Goal: Information Seeking & Learning: Learn about a topic

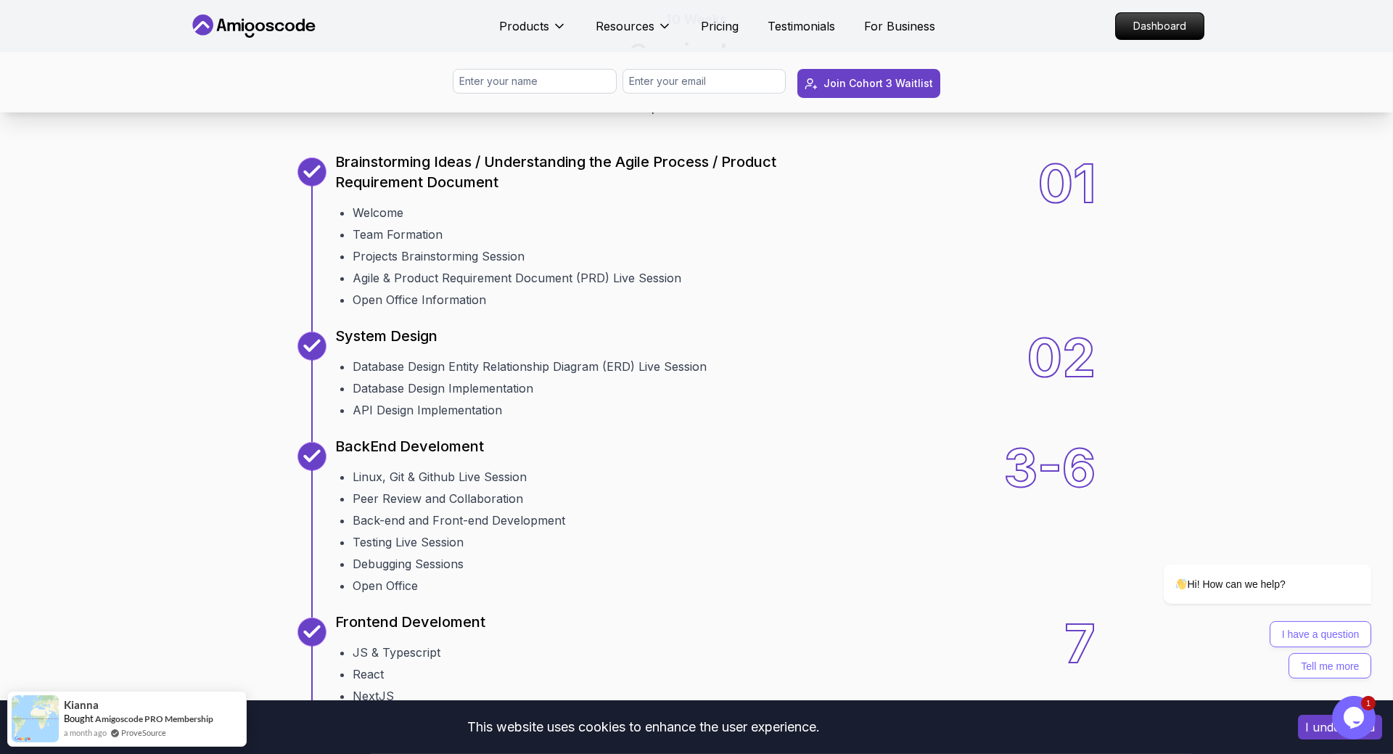
scroll to position [1702, 0]
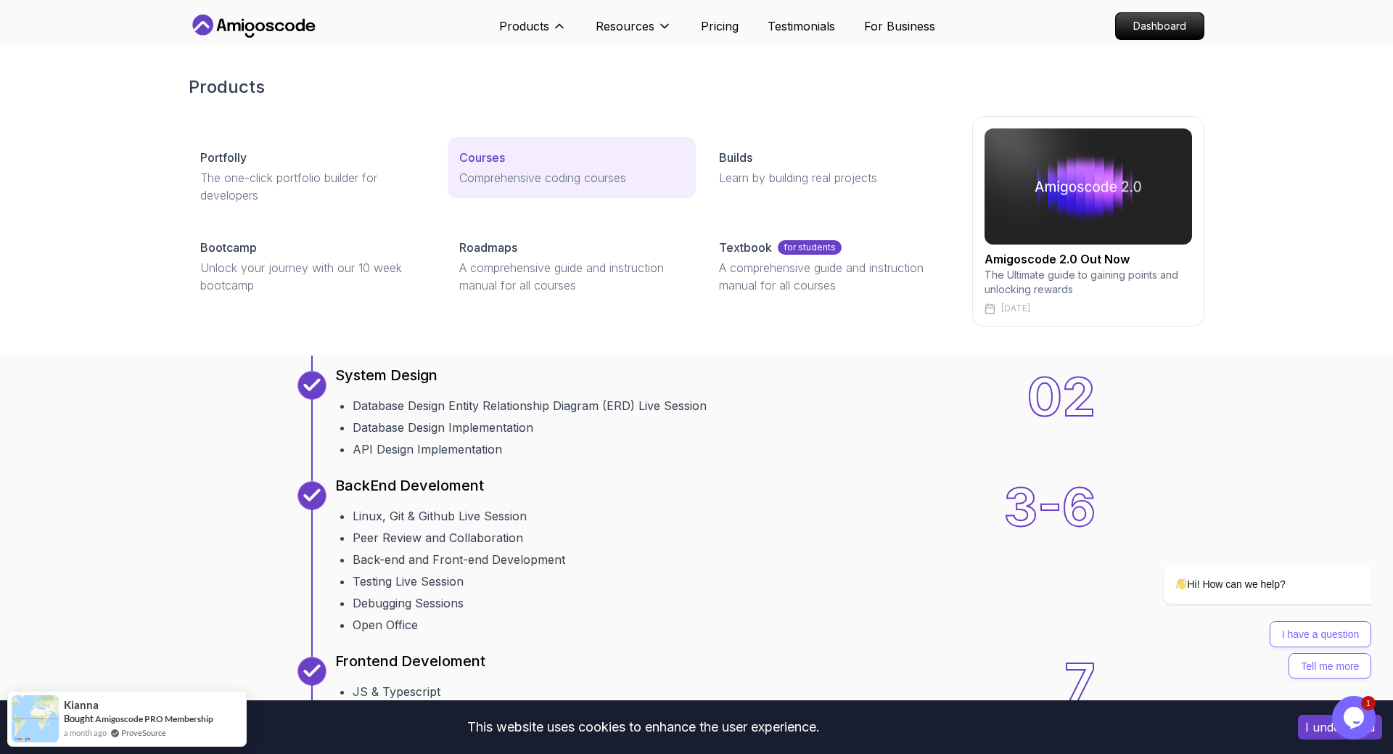
click at [464, 168] on link "Courses Comprehensive coding courses" at bounding box center [571, 167] width 247 height 61
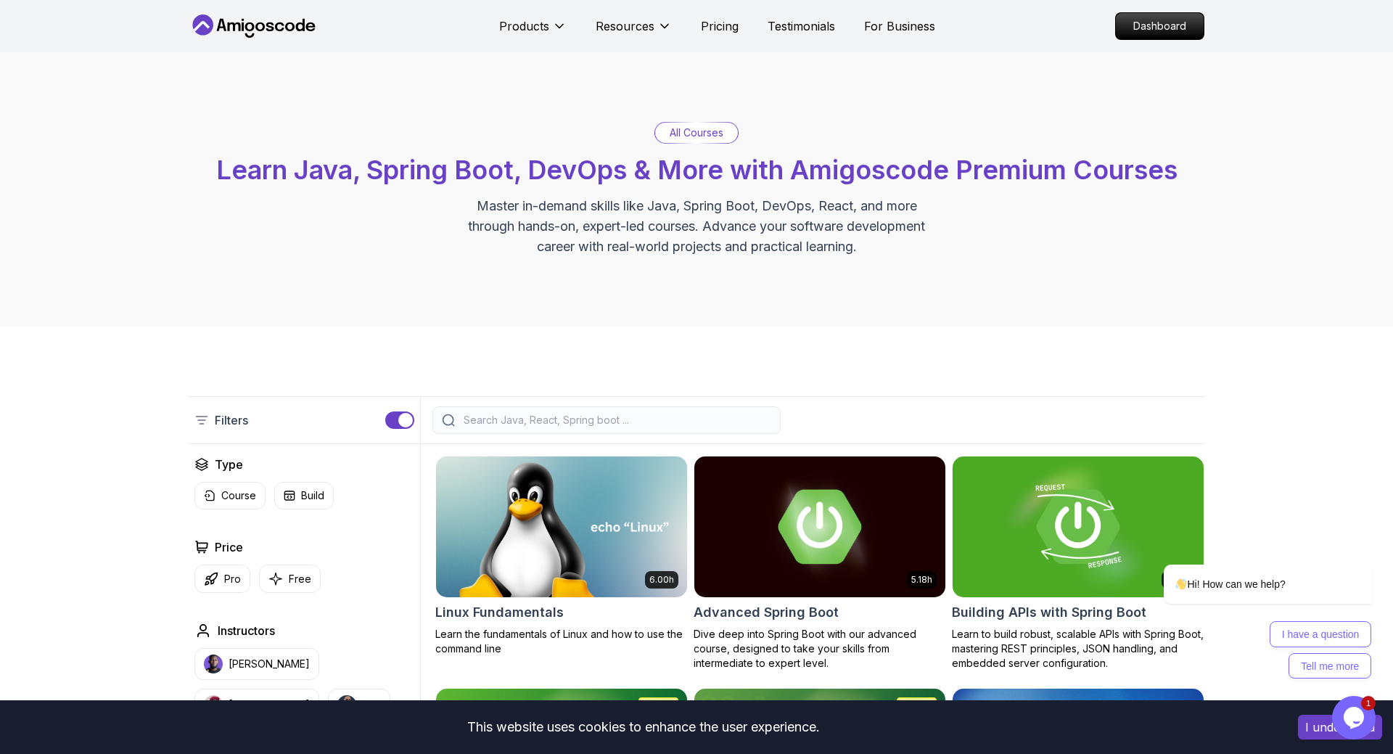
scroll to position [296, 0]
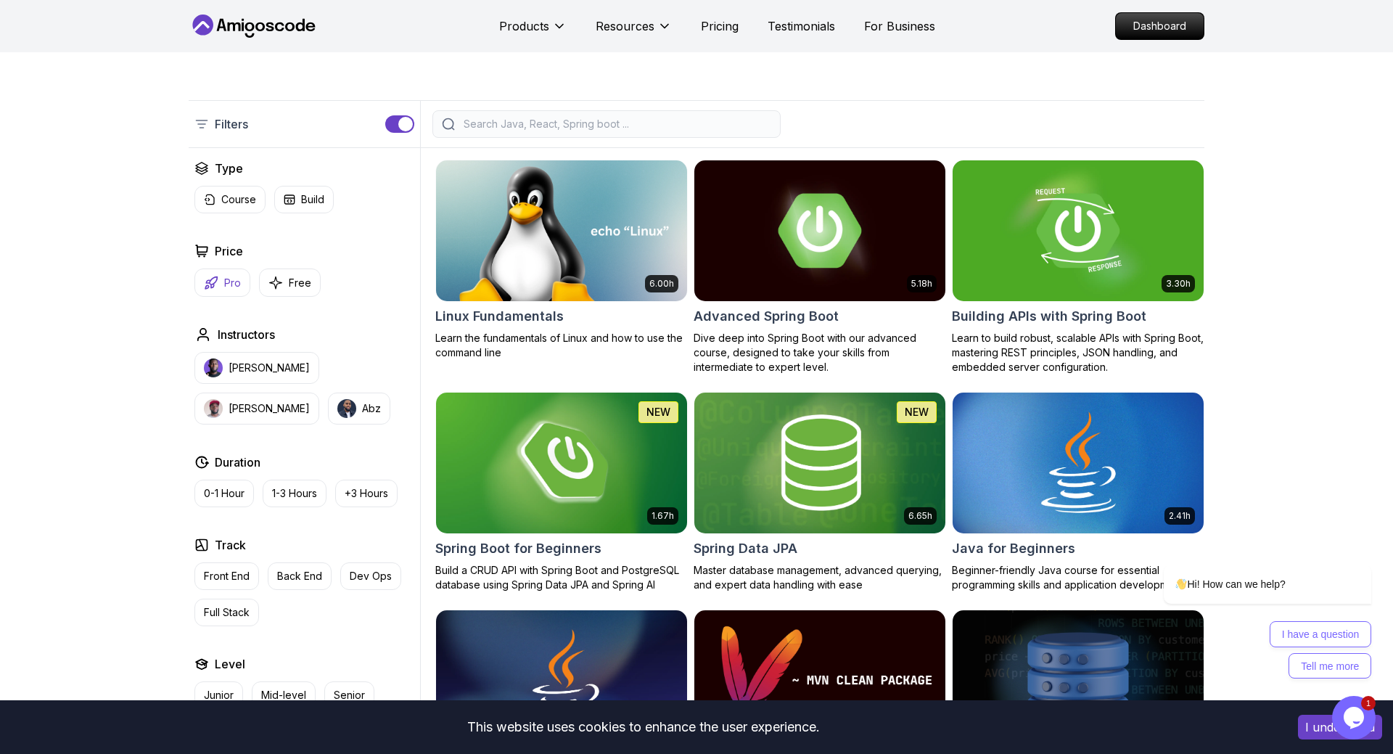
click at [215, 285] on icon "button" at bounding box center [211, 283] width 15 height 15
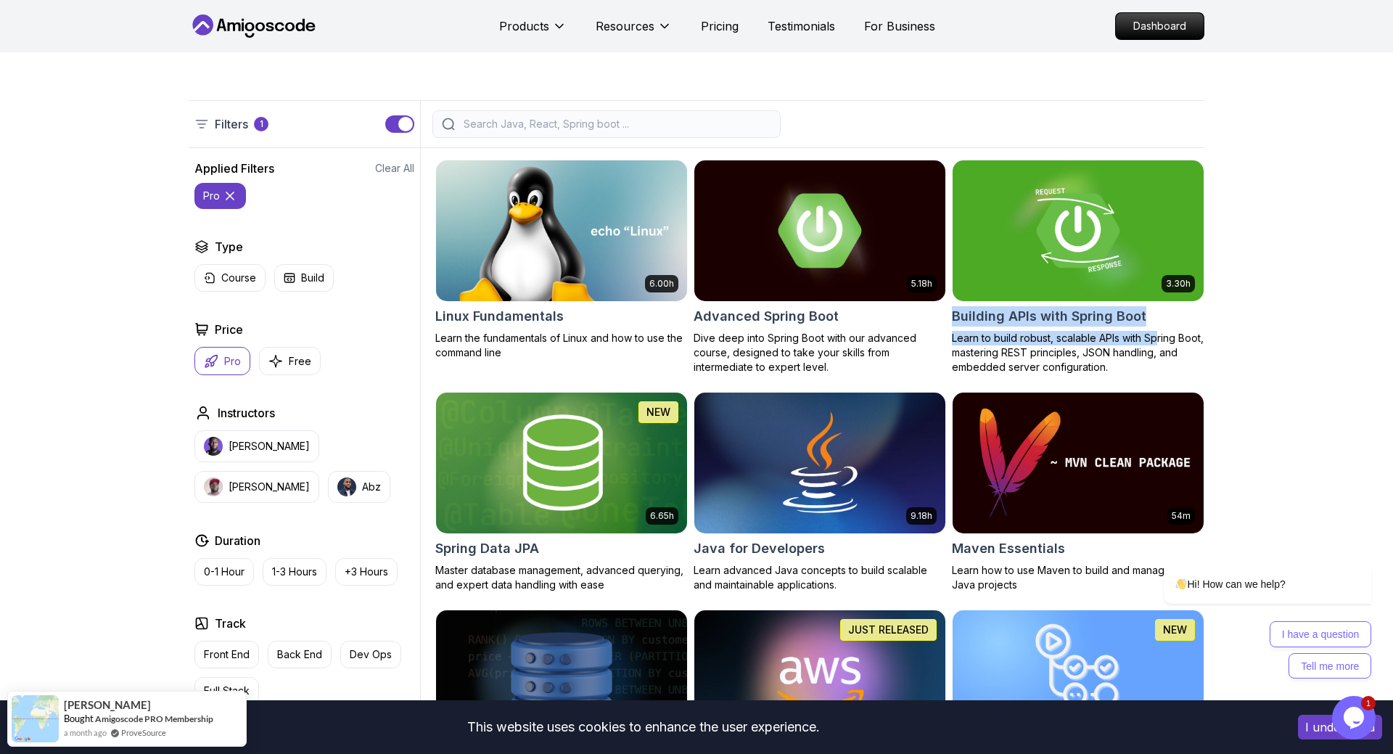
drag, startPoint x: 951, startPoint y: 317, endPoint x: 1265, endPoint y: 352, distance: 316.8
drag, startPoint x: 950, startPoint y: 311, endPoint x: 1141, endPoint y: 321, distance: 191.8
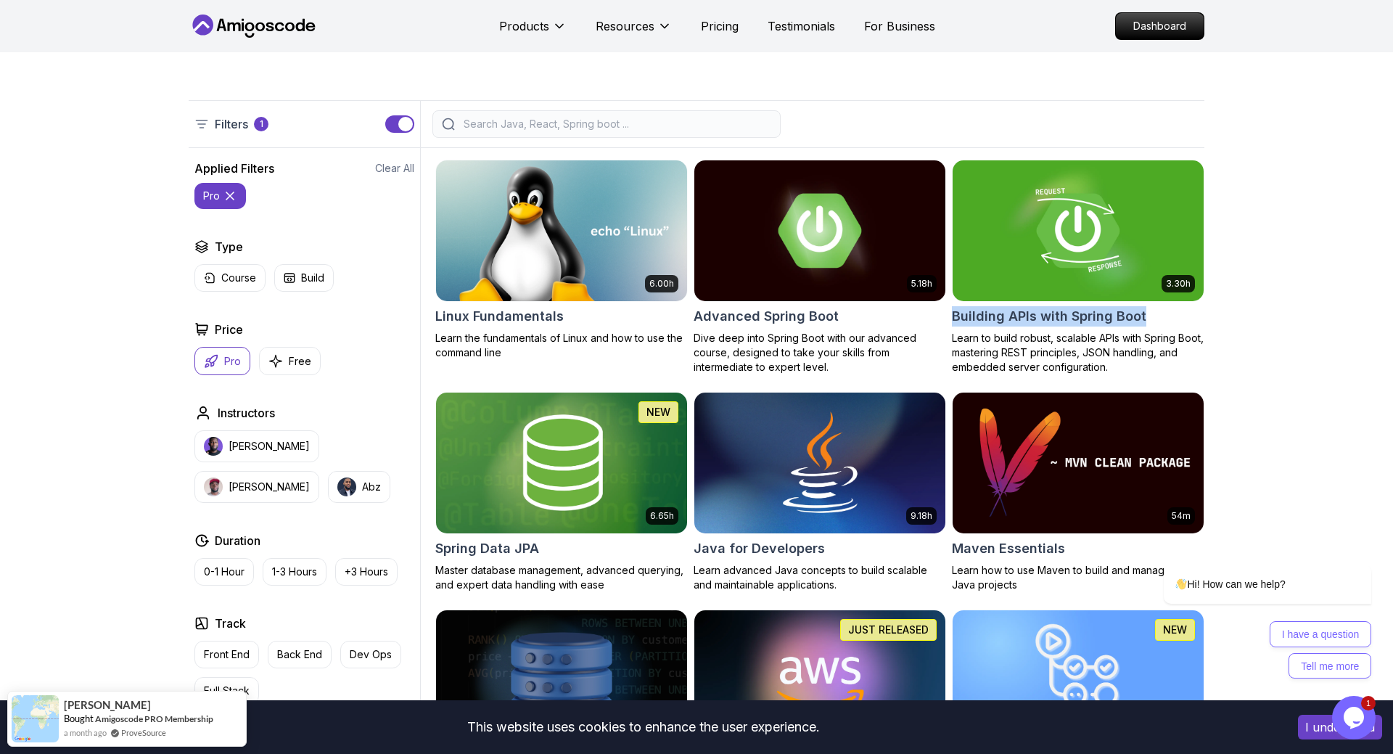
copy h2 "Building APIs with Spring Boot"
drag, startPoint x: 692, startPoint y: 311, endPoint x: 834, endPoint y: 319, distance: 141.8
copy h2 "Advanced Spring Boot"
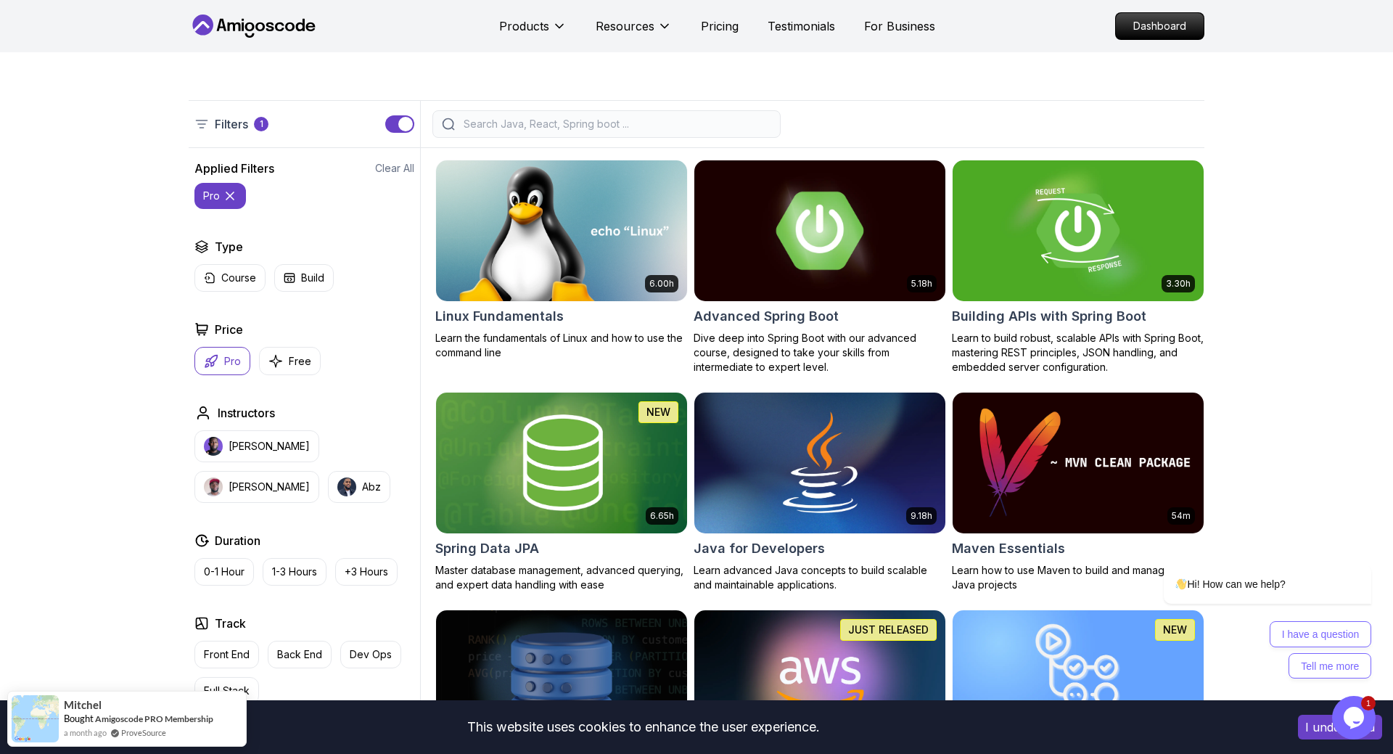
click at [818, 247] on img at bounding box center [819, 230] width 263 height 147
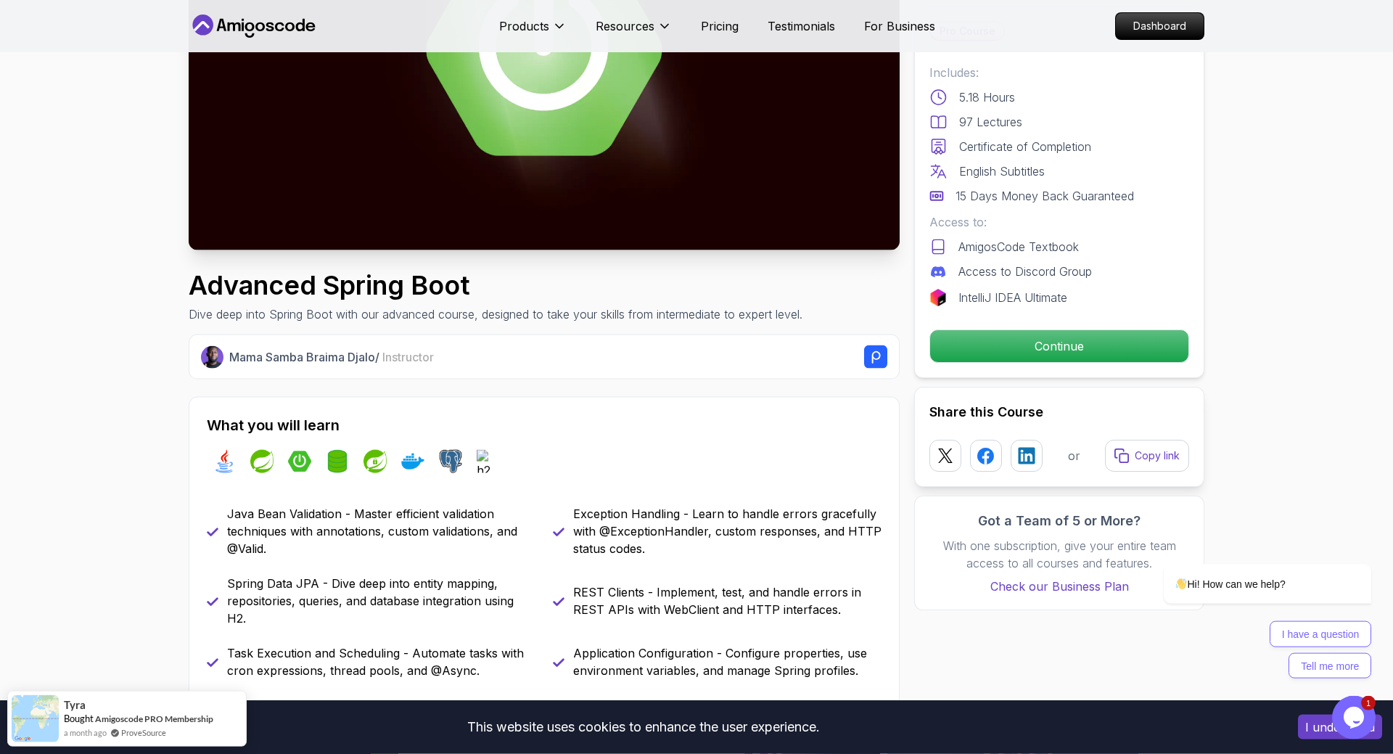
scroll to position [148, 0]
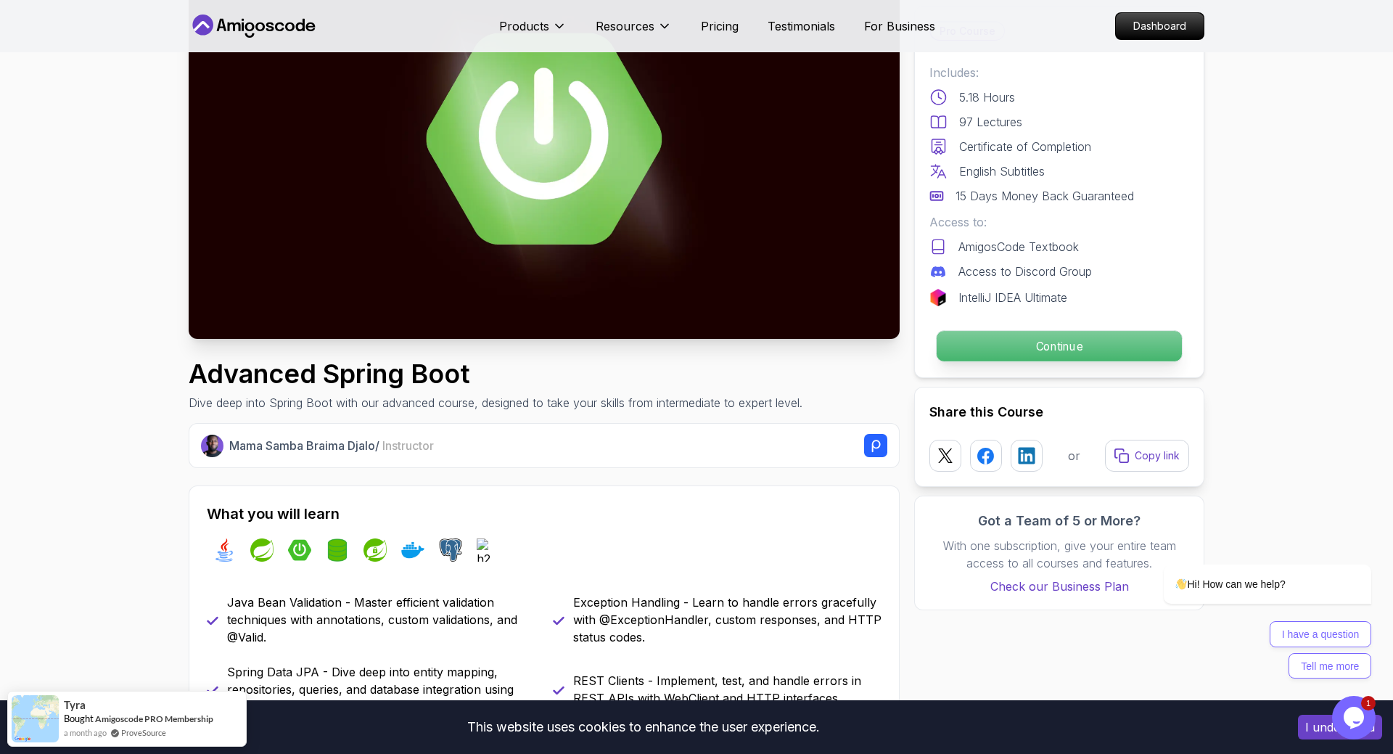
click at [995, 332] on p "Continue" at bounding box center [1059, 346] width 245 height 30
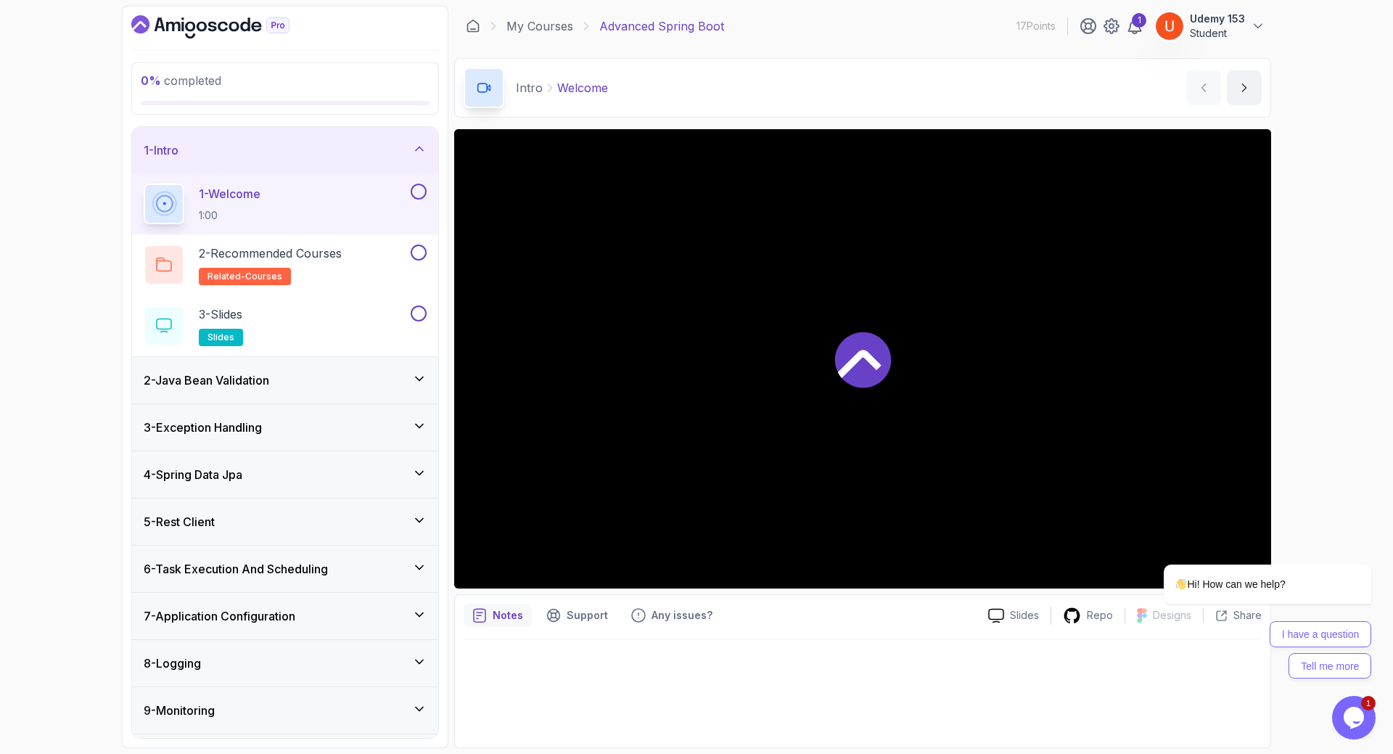
click at [854, 318] on div at bounding box center [862, 358] width 817 height 459
click at [869, 361] on icon at bounding box center [860, 364] width 44 height 28
click at [283, 379] on div "2 - Java Bean Validation" at bounding box center [285, 379] width 283 height 17
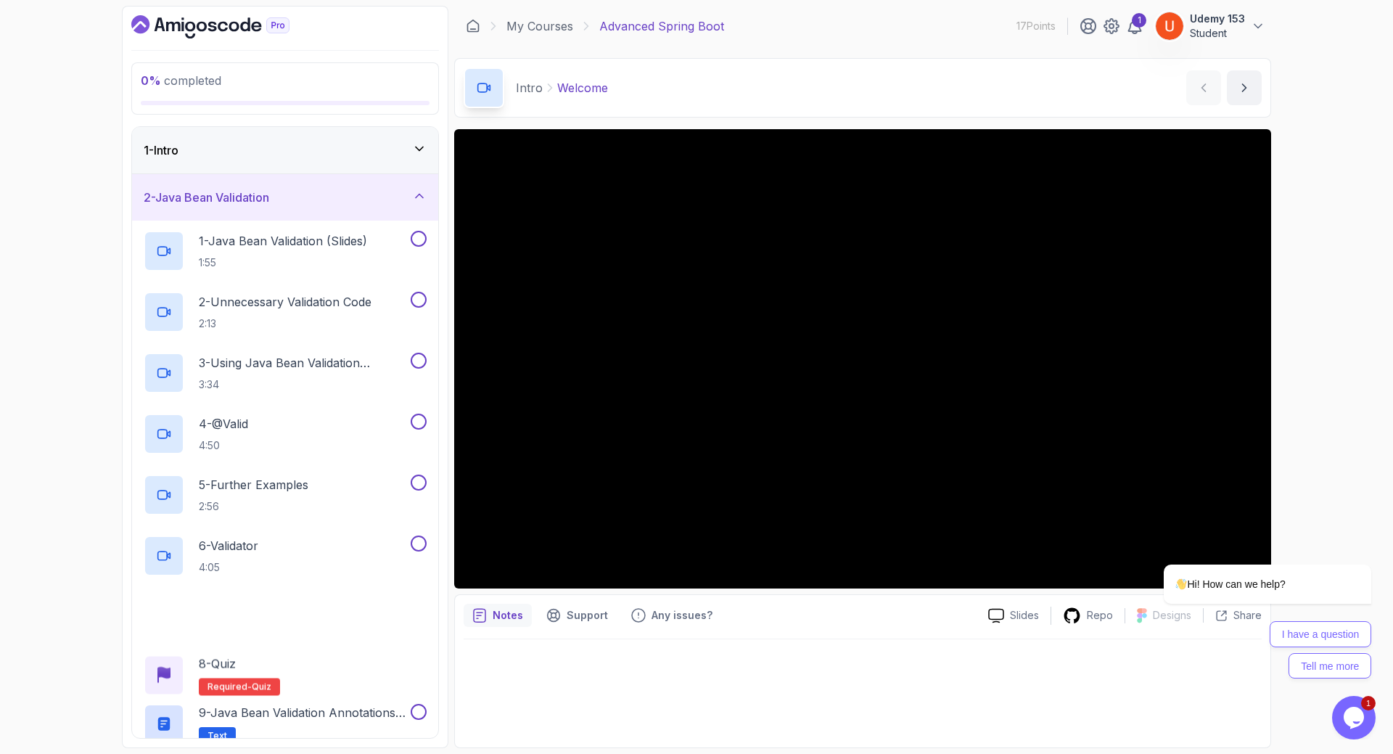
click at [264, 195] on h3 "2 - Java Bean Validation" at bounding box center [207, 197] width 126 height 17
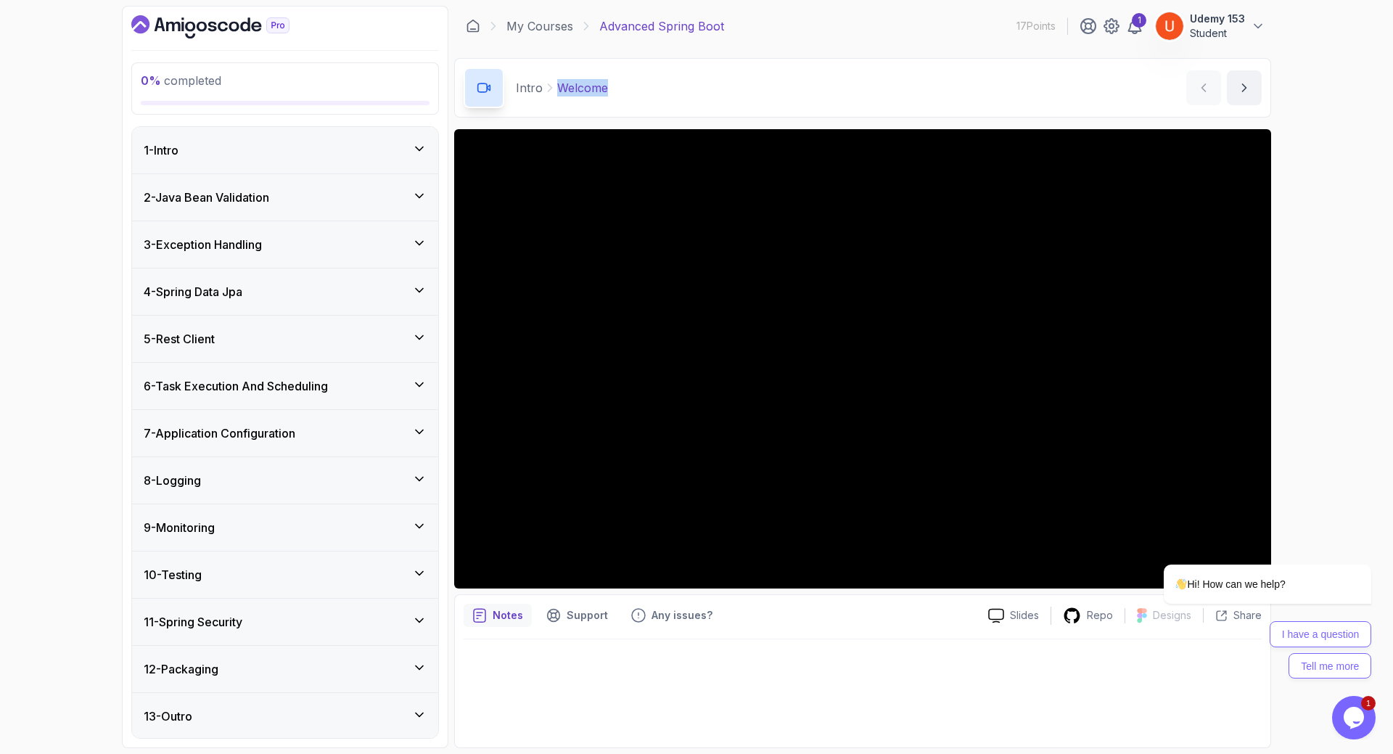
drag, startPoint x: 607, startPoint y: 83, endPoint x: 559, endPoint y: 86, distance: 47.3
click at [559, 86] on div "Intro Welcome Welcome by [PERSON_NAME]" at bounding box center [862, 87] width 817 height 59
copy p "Welcome"
click at [543, 712] on div at bounding box center [863, 688] width 798 height 99
click at [243, 212] on div "2 - Java Bean Validation" at bounding box center [285, 197] width 306 height 46
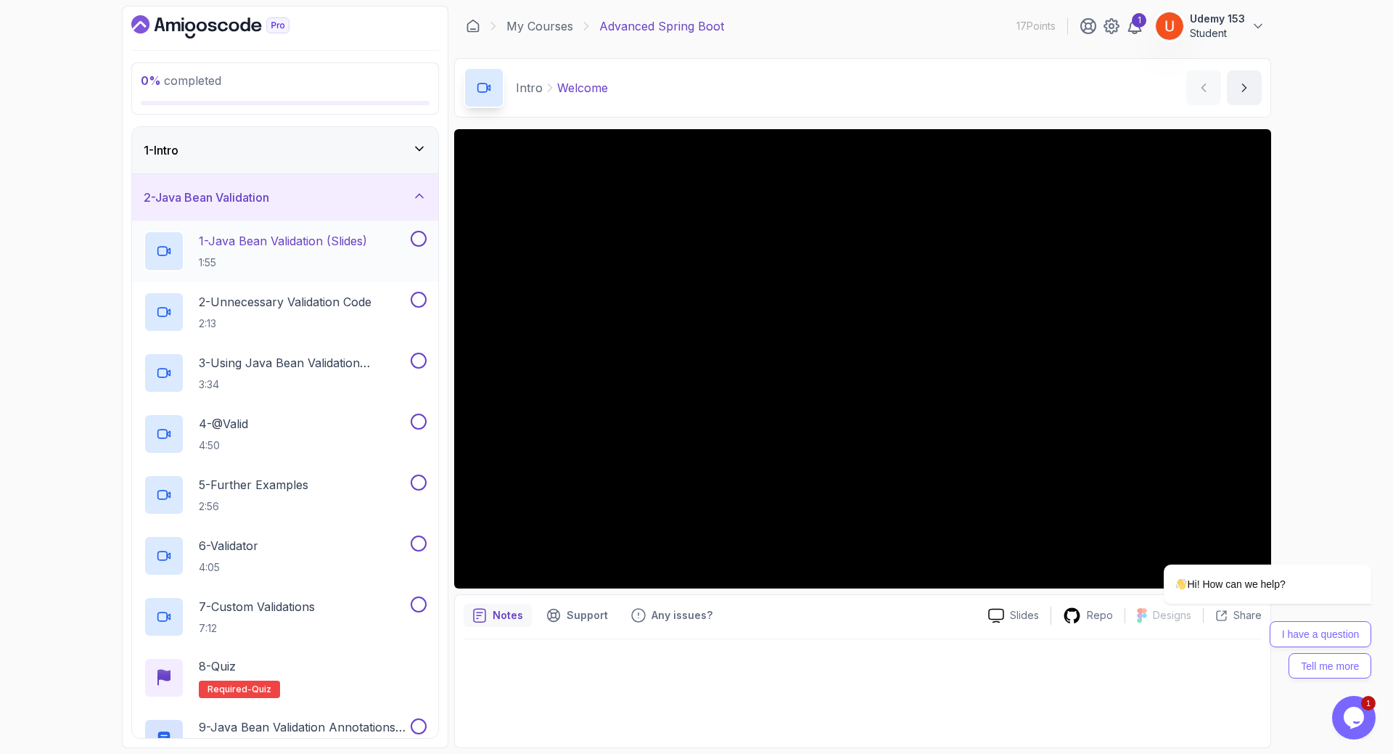
click at [256, 245] on p "1 - Java Bean Validation (Slides)" at bounding box center [283, 240] width 168 height 17
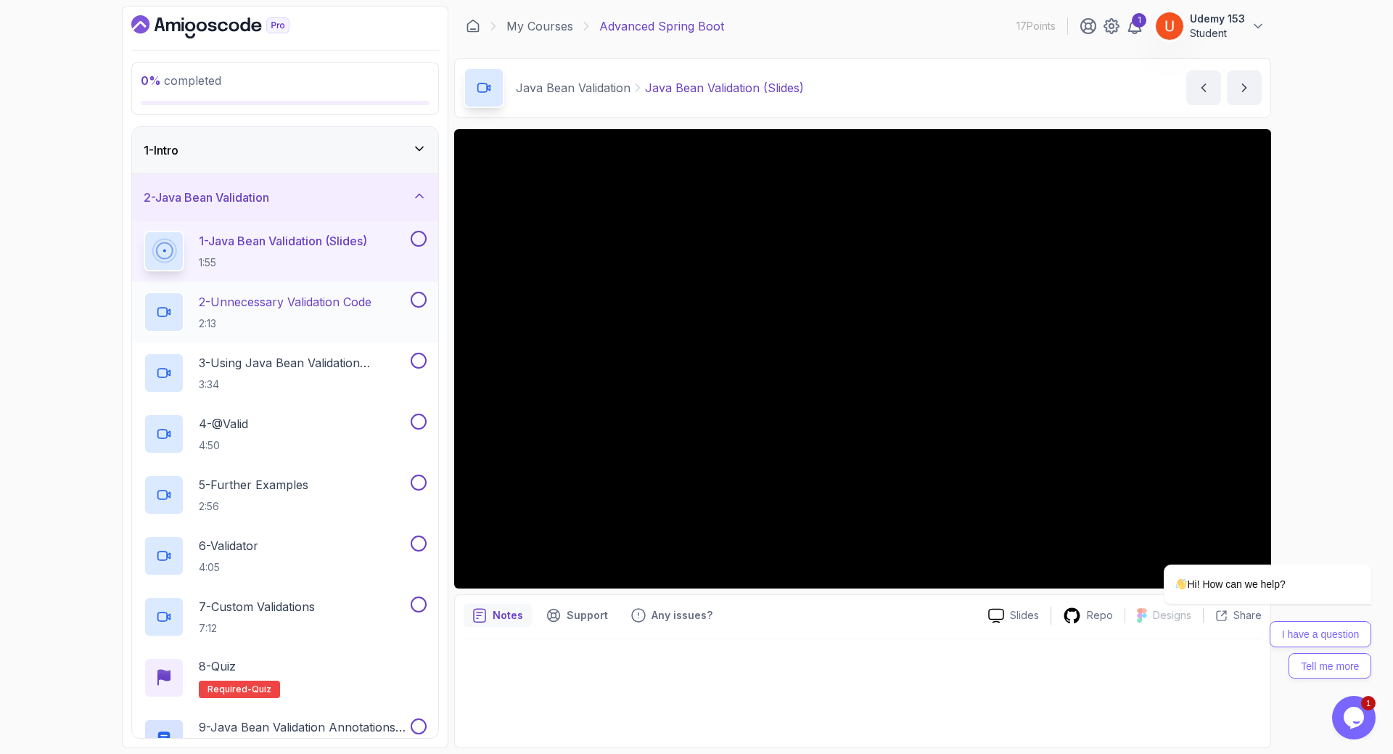
click at [309, 312] on h2 "2 - Unnecessary Validation Code 2:13" at bounding box center [285, 312] width 173 height 38
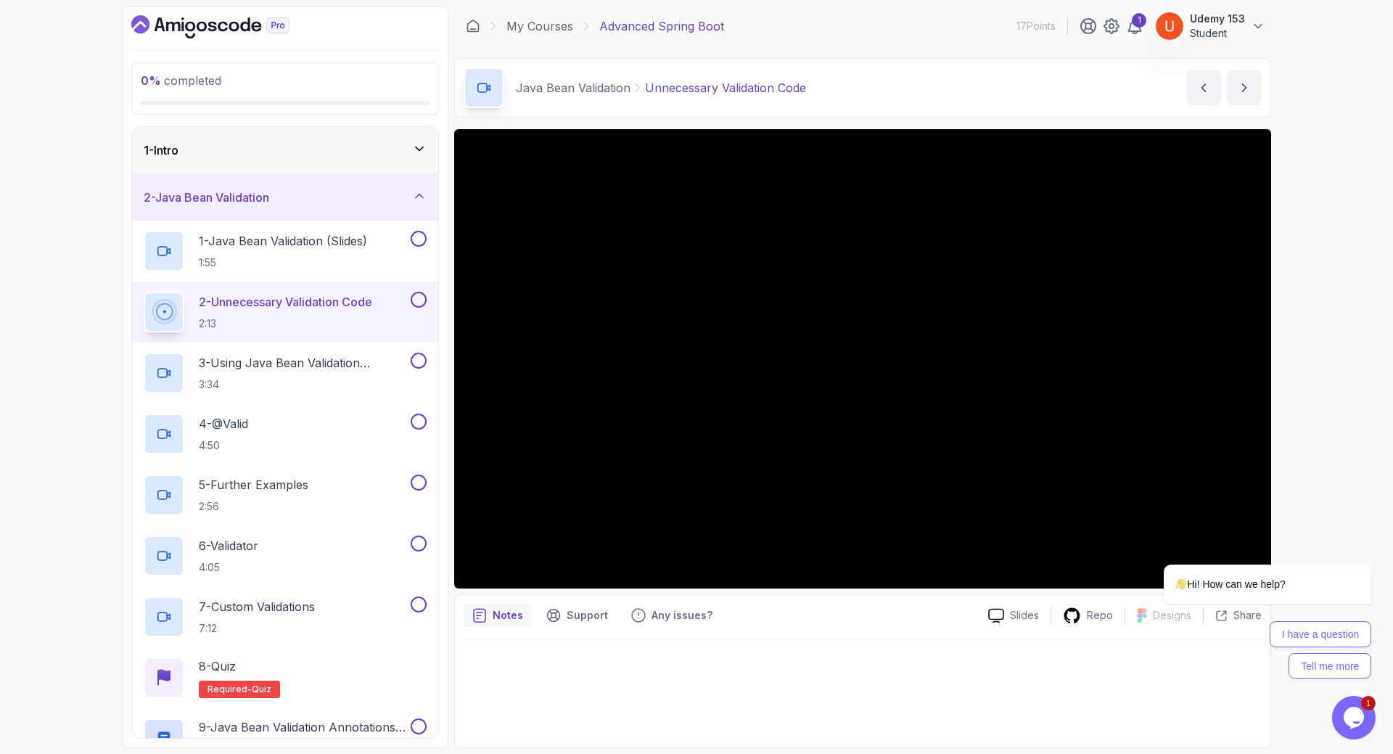
click at [1341, 108] on div "0 % completed 1 - Intro 2 - Java Bean Validation 1 - Java Bean Validation (Slid…" at bounding box center [696, 377] width 1393 height 754
click at [1358, 538] on icon "Chat attention grabber" at bounding box center [1362, 543] width 13 height 13
click at [268, 362] on p "3 - Using Java Bean Validation Annotations" at bounding box center [303, 362] width 209 height 17
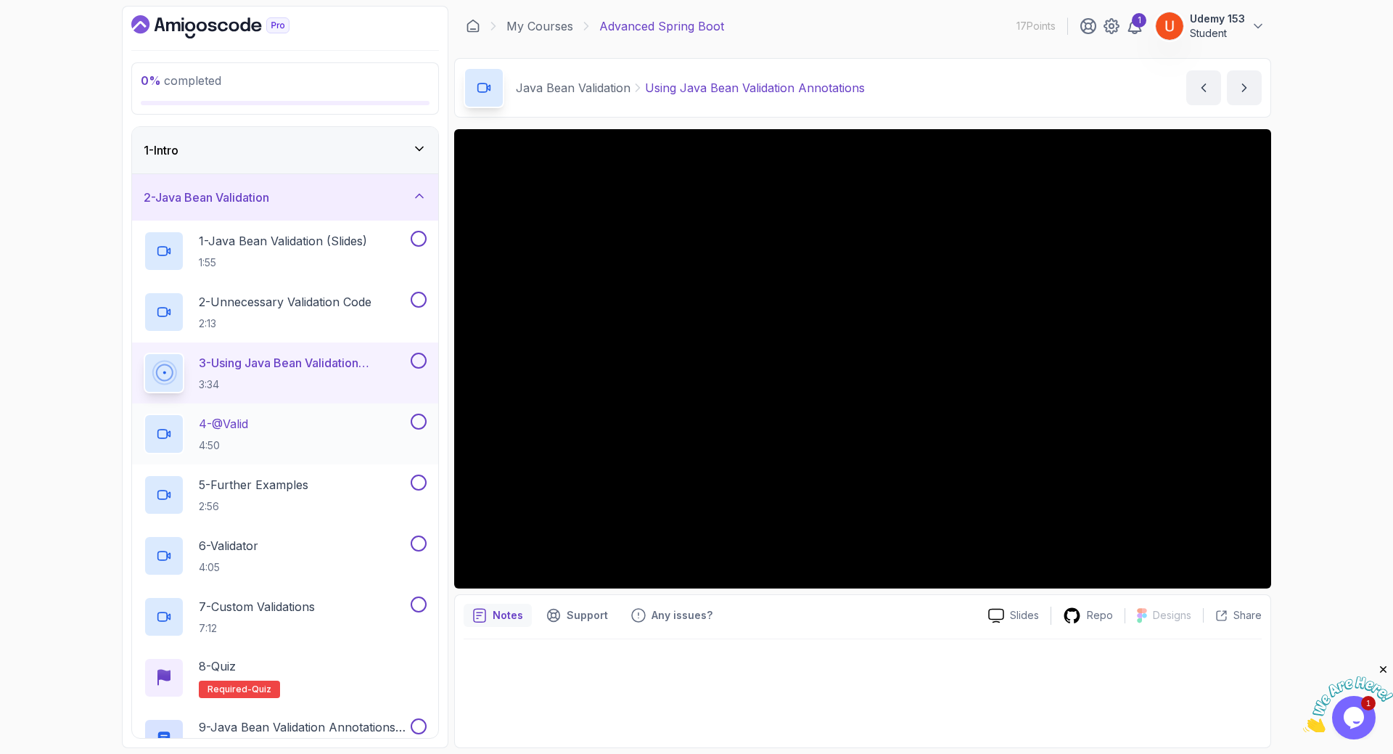
click at [248, 440] on p "4:50" at bounding box center [223, 445] width 49 height 15
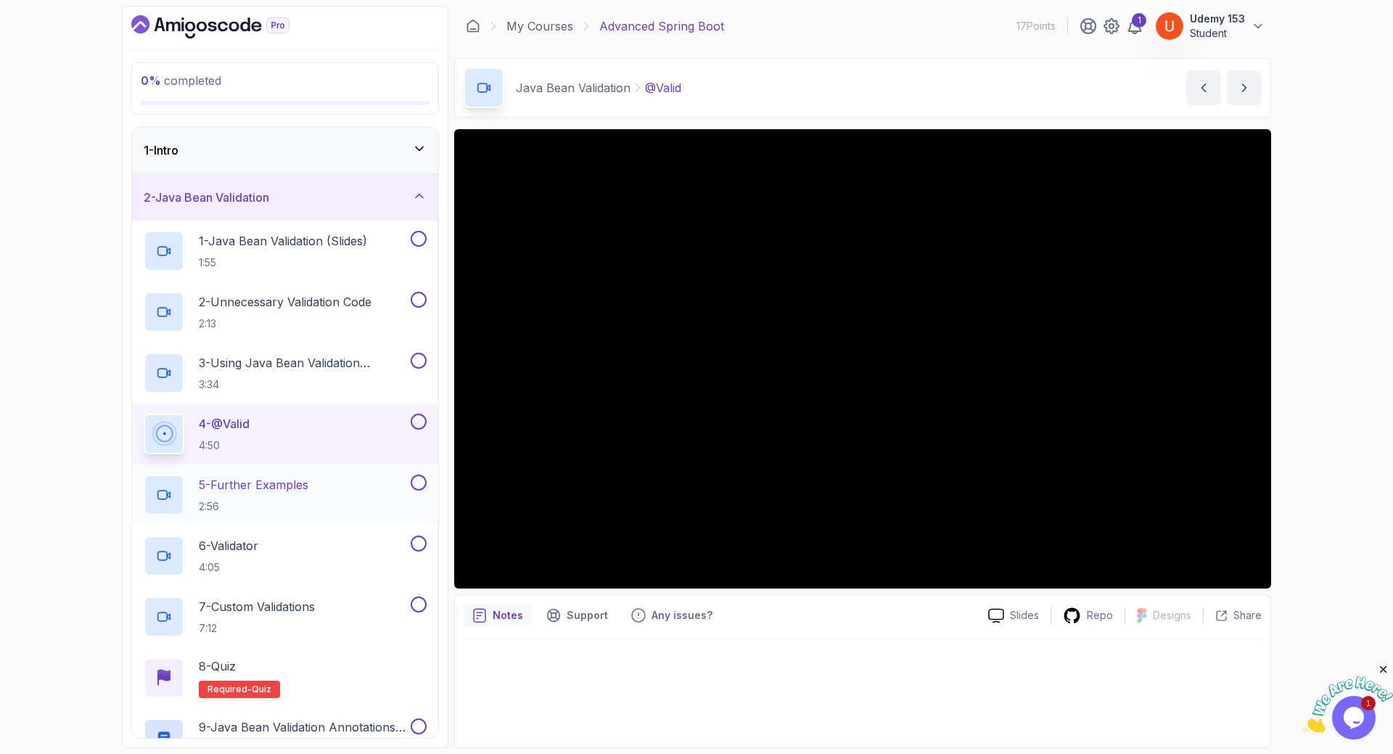
click at [249, 495] on h2 "5 - Further Examples 2:56" at bounding box center [254, 495] width 110 height 38
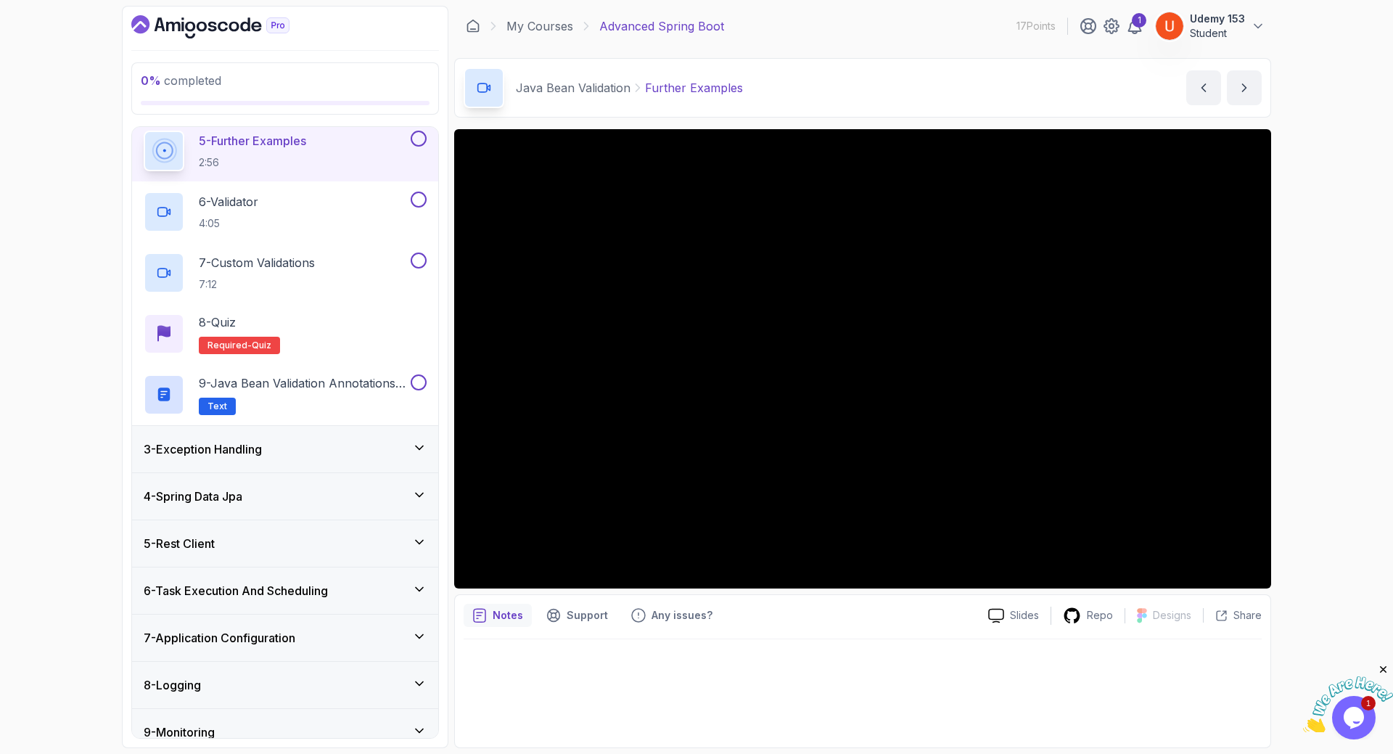
scroll to position [348, 0]
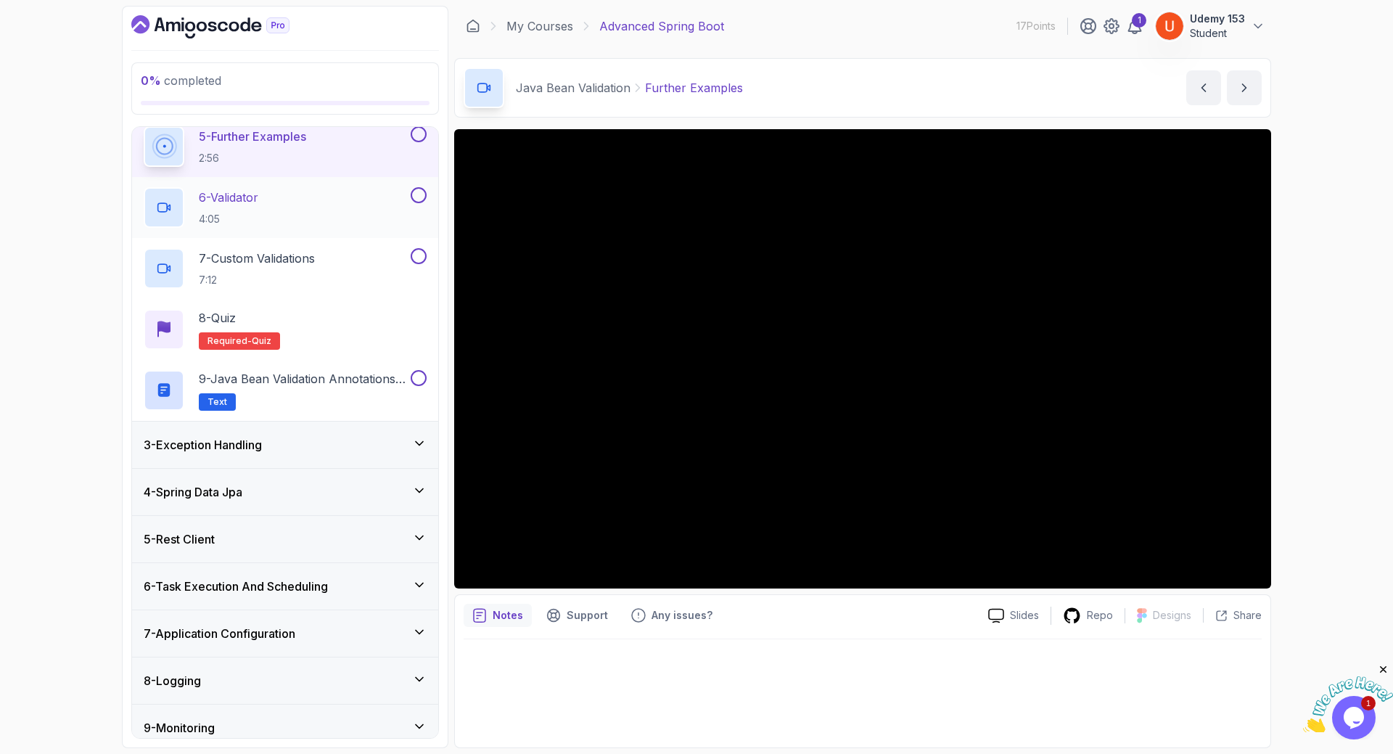
click at [272, 208] on div "6 - Validator 4:05" at bounding box center [276, 207] width 264 height 41
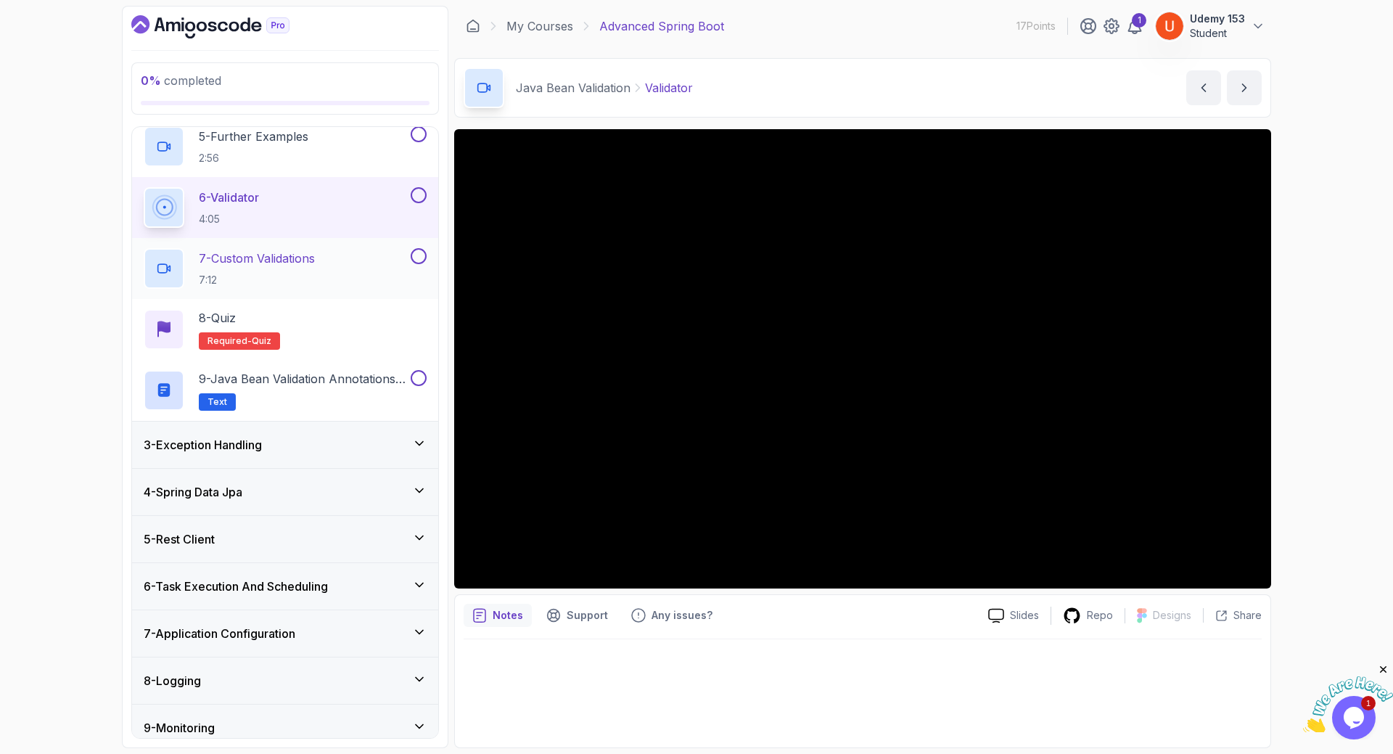
click at [255, 272] on h2 "7 - Custom Validations 7:12" at bounding box center [257, 269] width 116 height 38
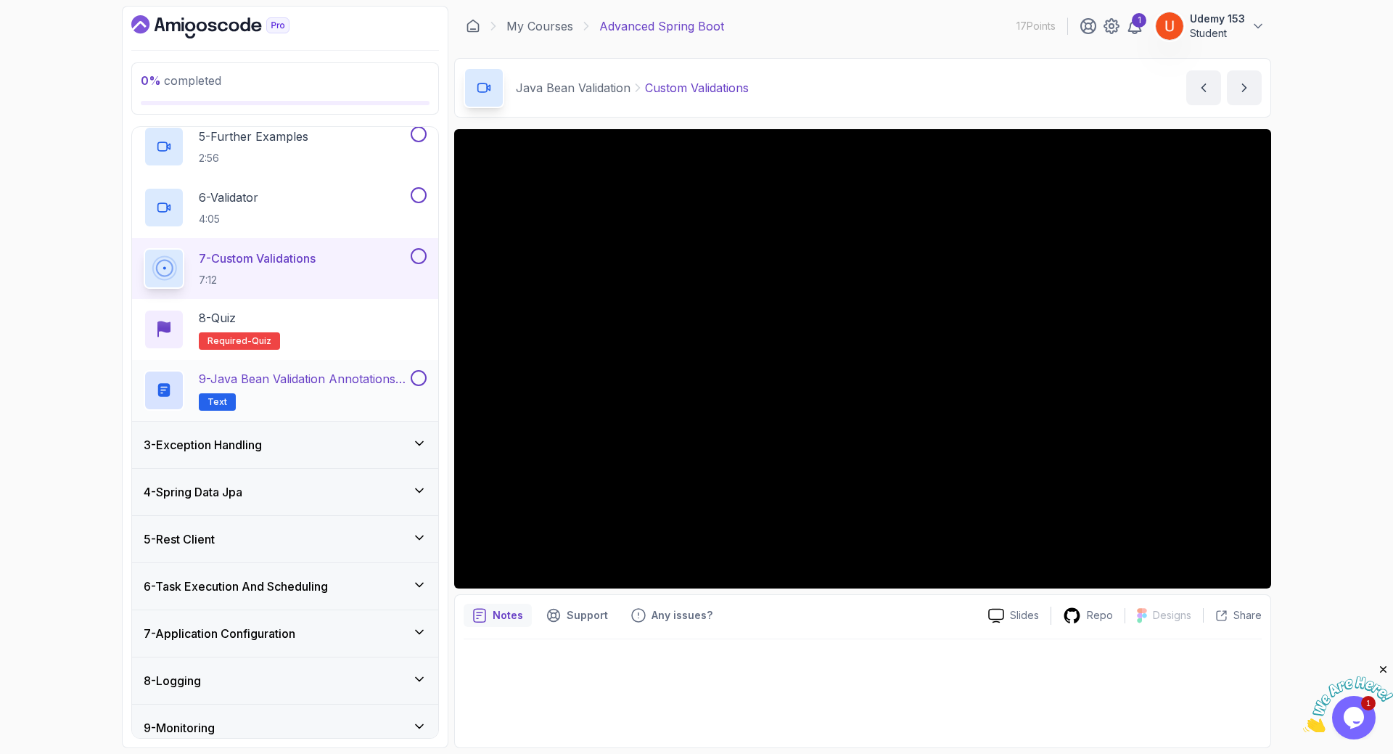
click at [229, 375] on p "9 - Java Bean Validation Annotations Cheat Sheet" at bounding box center [303, 378] width 209 height 17
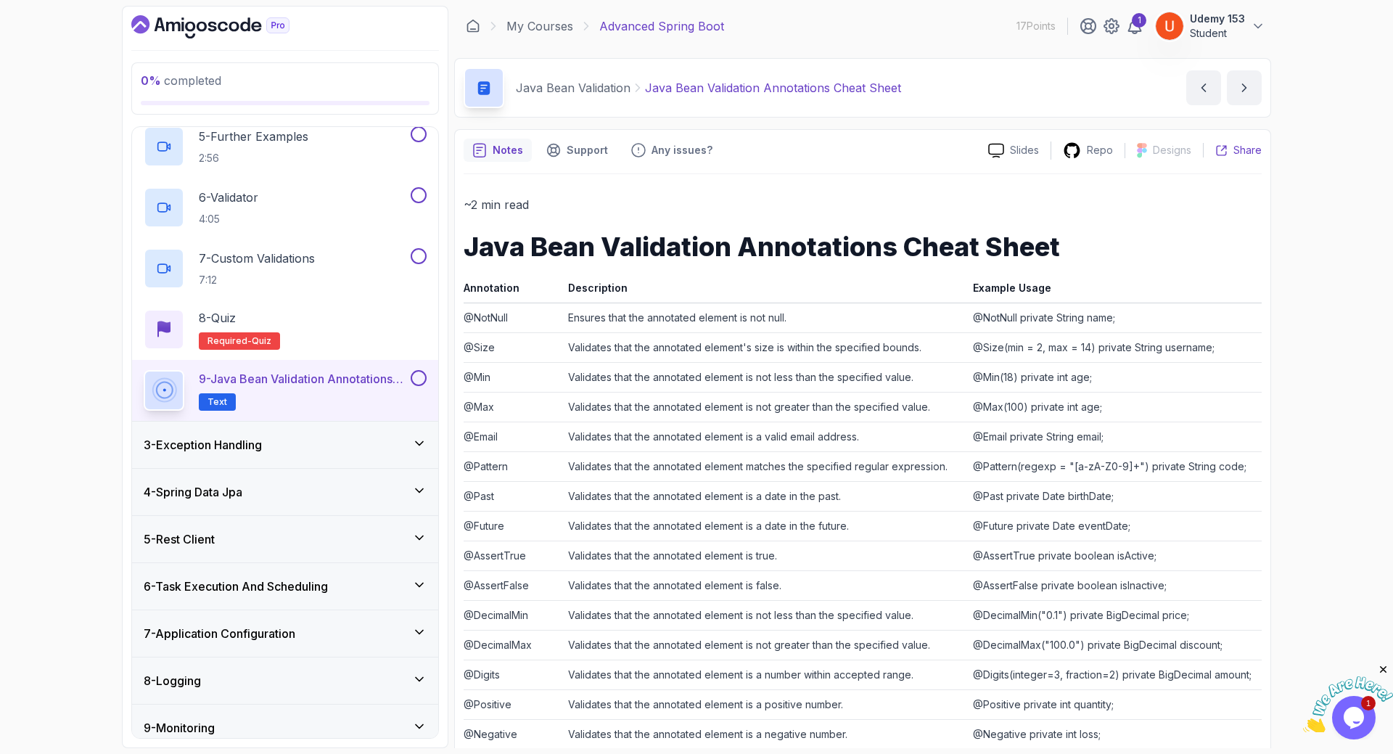
click at [1226, 154] on icon at bounding box center [1221, 150] width 12 height 12
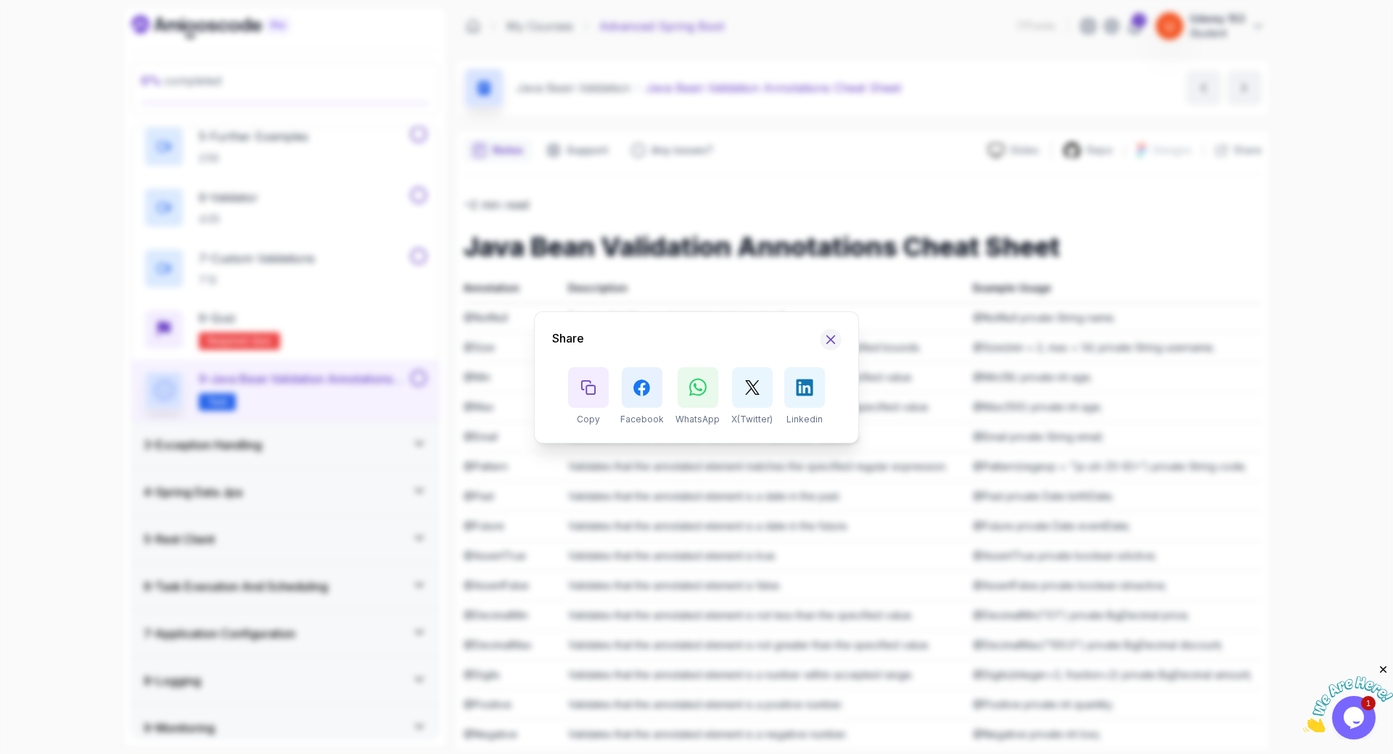
click at [832, 342] on icon "Hide Share modal" at bounding box center [831, 339] width 15 height 15
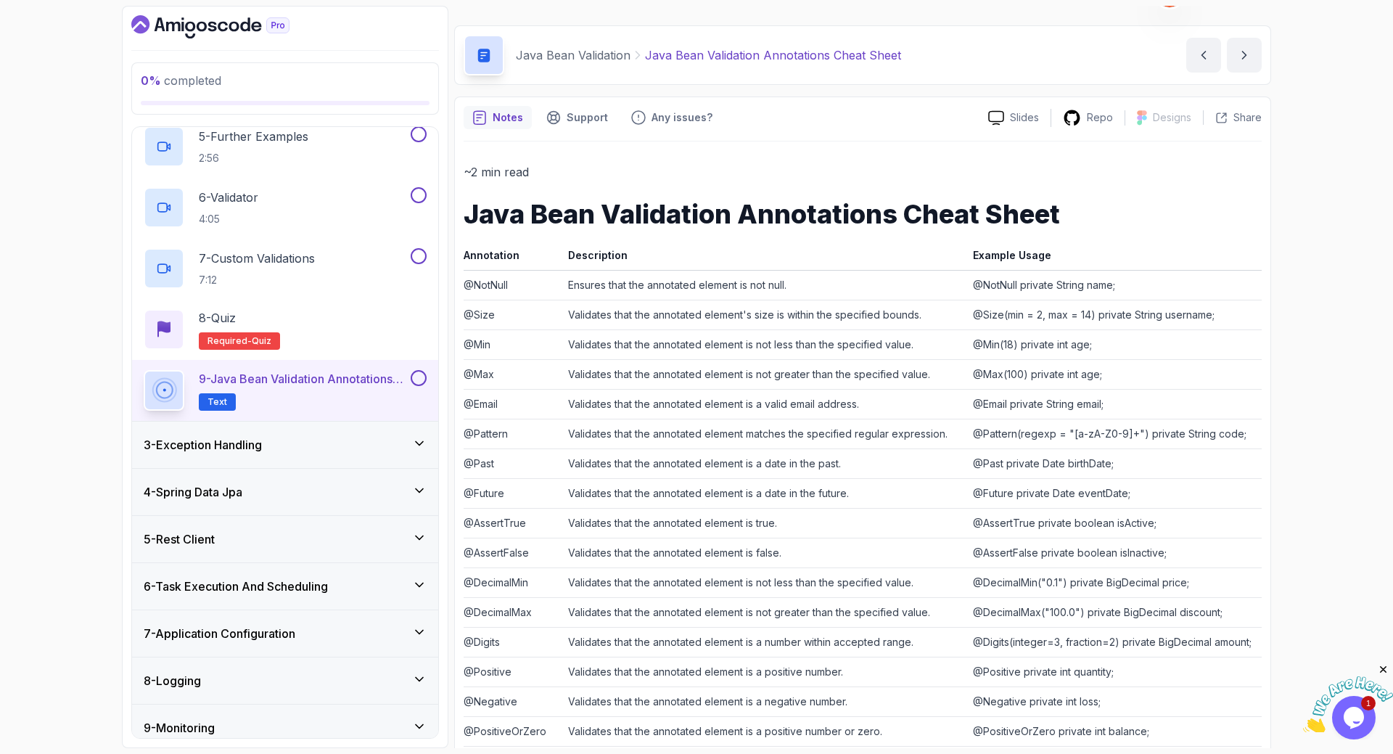
scroll to position [5, 0]
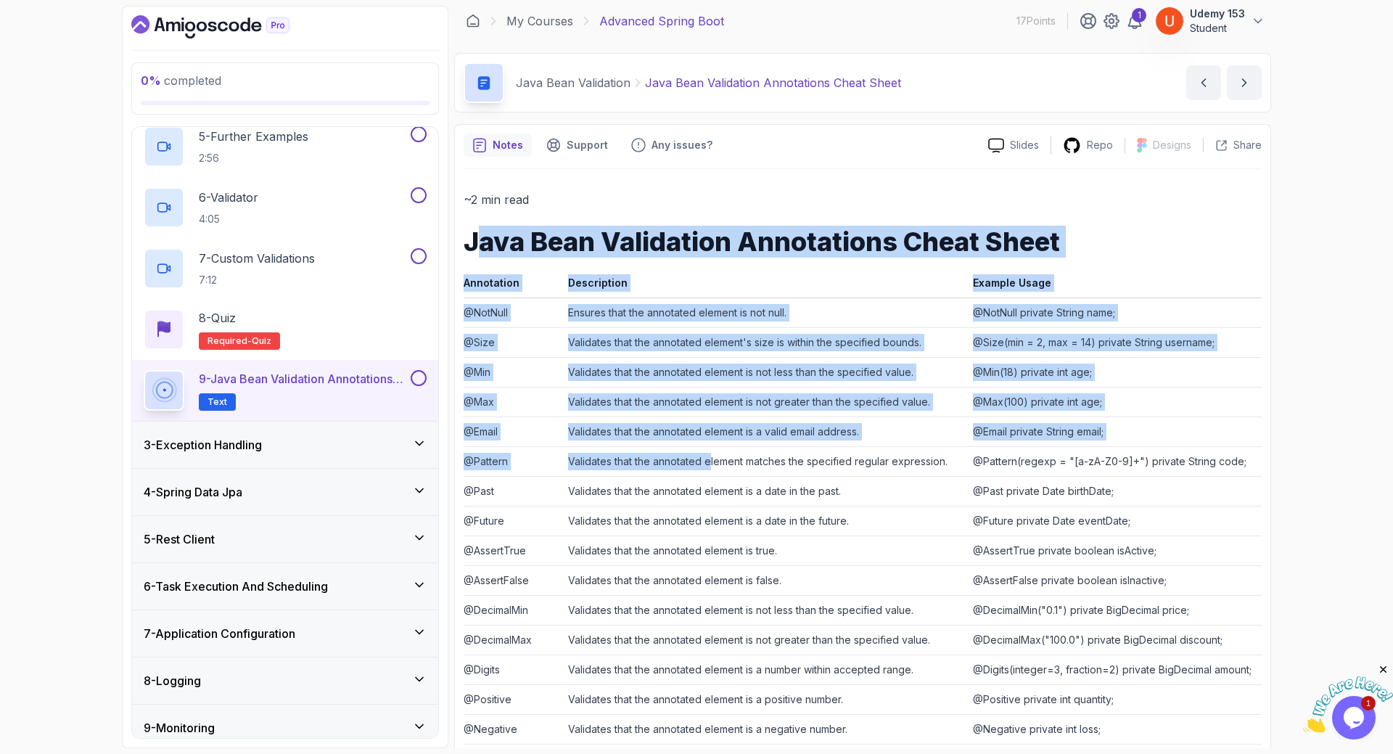
drag, startPoint x: 488, startPoint y: 276, endPoint x: 714, endPoint y: 477, distance: 302.2
click at [711, 477] on div "~2 min read Java Bean Validation Annotations Cheat Sheet Annotation Description…" at bounding box center [863, 540] width 798 height 703
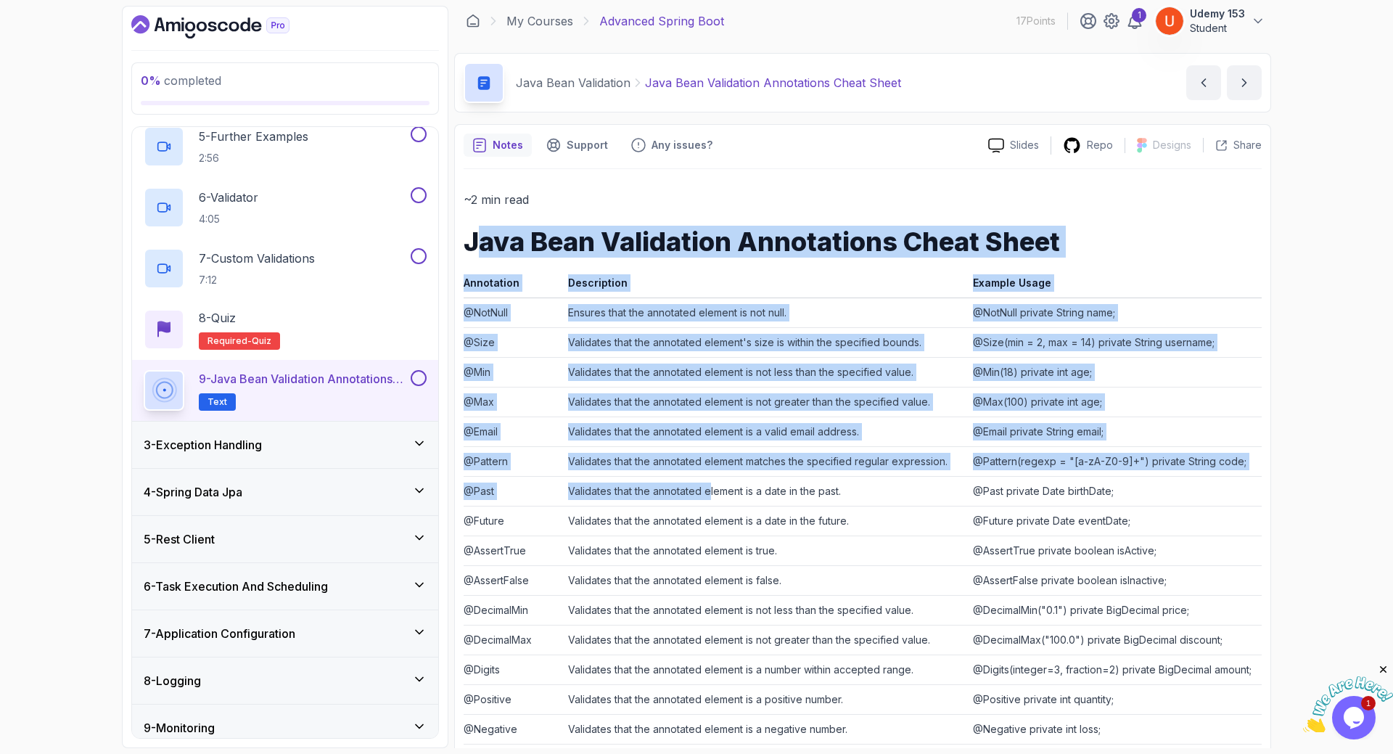
click at [792, 448] on td "Validates that the annotated element matches the specified regular expression." at bounding box center [764, 461] width 405 height 30
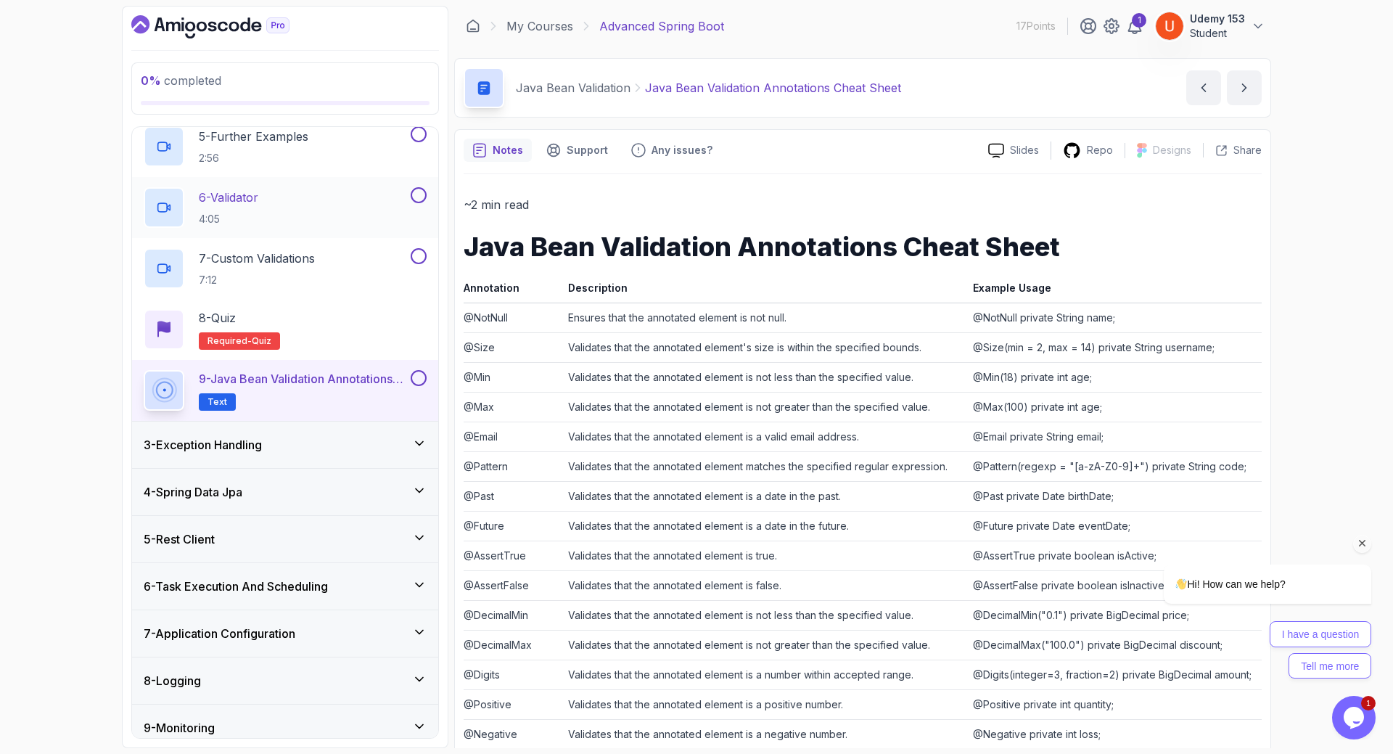
scroll to position [0, 0]
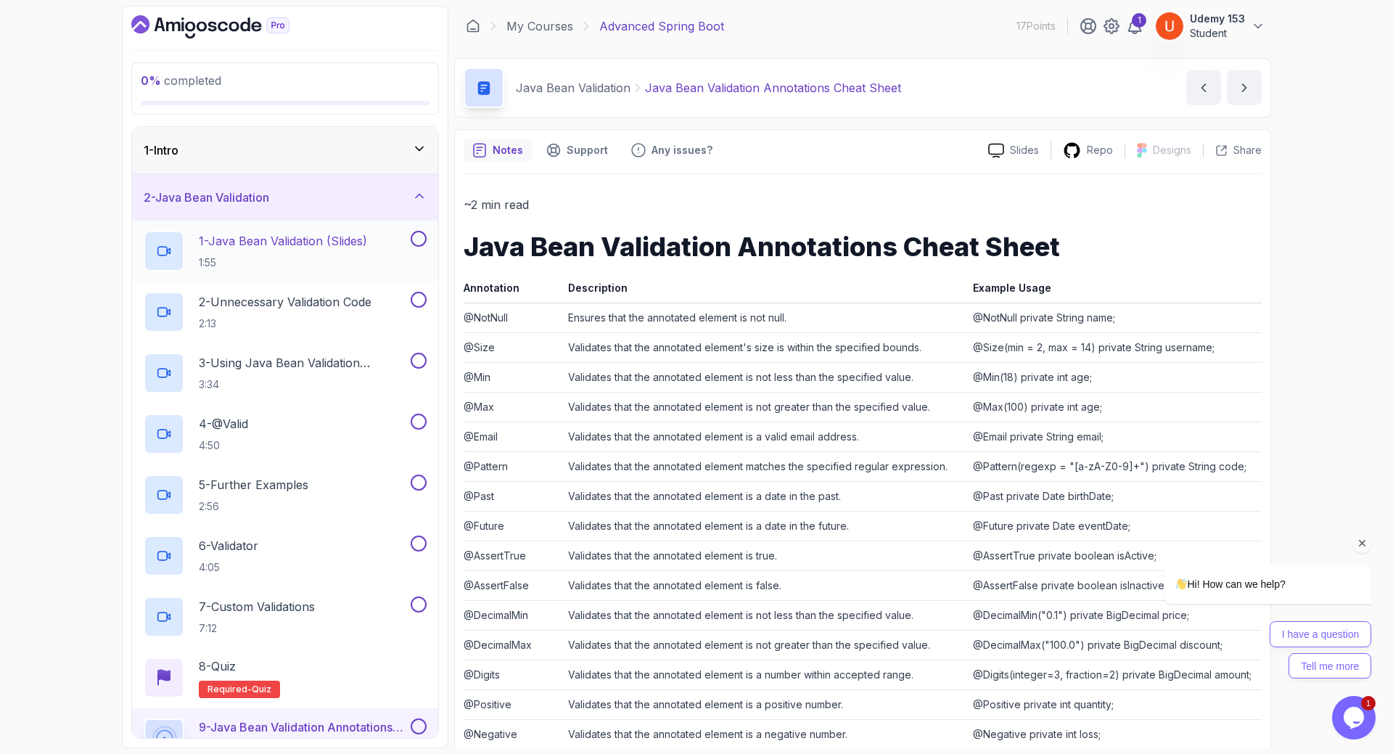
click at [317, 250] on h2 "1 - Java Bean Validation (Slides) 1:55" at bounding box center [283, 251] width 168 height 38
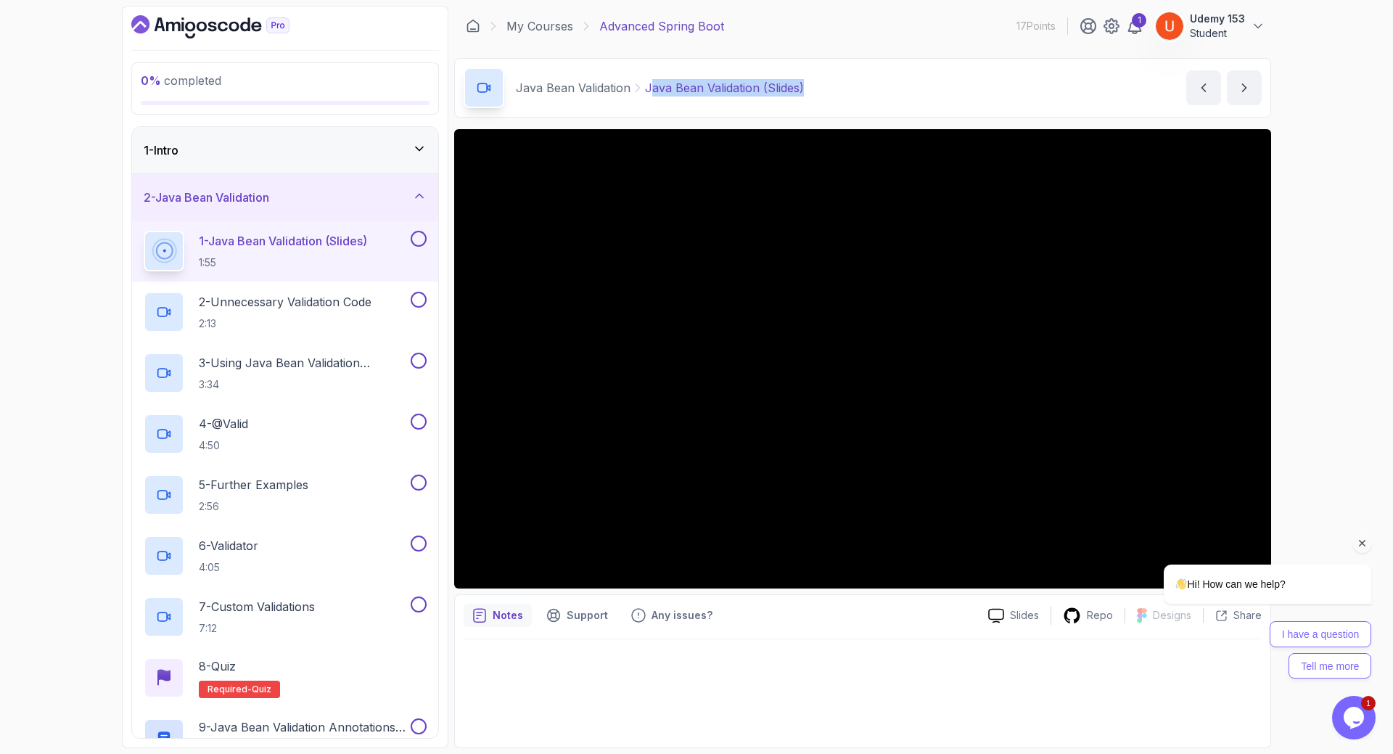
drag, startPoint x: 649, startPoint y: 81, endPoint x: 828, endPoint y: 81, distance: 179.2
click at [828, 81] on div "Java Bean Validation Java Bean Validation (Slides) Java Bean Validation (Slides…" at bounding box center [862, 87] width 817 height 59
click at [731, 83] on p "Java Bean Validation (Slides)" at bounding box center [724, 87] width 159 height 17
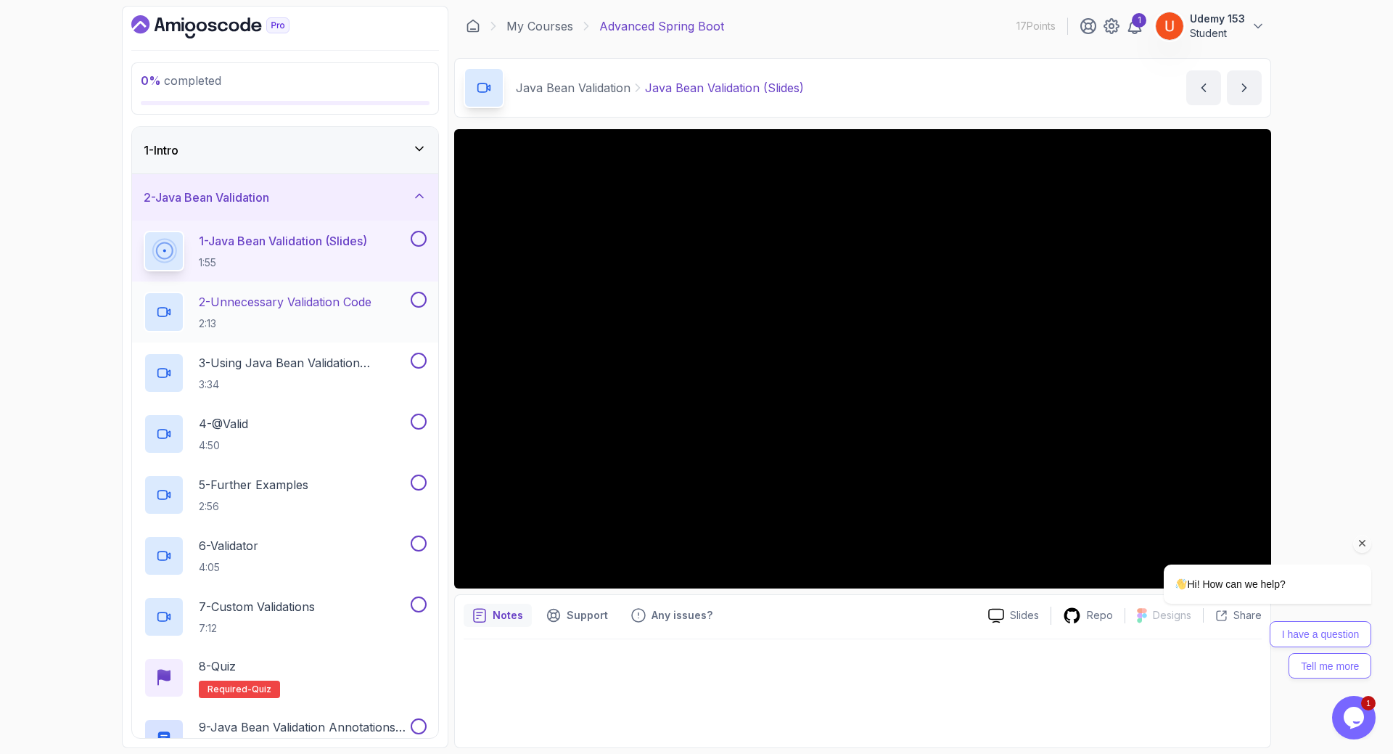
click at [300, 305] on p "2 - Unnecessary Validation Code" at bounding box center [285, 301] width 173 height 17
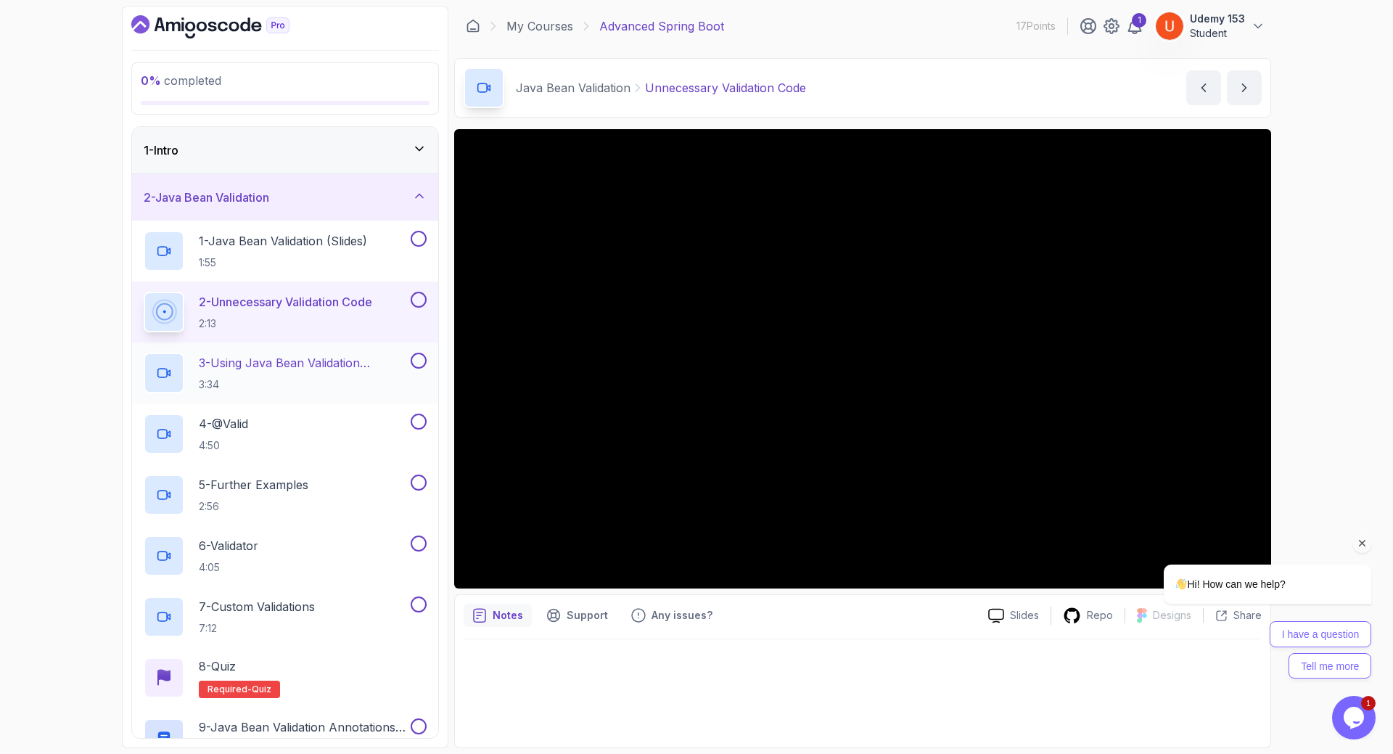
click at [285, 366] on p "3 - Using Java Bean Validation Annotations" at bounding box center [303, 362] width 209 height 17
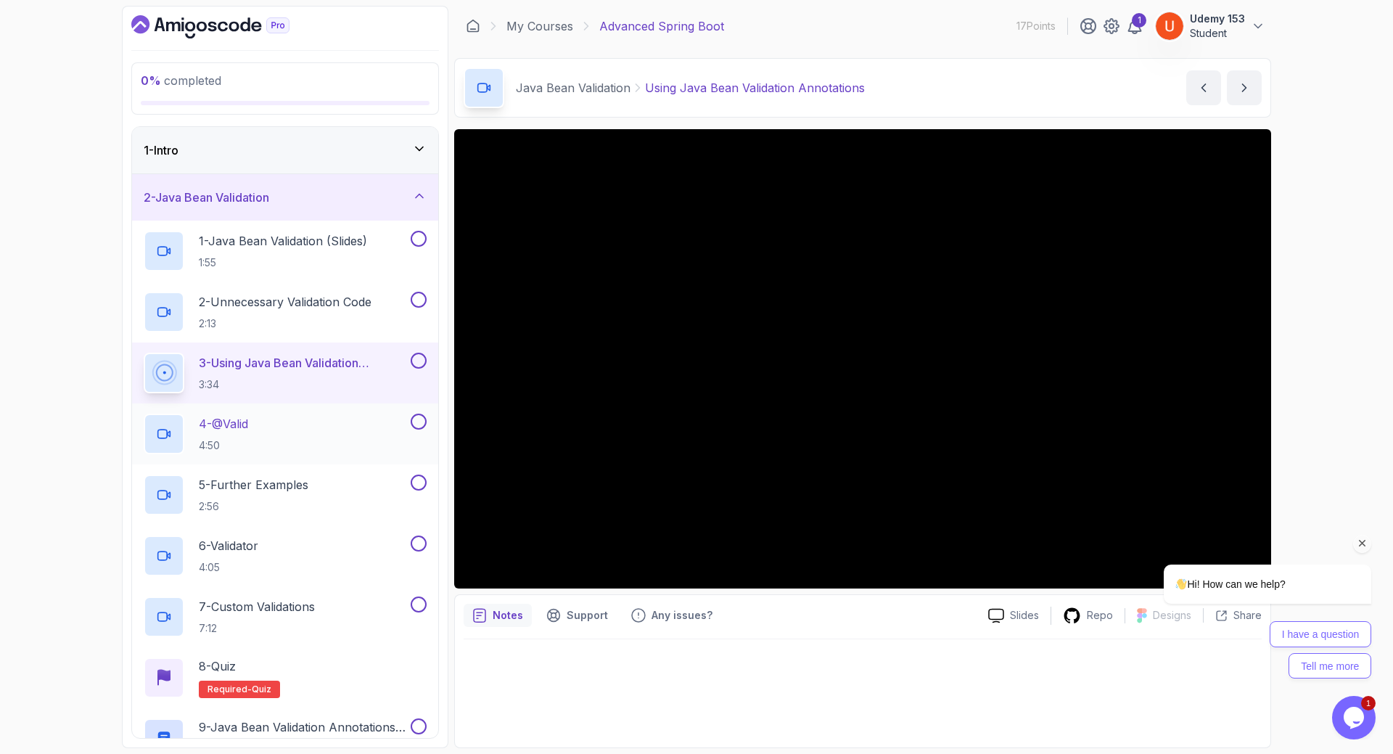
click at [262, 439] on div "4 - @Valid 4:50" at bounding box center [276, 434] width 264 height 41
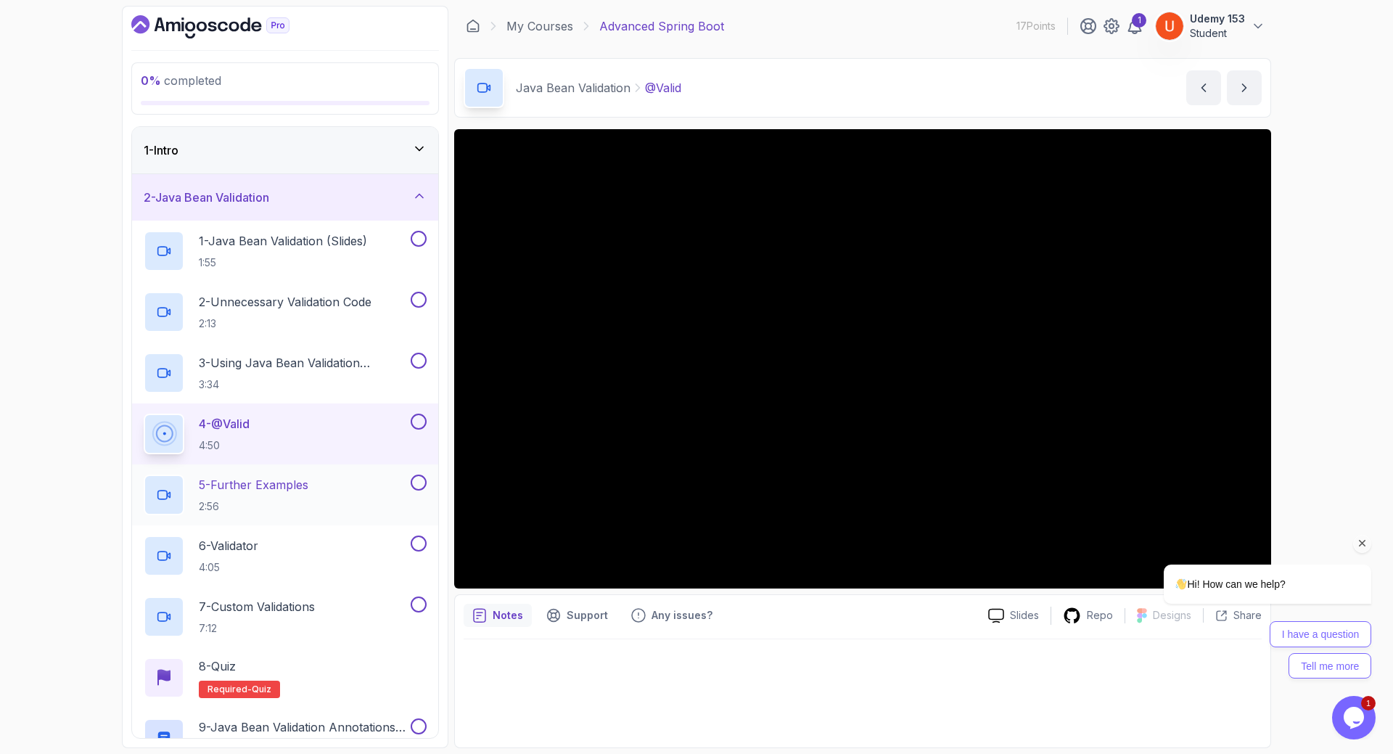
click at [290, 472] on div "5 - Further Examples 2:56" at bounding box center [285, 494] width 306 height 61
click at [253, 488] on p "5 - Further Examples" at bounding box center [254, 484] width 110 height 17
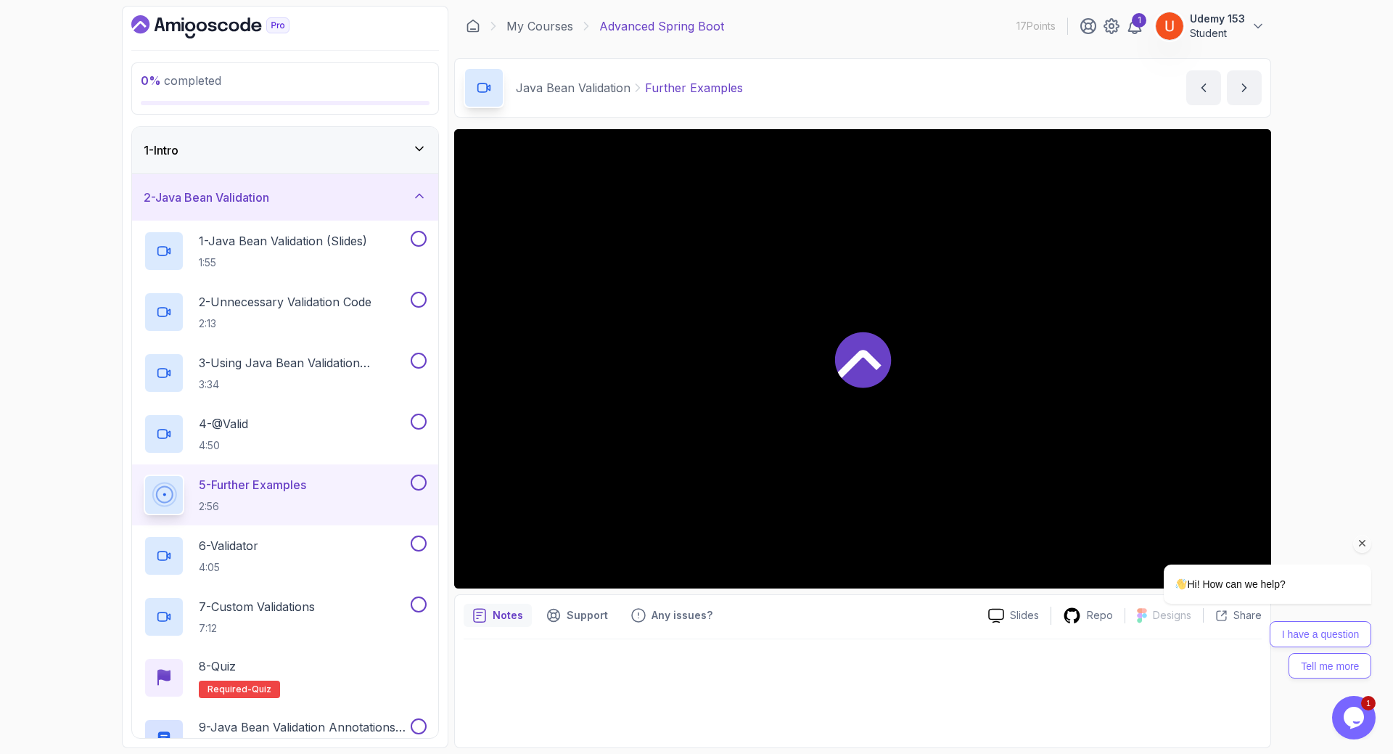
click at [673, 89] on p "Further Examples" at bounding box center [694, 87] width 98 height 17
copy p "Further"
click at [715, 92] on p "Further Examples" at bounding box center [694, 87] width 98 height 17
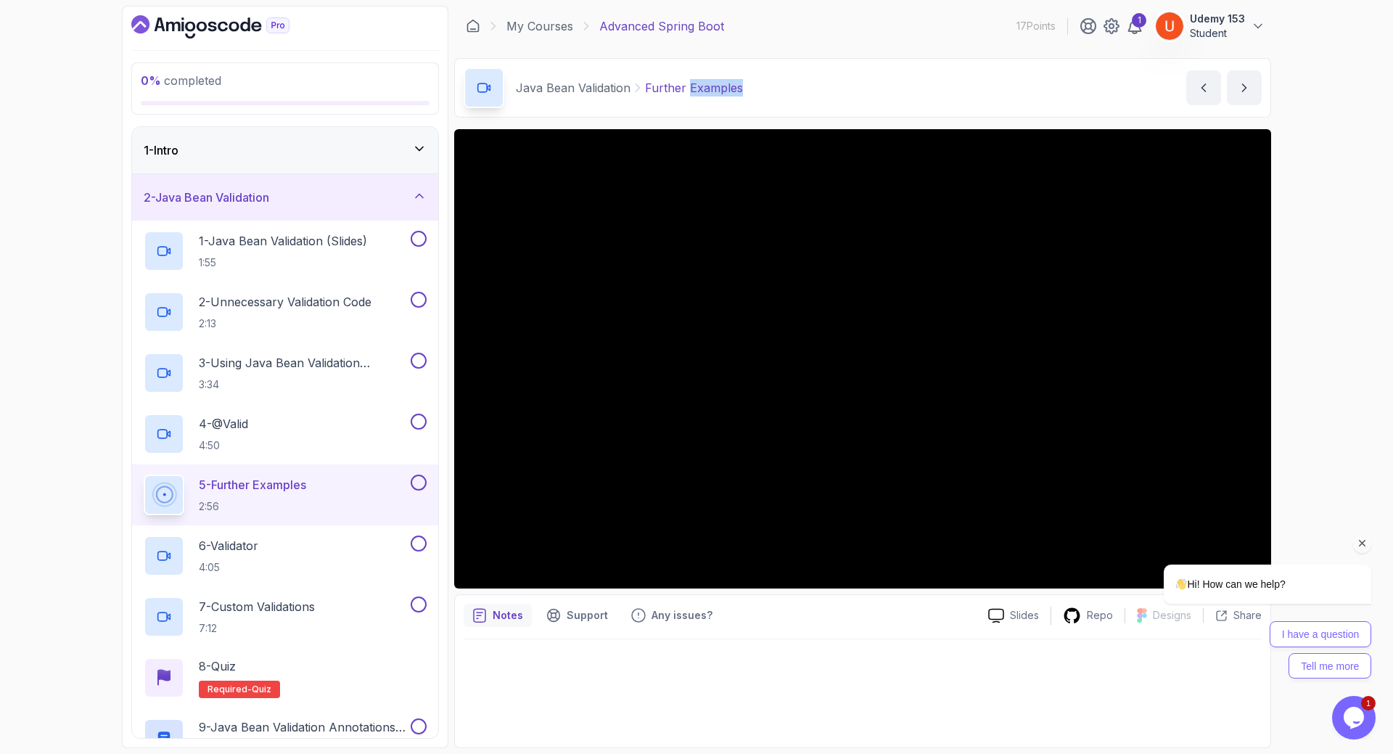
copy p "Examples"
click at [715, 92] on p "Further Examples" at bounding box center [694, 87] width 98 height 17
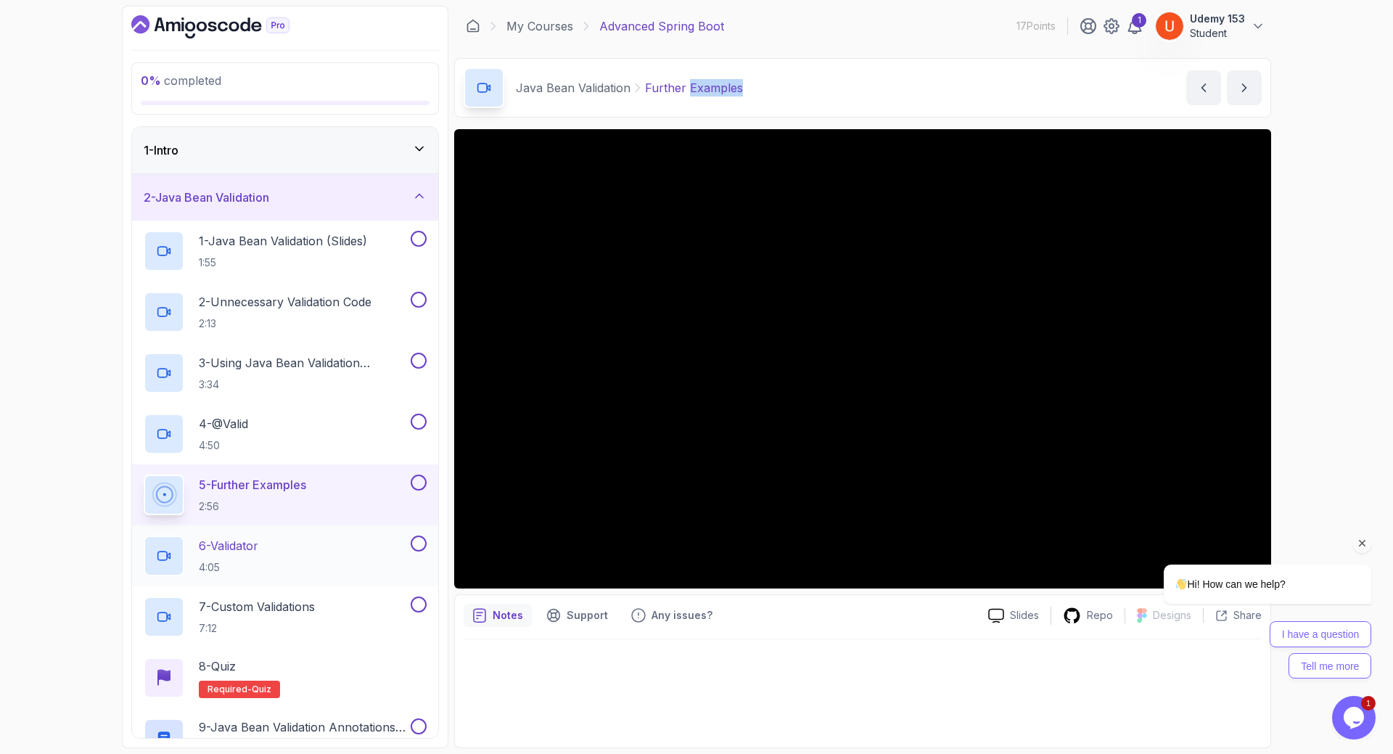
click at [258, 558] on h2 "6 - Validator 4:05" at bounding box center [228, 556] width 59 height 38
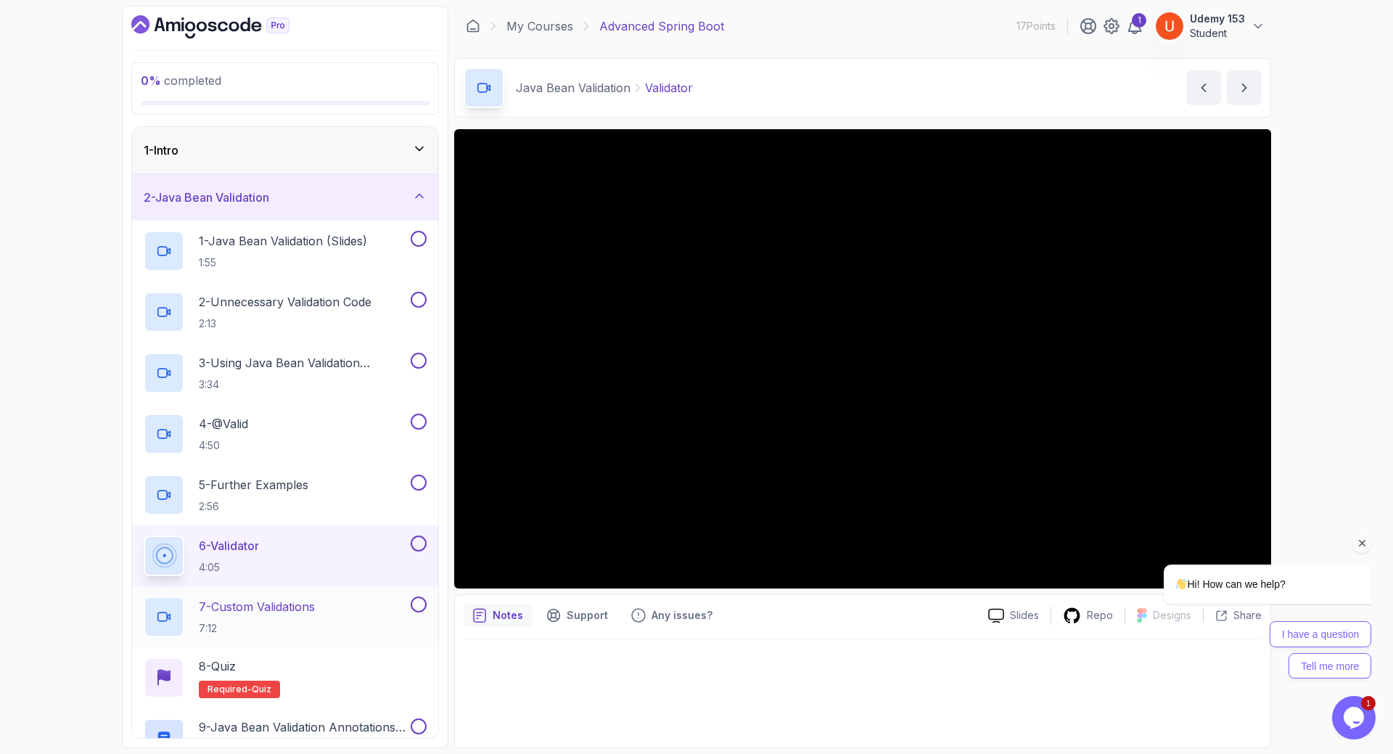
click at [262, 613] on p "7 - Custom Validations" at bounding box center [257, 606] width 116 height 17
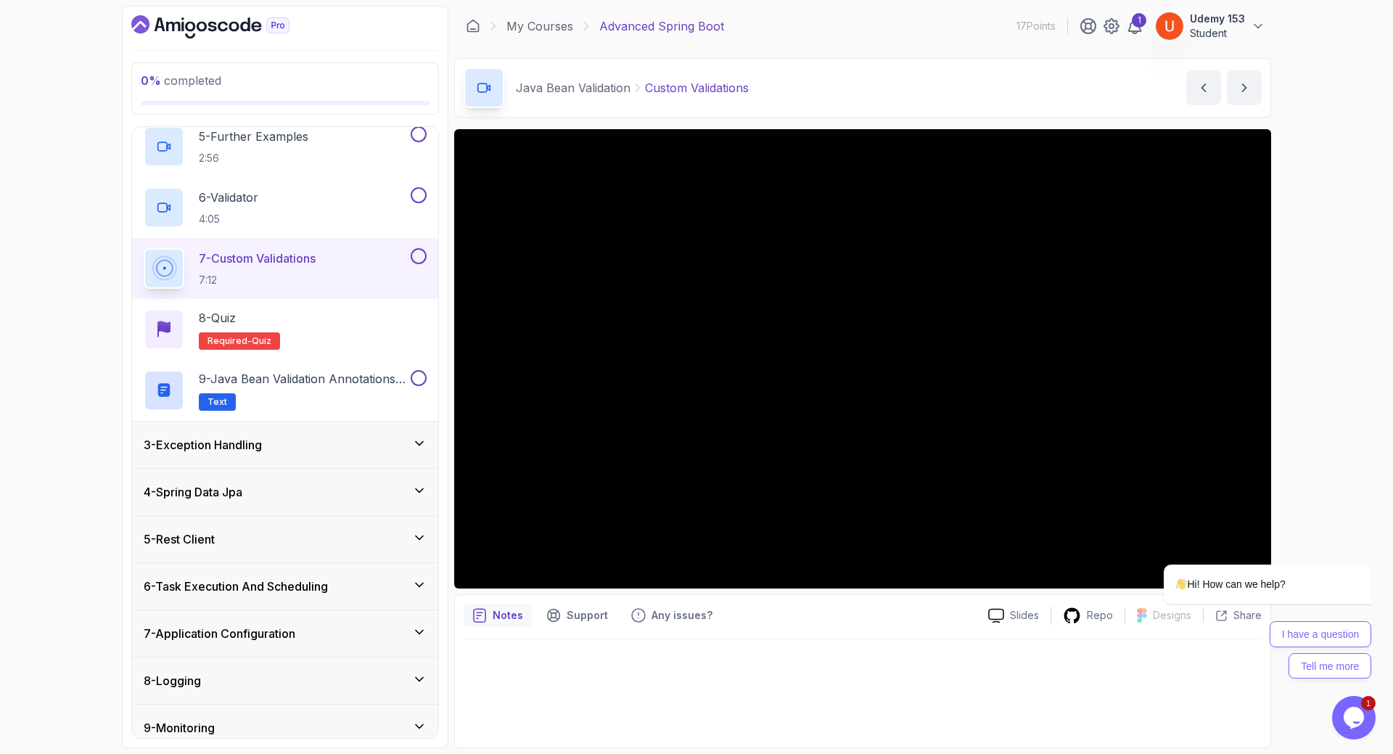
click at [230, 440] on h3 "3 - Exception Handling" at bounding box center [203, 444] width 118 height 17
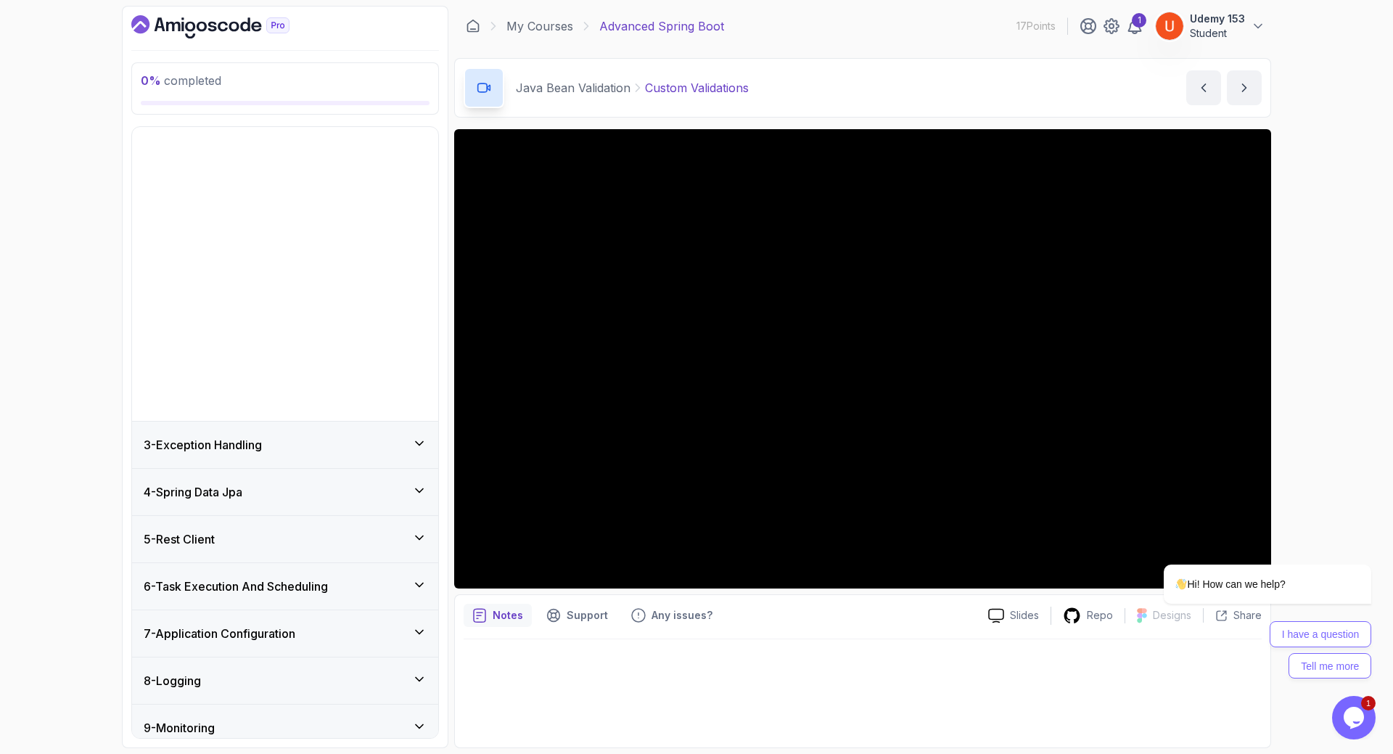
scroll to position [1, 0]
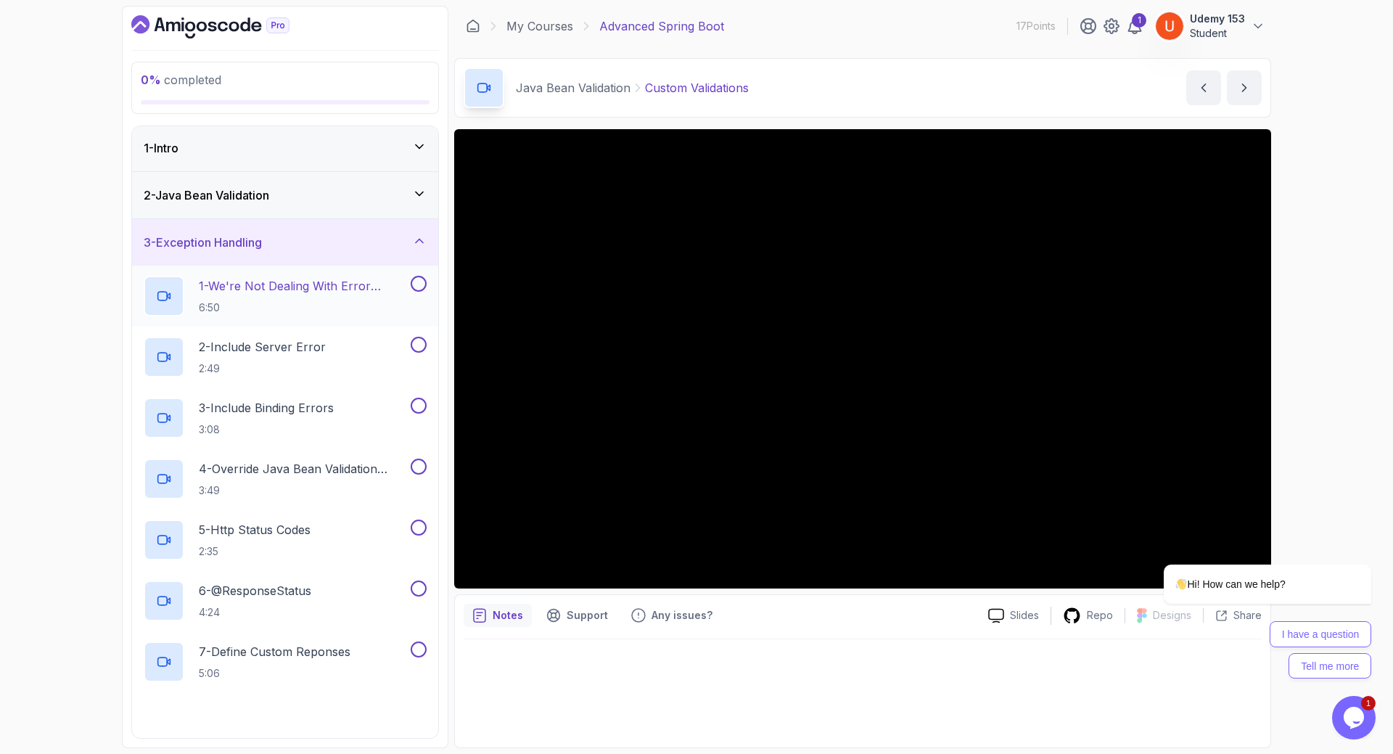
click at [265, 290] on p "1 - We're Not Dealing With Error Properply" at bounding box center [303, 285] width 209 height 17
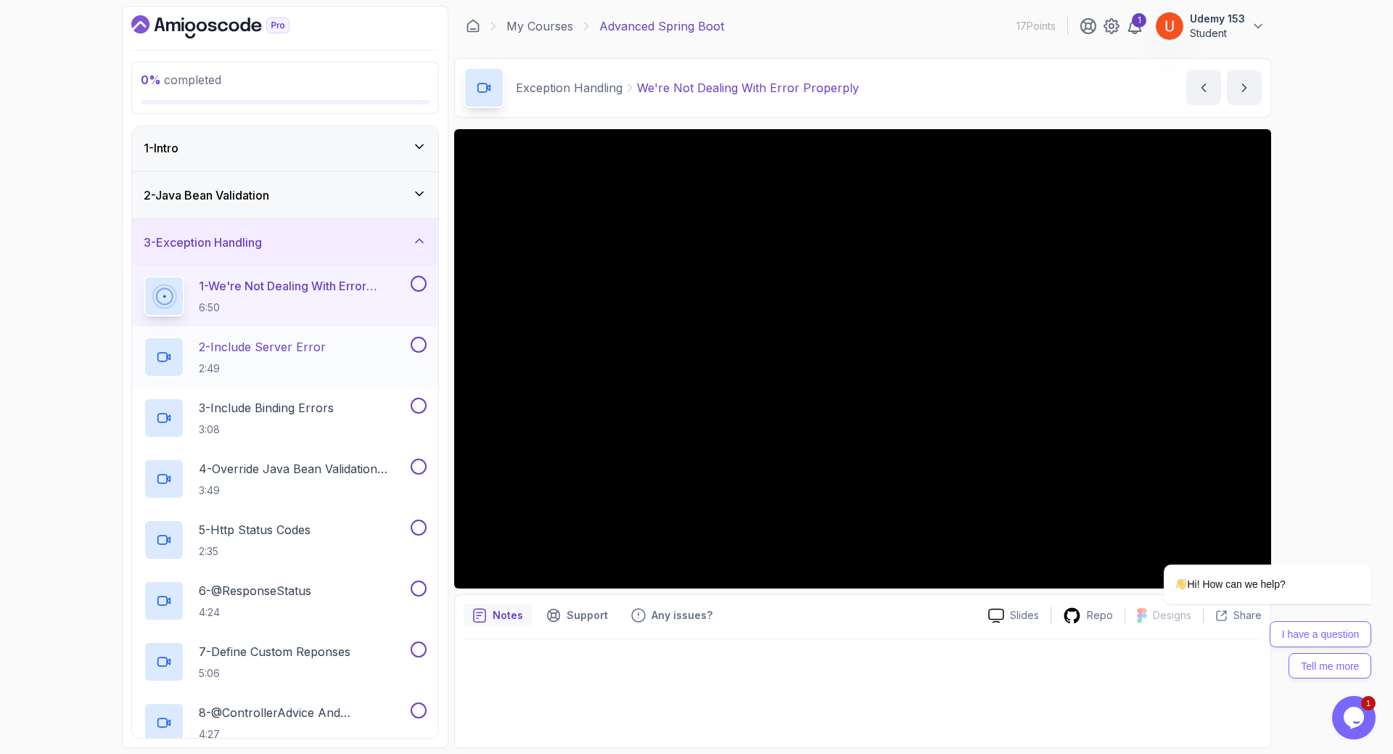
click at [220, 349] on p "2 - Include Server Error" at bounding box center [262, 346] width 127 height 17
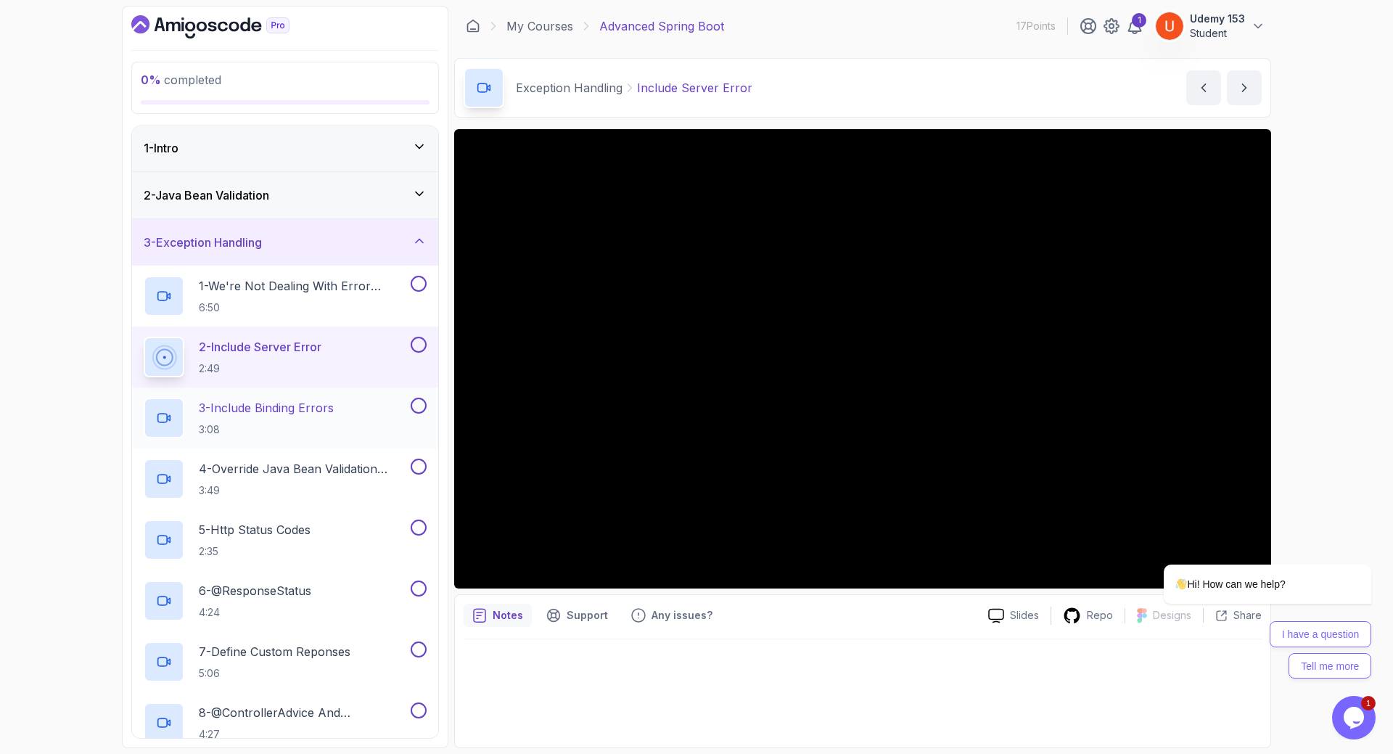
click at [279, 424] on p "3:08" at bounding box center [266, 429] width 135 height 15
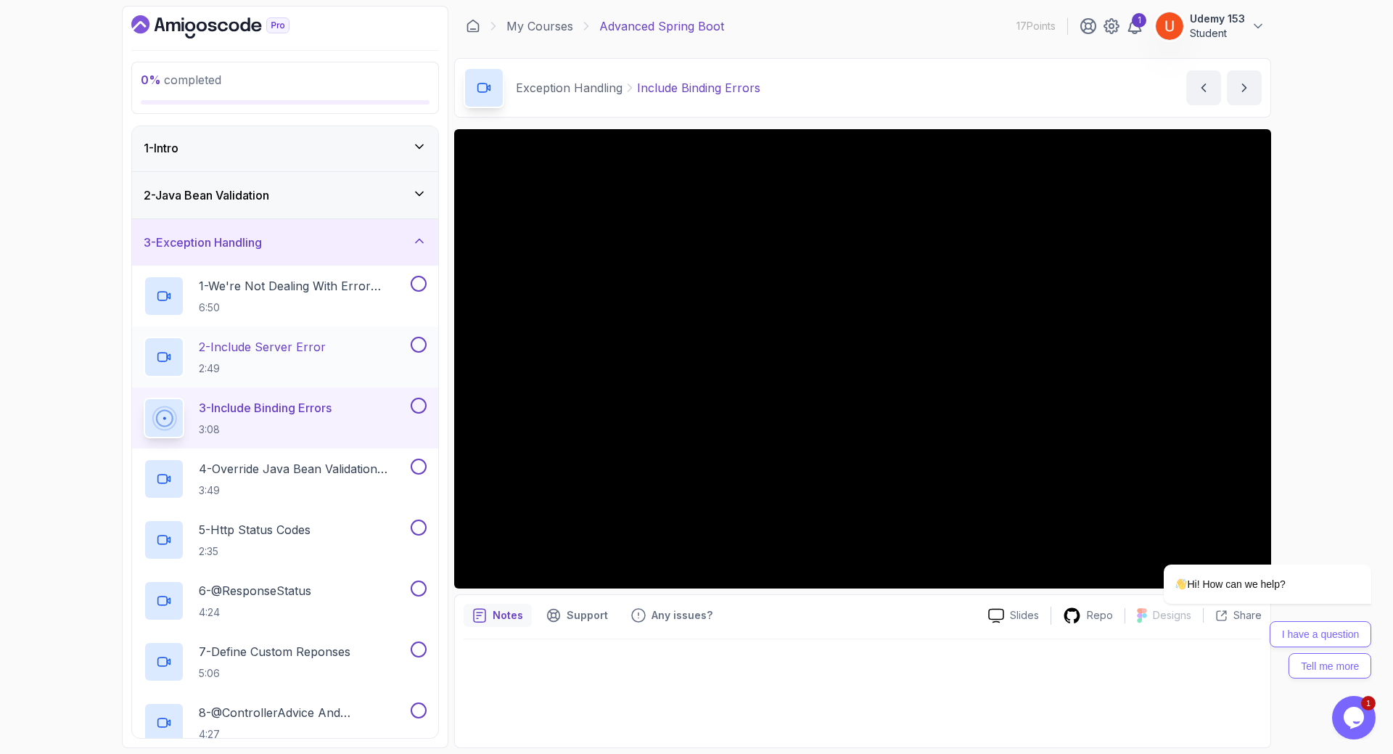
scroll to position [176, 0]
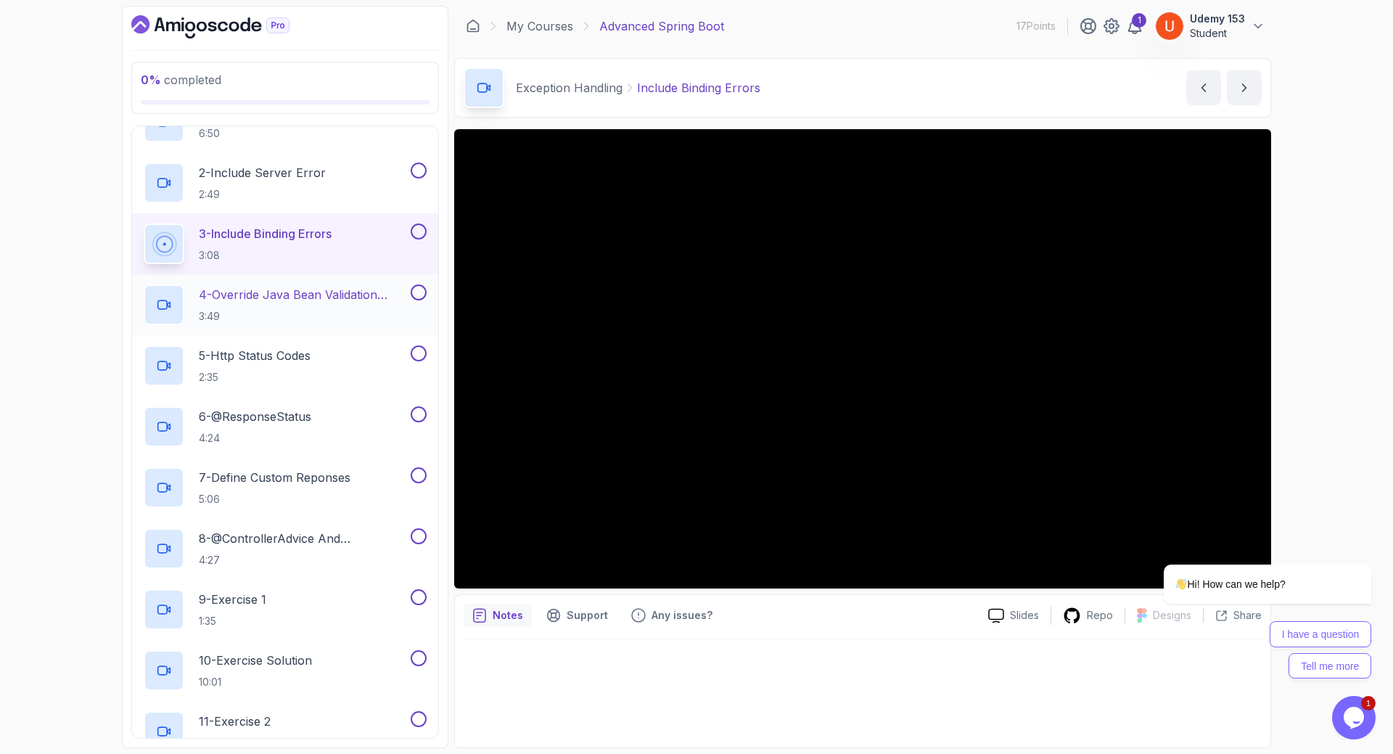
click at [273, 303] on p "4 - Override Java Bean Validation Messages" at bounding box center [303, 294] width 209 height 17
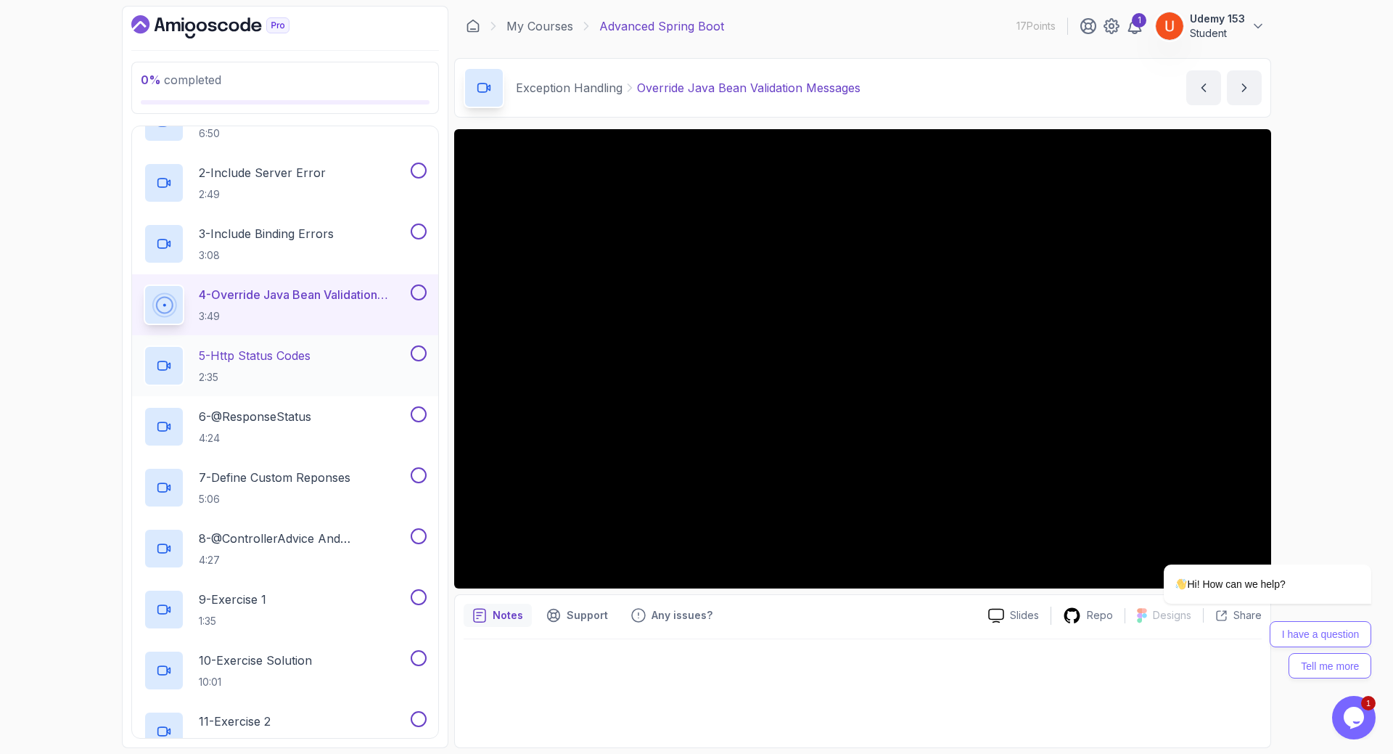
click at [259, 366] on h2 "5 - Http Status Codes 2:35" at bounding box center [255, 366] width 112 height 38
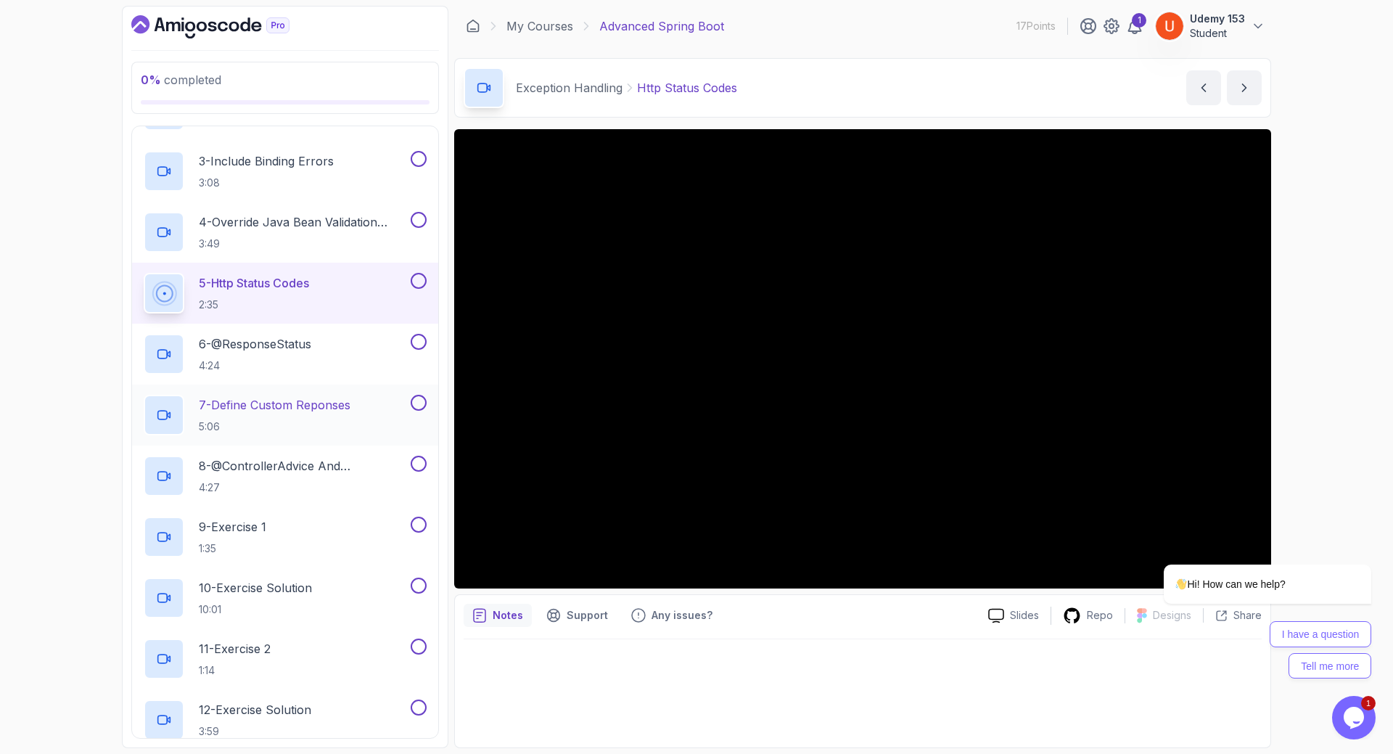
scroll to position [350, 0]
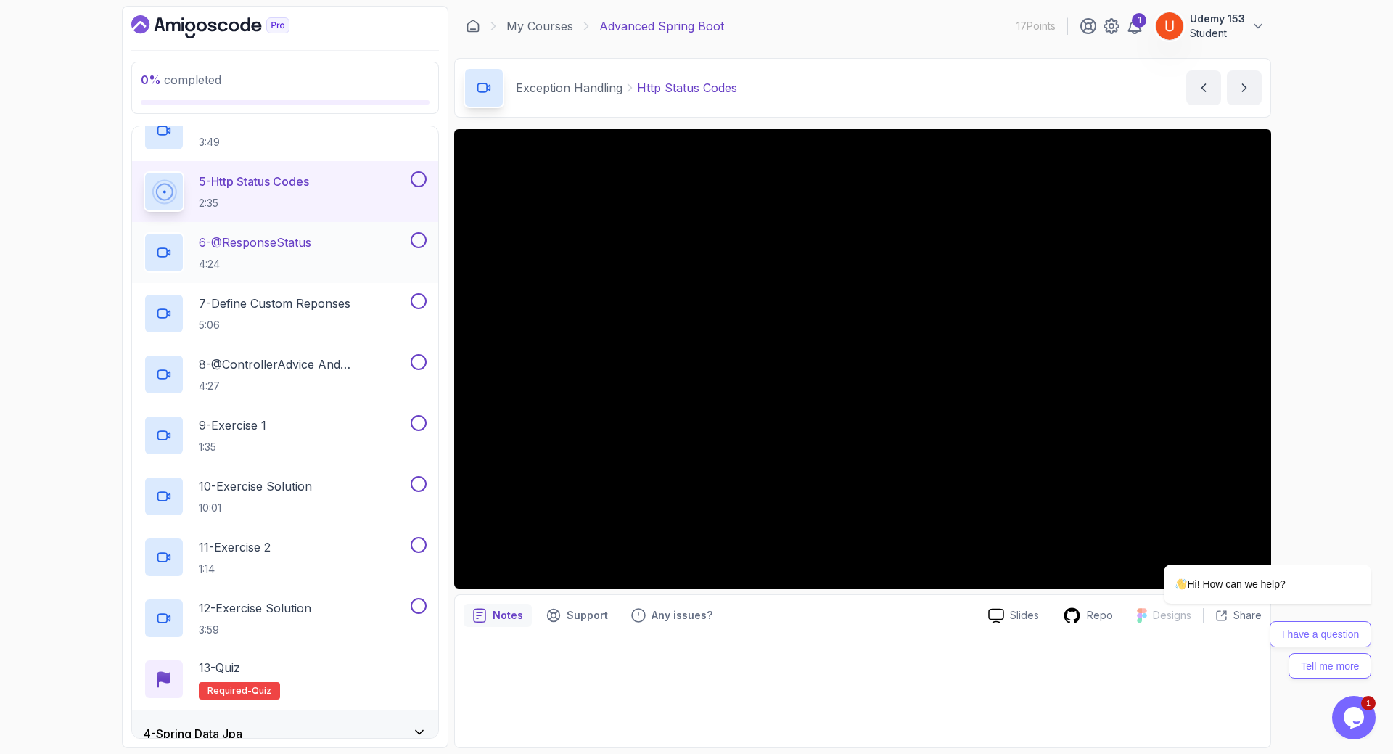
click at [260, 250] on p "6 - @ResponseStatus" at bounding box center [255, 242] width 112 height 17
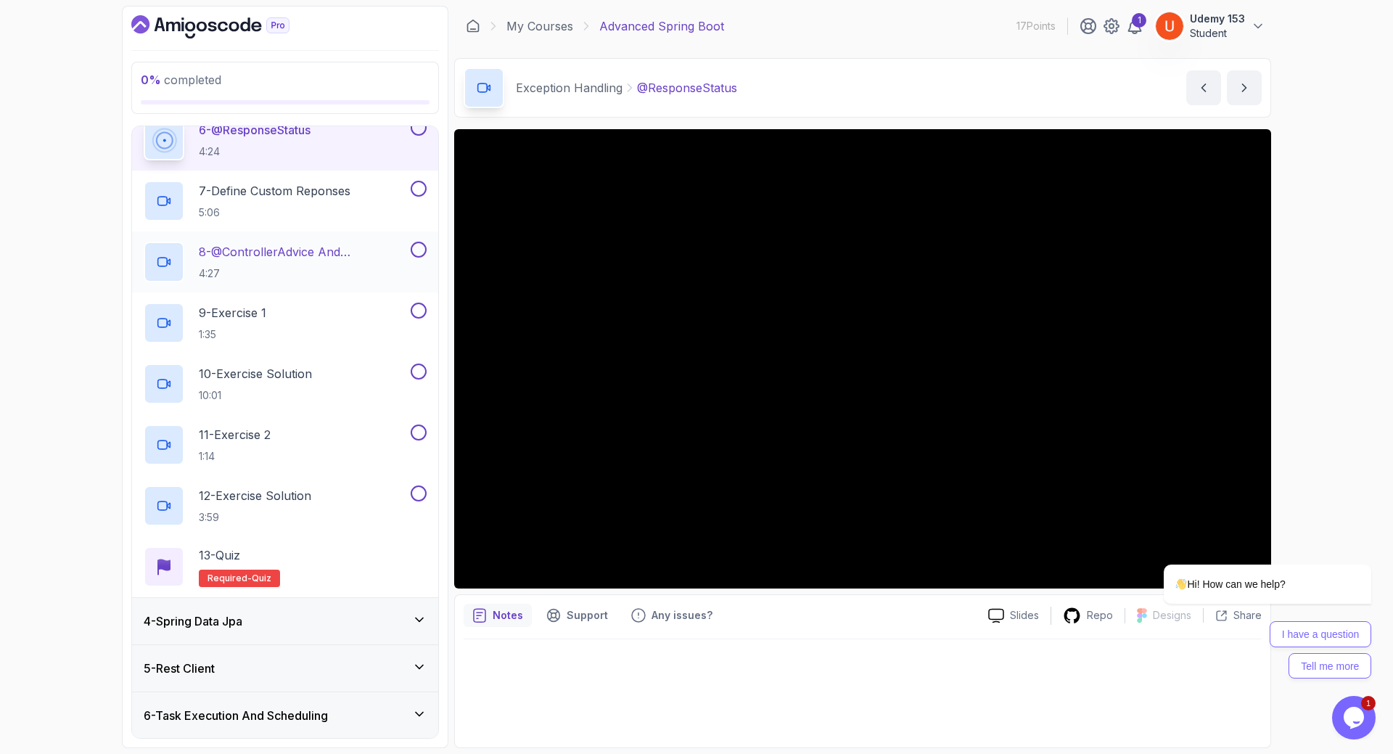
scroll to position [437, 0]
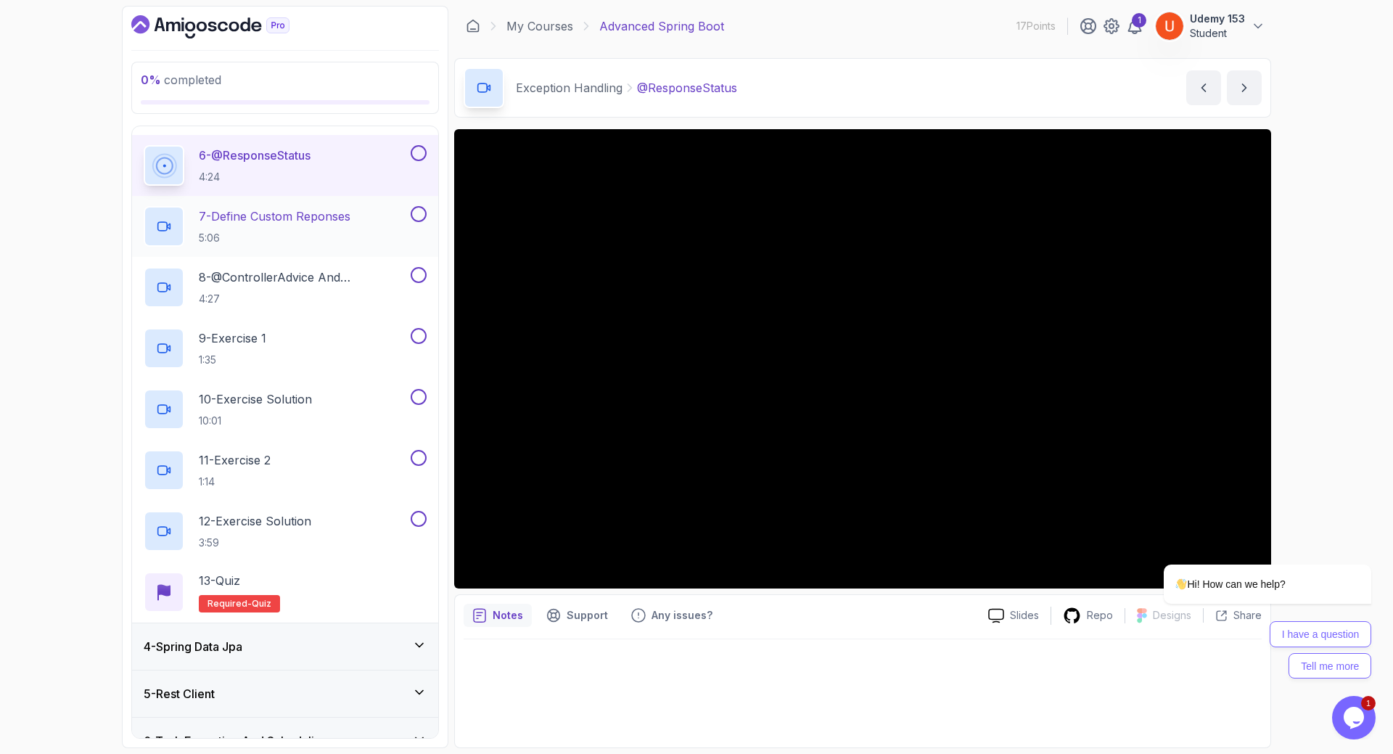
click at [258, 232] on p "5:06" at bounding box center [275, 238] width 152 height 15
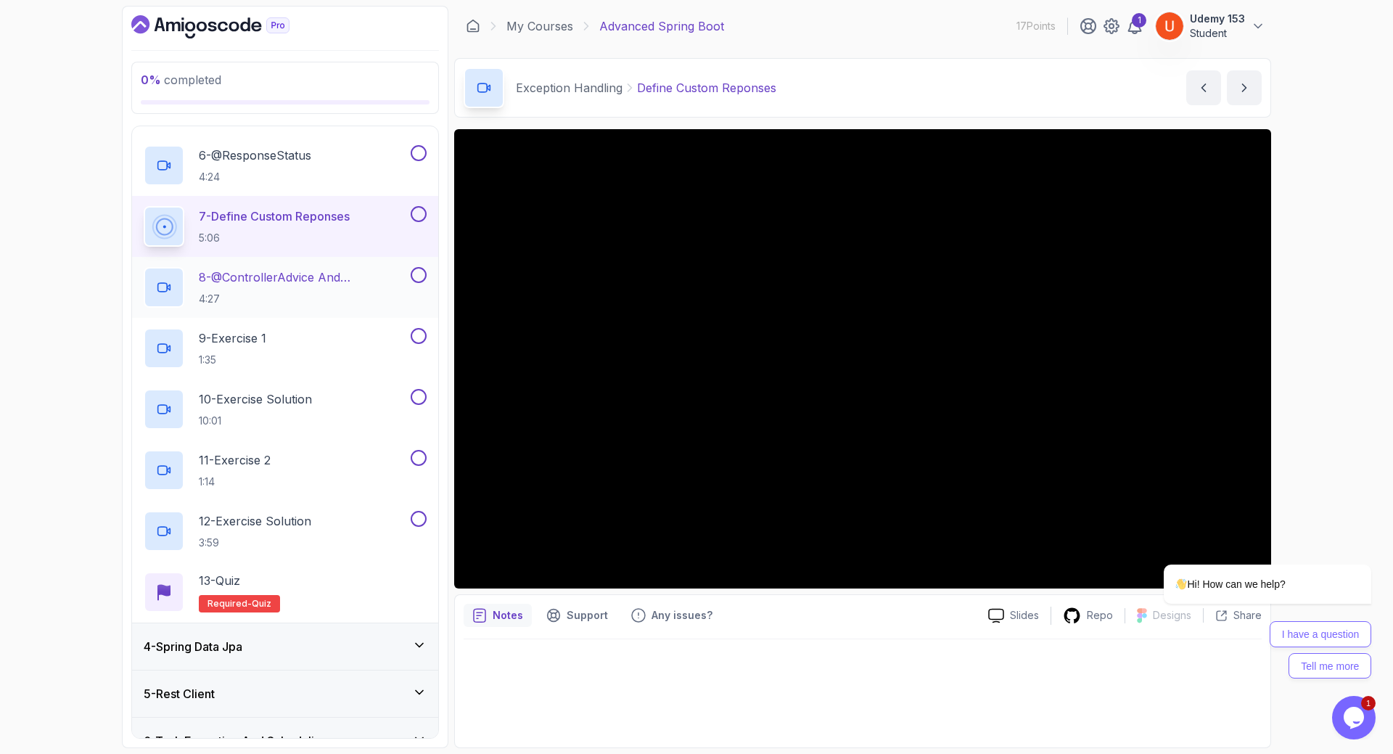
click at [256, 269] on p "8 - @ControllerAdvice And @ExceptionHandler" at bounding box center [303, 276] width 209 height 17
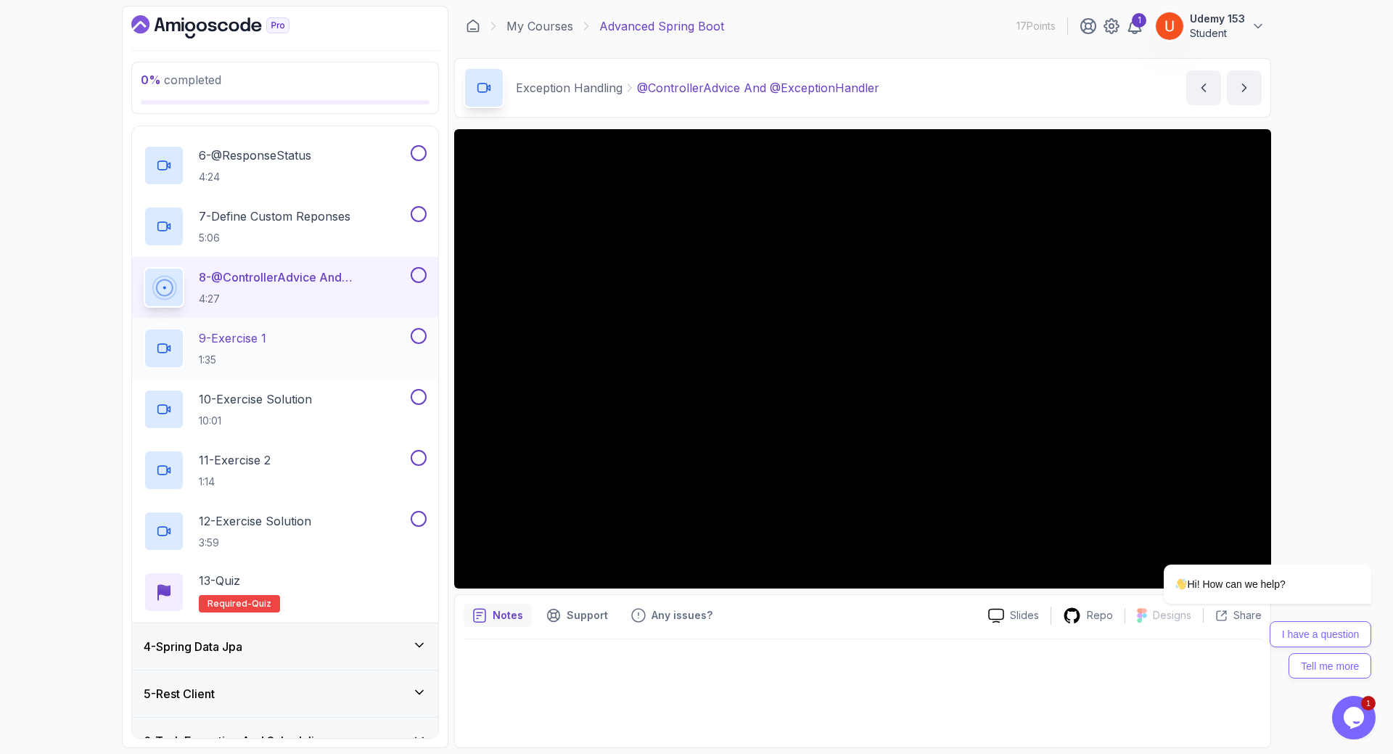
click at [258, 345] on p "9 - Exercise 1" at bounding box center [232, 337] width 67 height 17
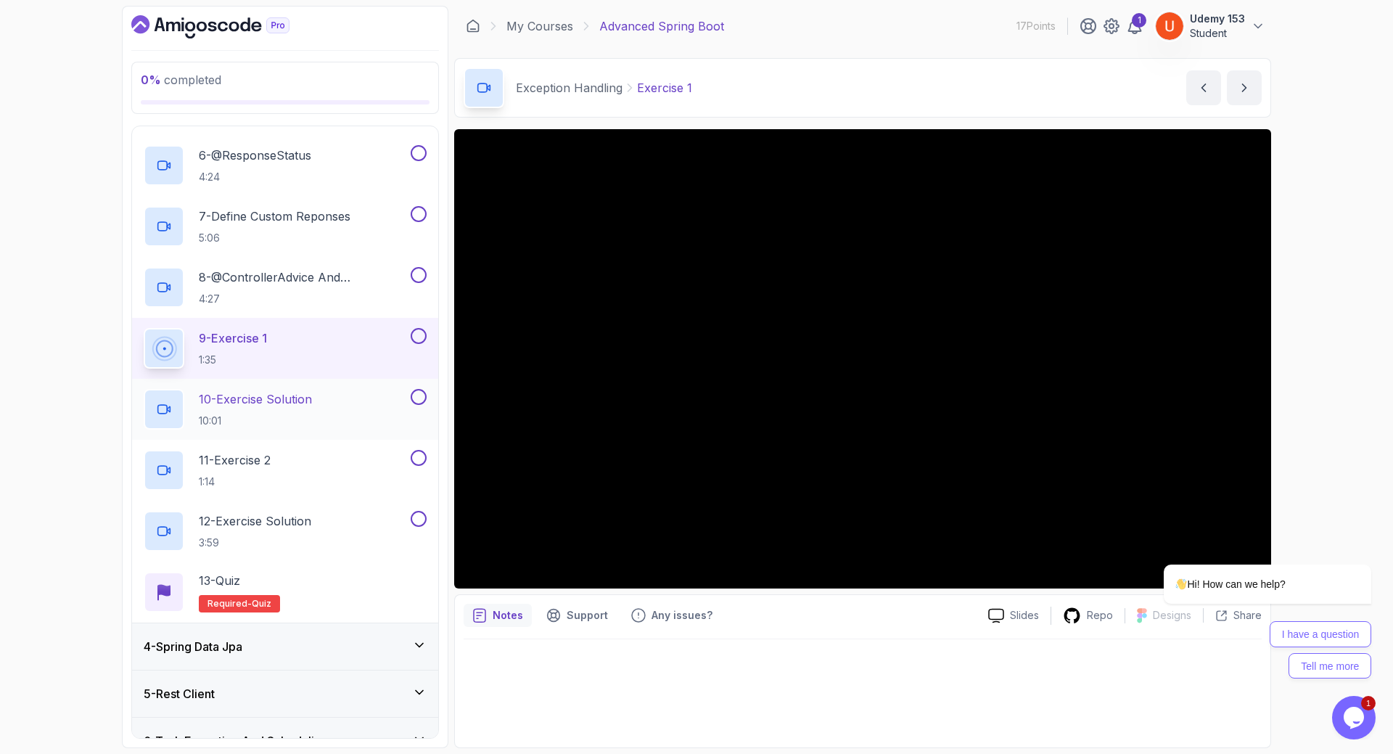
click at [263, 425] on p "10:01" at bounding box center [255, 421] width 113 height 15
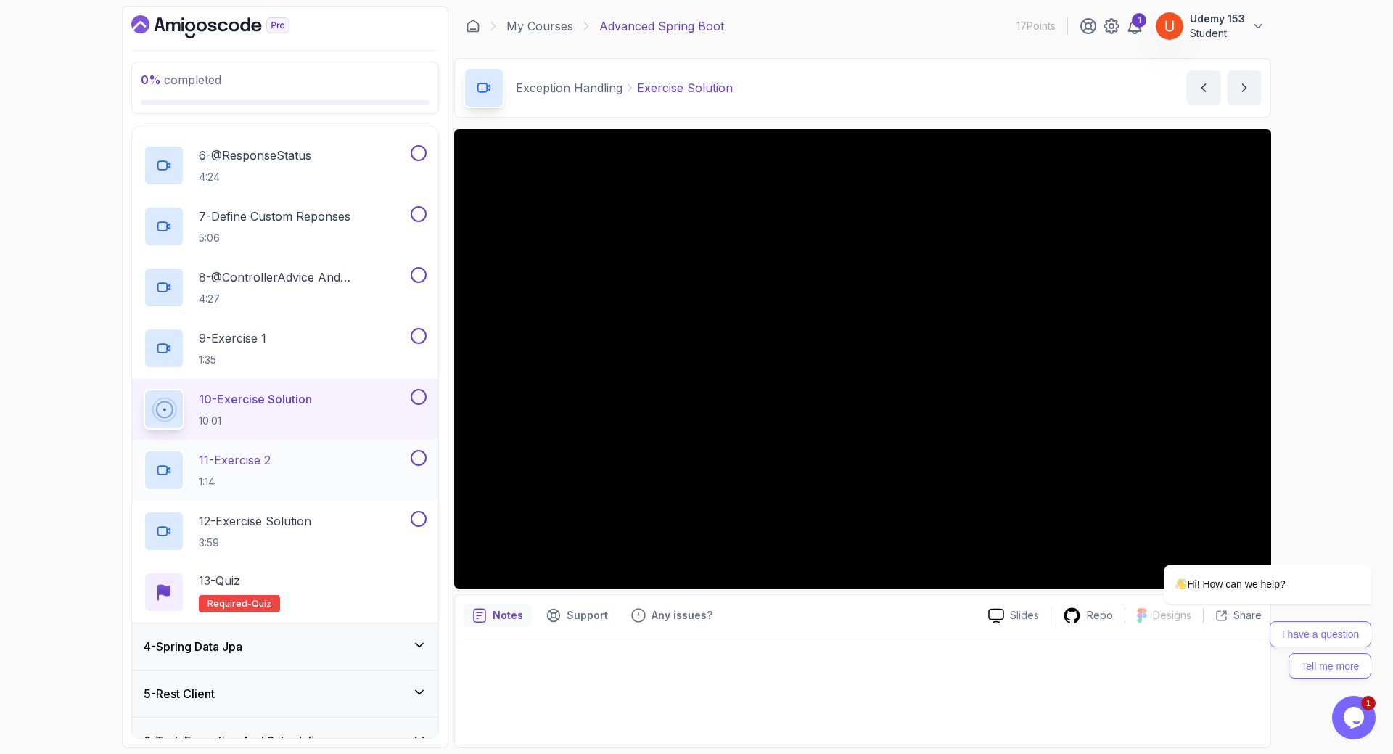
click at [237, 459] on p "11 - Exercise 2" at bounding box center [235, 459] width 72 height 17
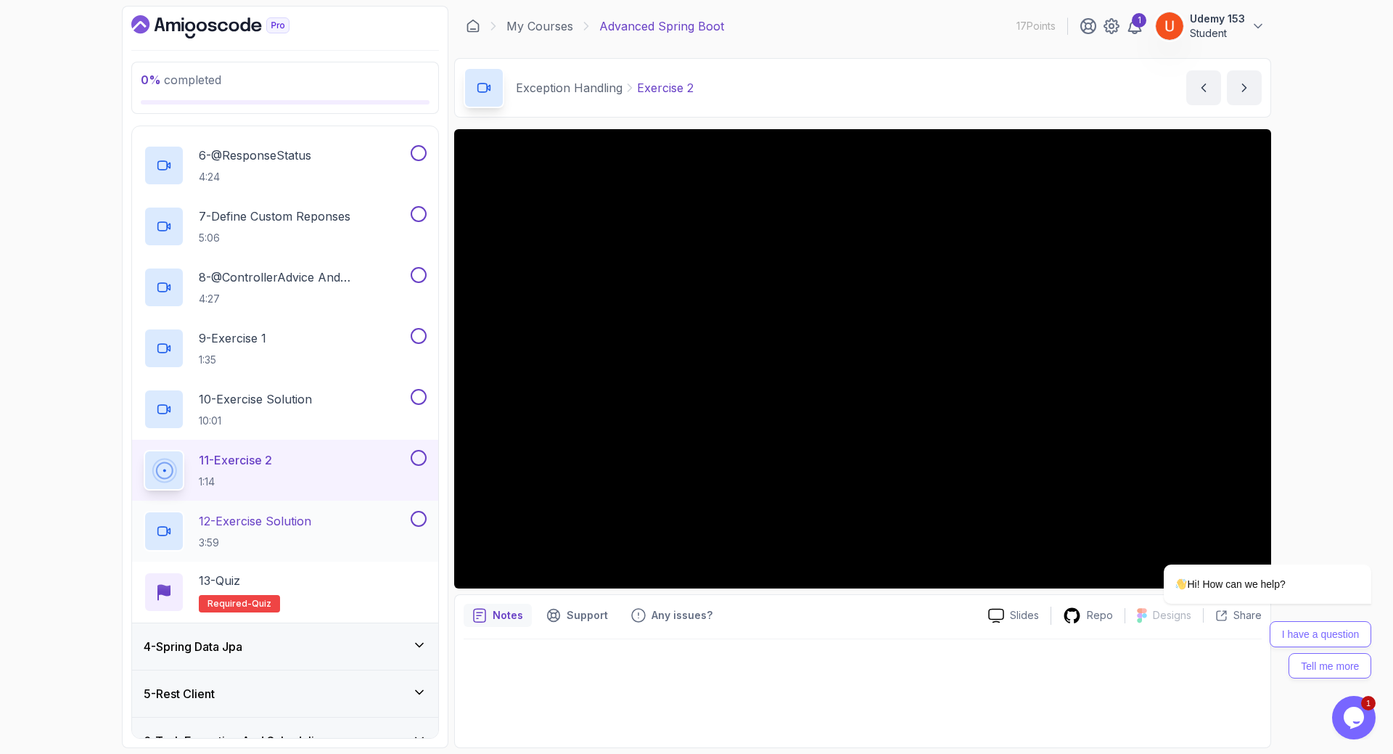
click at [263, 537] on p "3:59" at bounding box center [255, 542] width 112 height 15
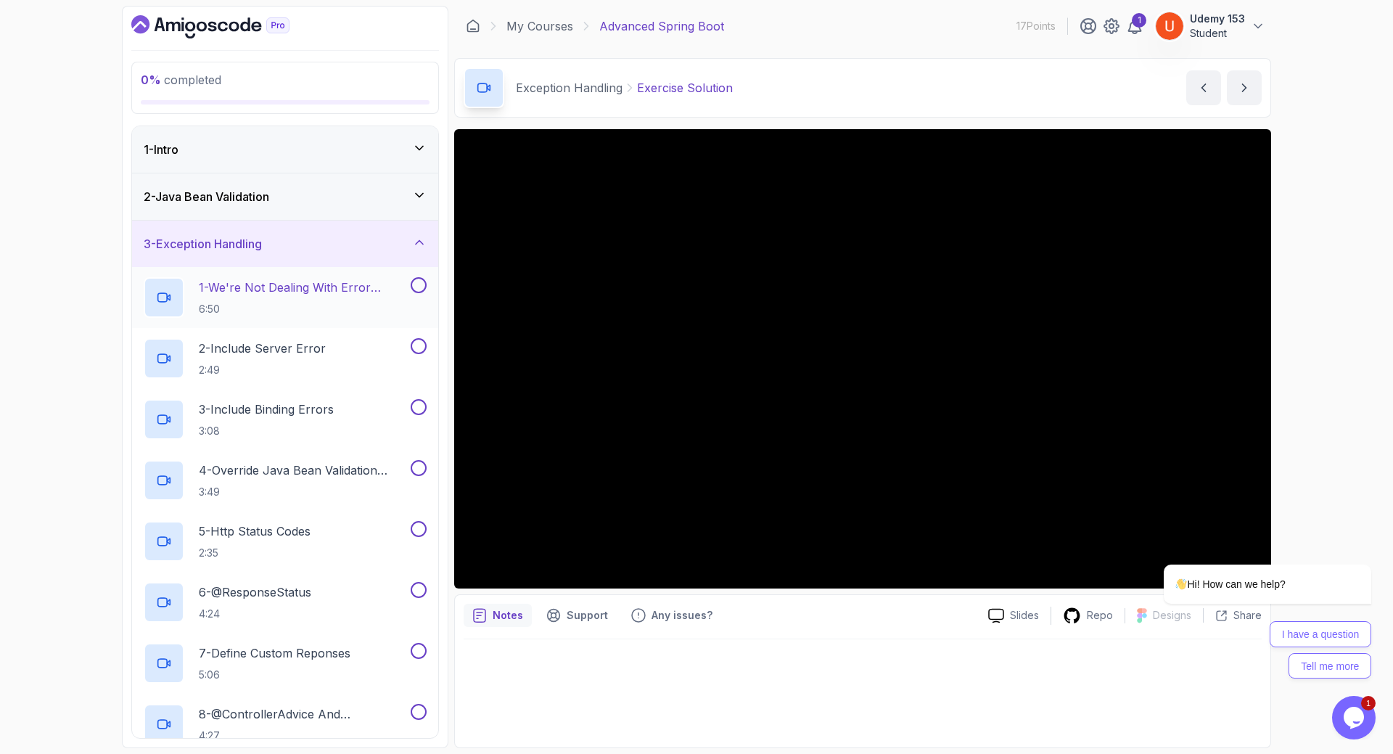
click at [273, 286] on p "1 - We're Not Dealing With Error Properply" at bounding box center [303, 287] width 209 height 17
click at [268, 361] on h2 "2 - Include Server Error 2:49" at bounding box center [262, 359] width 127 height 38
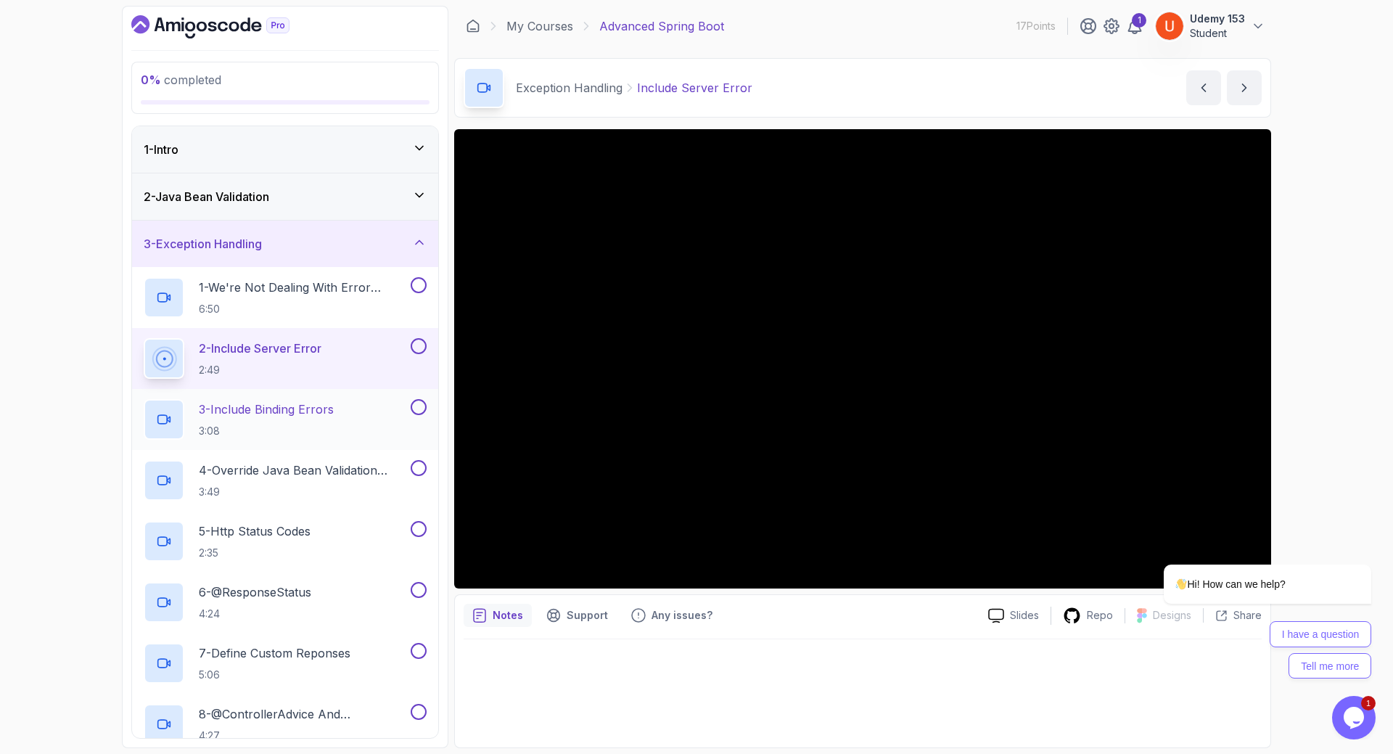
click at [273, 411] on p "3 - Include Binding Errors" at bounding box center [266, 409] width 135 height 17
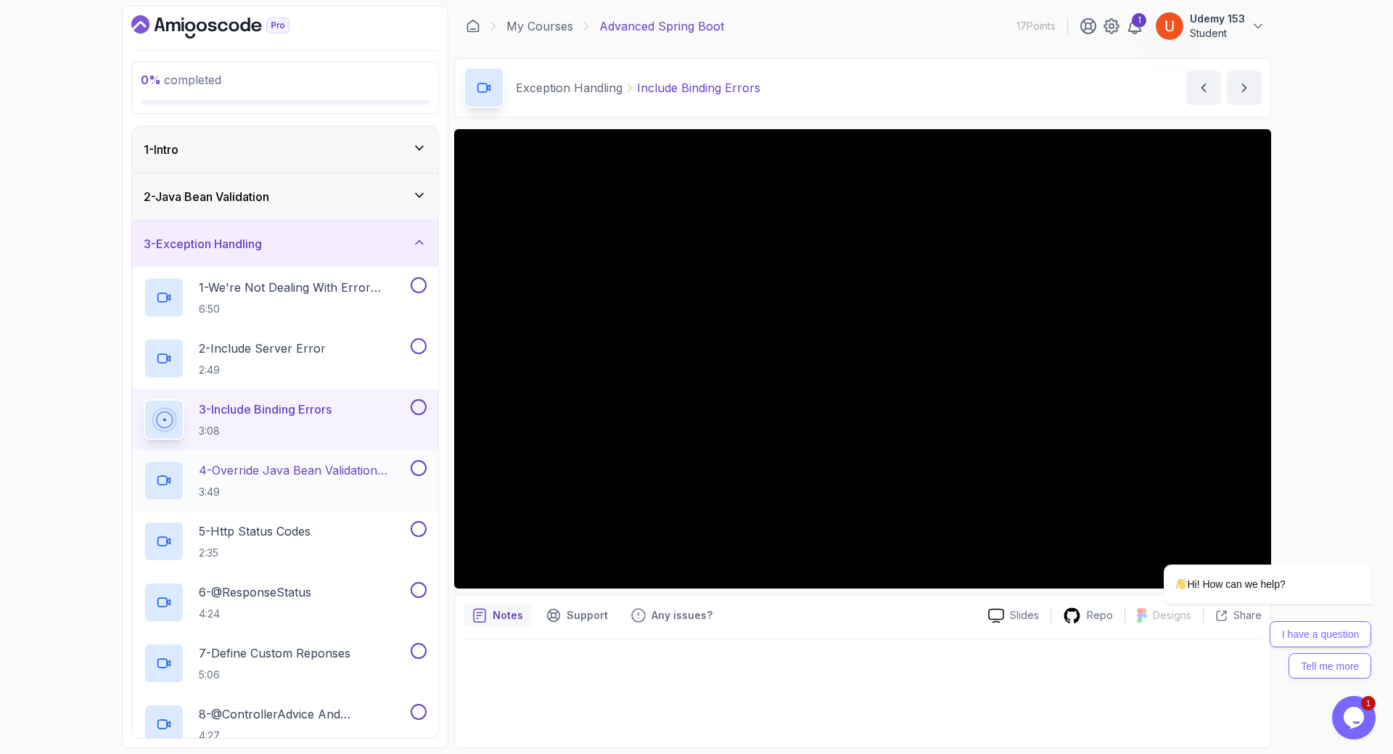
click at [231, 478] on p "4 - Override Java Bean Validation Messages" at bounding box center [303, 469] width 209 height 17
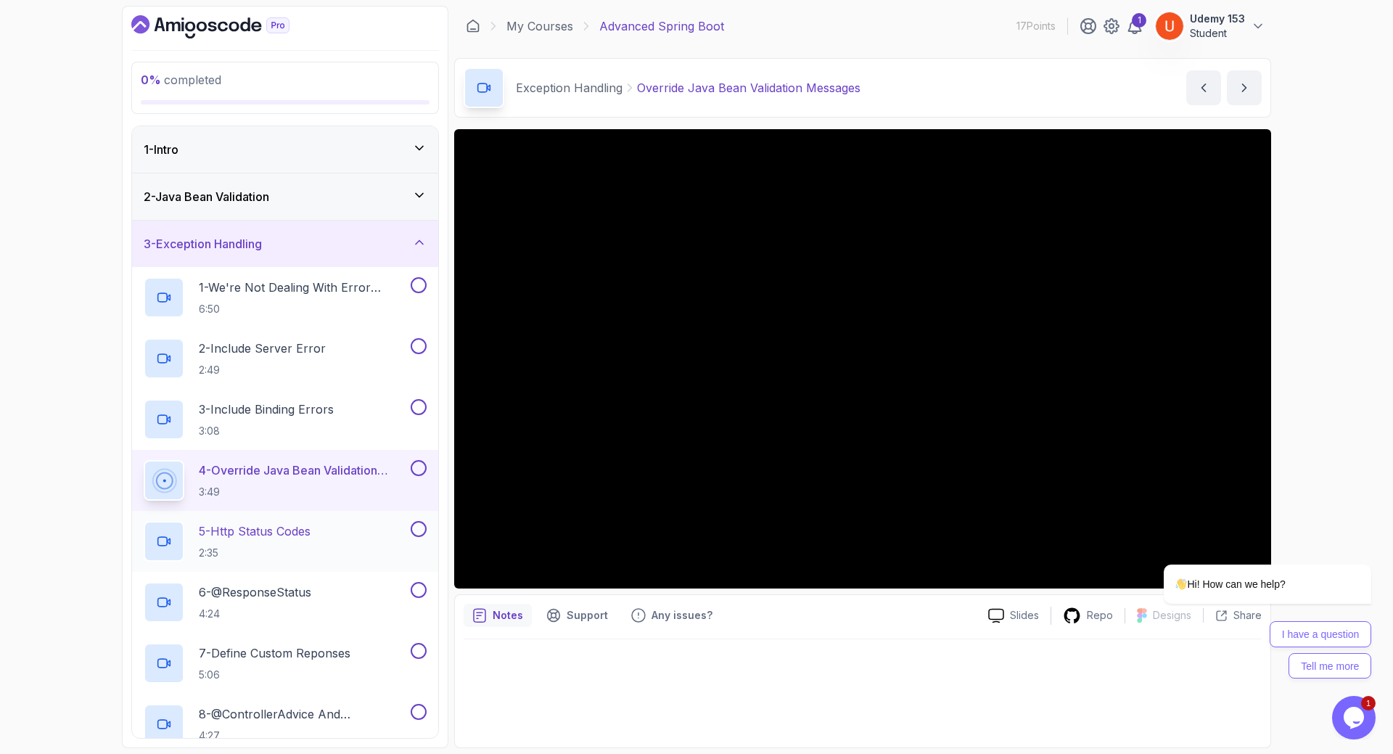
click at [263, 544] on h2 "5 - Http Status Codes 2:35" at bounding box center [255, 541] width 112 height 38
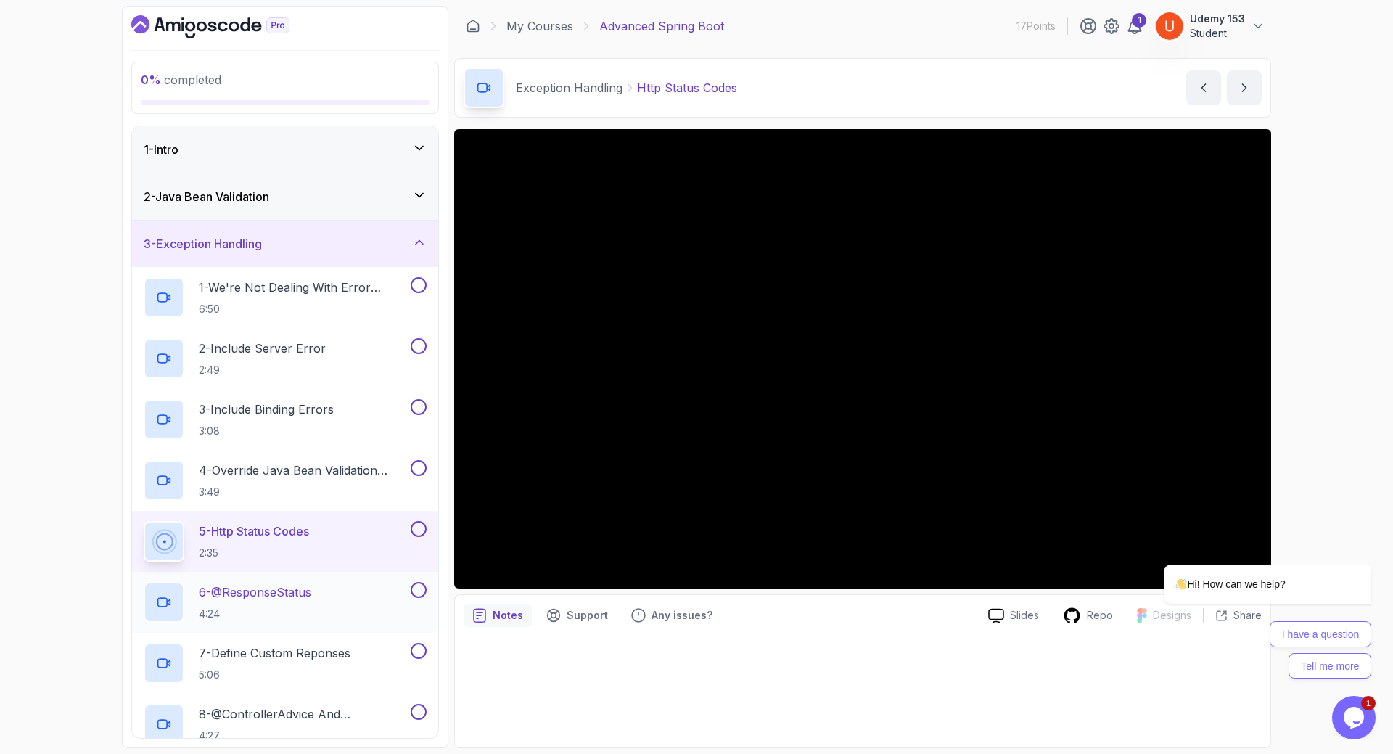
click at [256, 604] on h2 "6 - @ResponseStatus 4:24" at bounding box center [255, 602] width 112 height 38
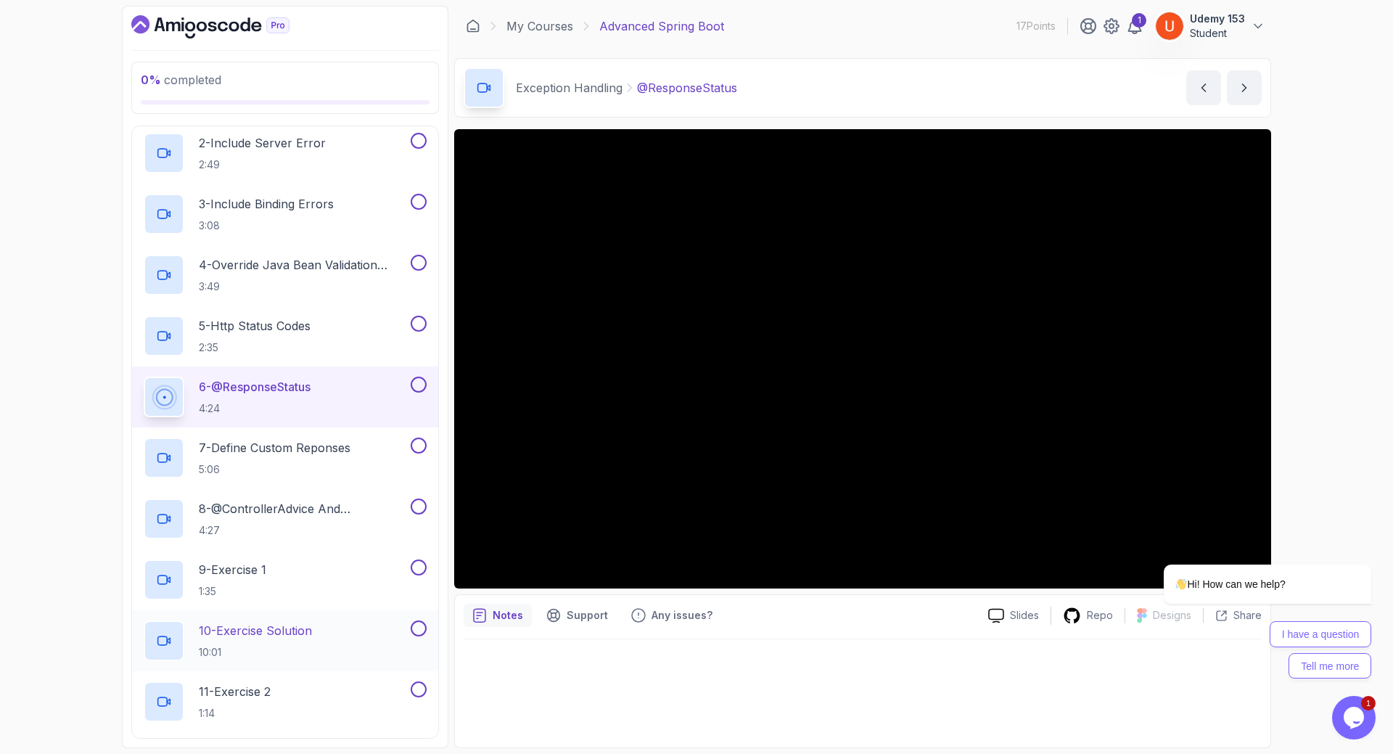
scroll to position [348, 0]
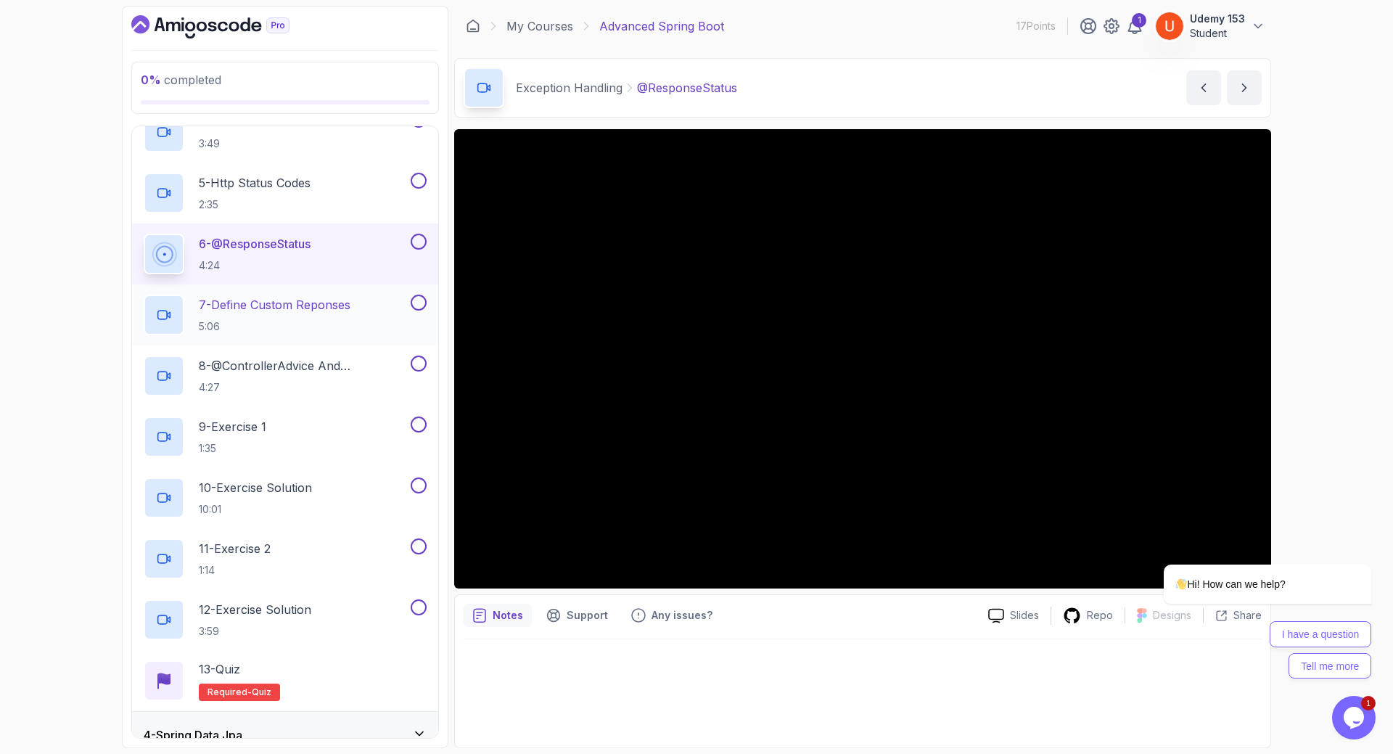
click at [255, 311] on p "7 - Define Custom Reponses" at bounding box center [275, 304] width 152 height 17
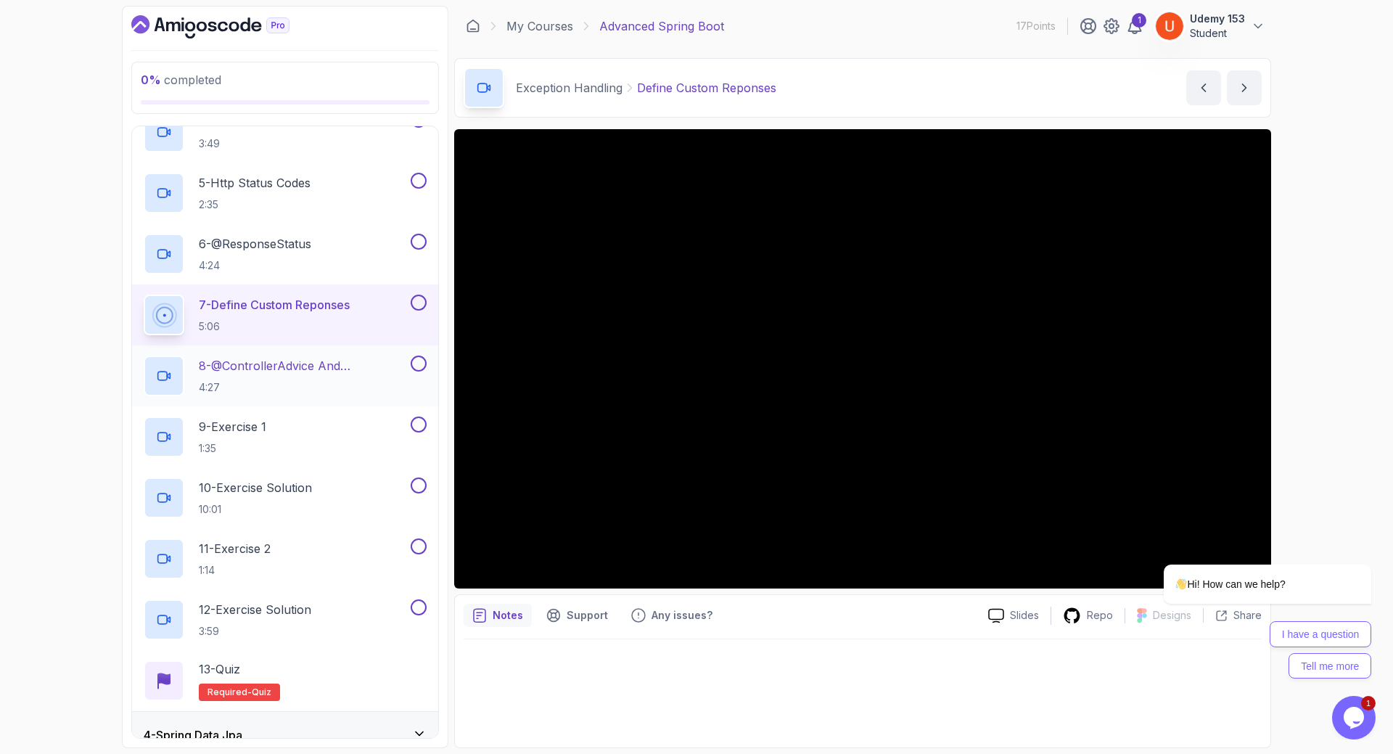
click at [277, 358] on p "8 - @ControllerAdvice And @ExceptionHandler" at bounding box center [303, 365] width 209 height 17
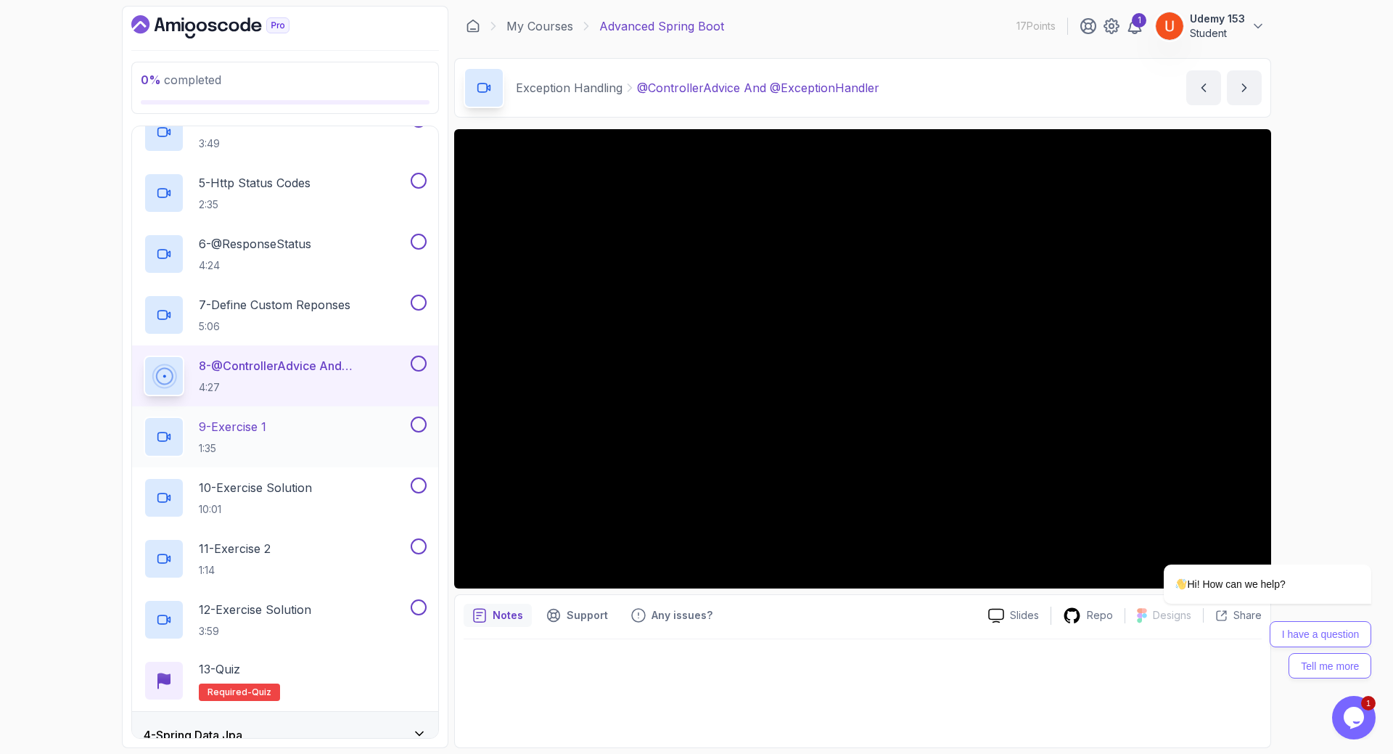
click at [258, 425] on p "9 - Exercise 1" at bounding box center [232, 426] width 67 height 17
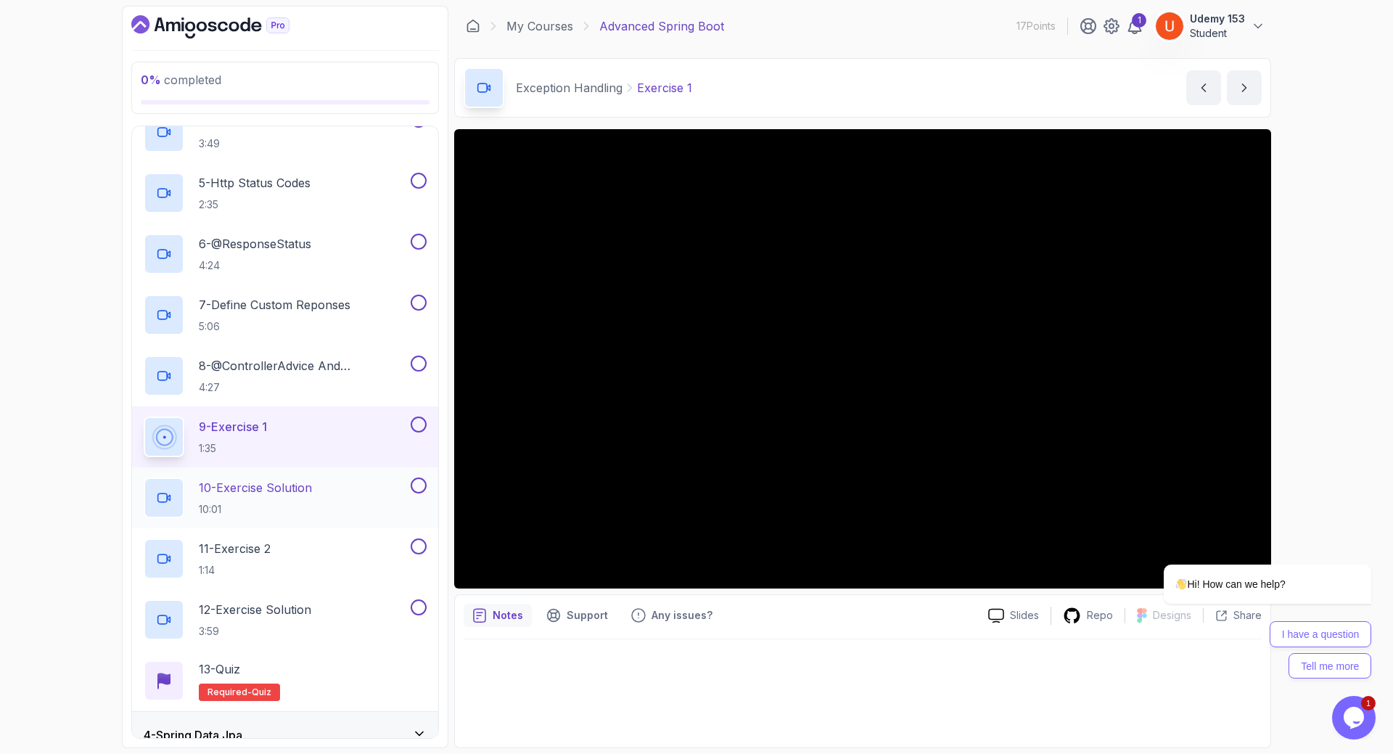
click at [317, 488] on div "10 - Exercise Solution 10:01" at bounding box center [276, 497] width 264 height 41
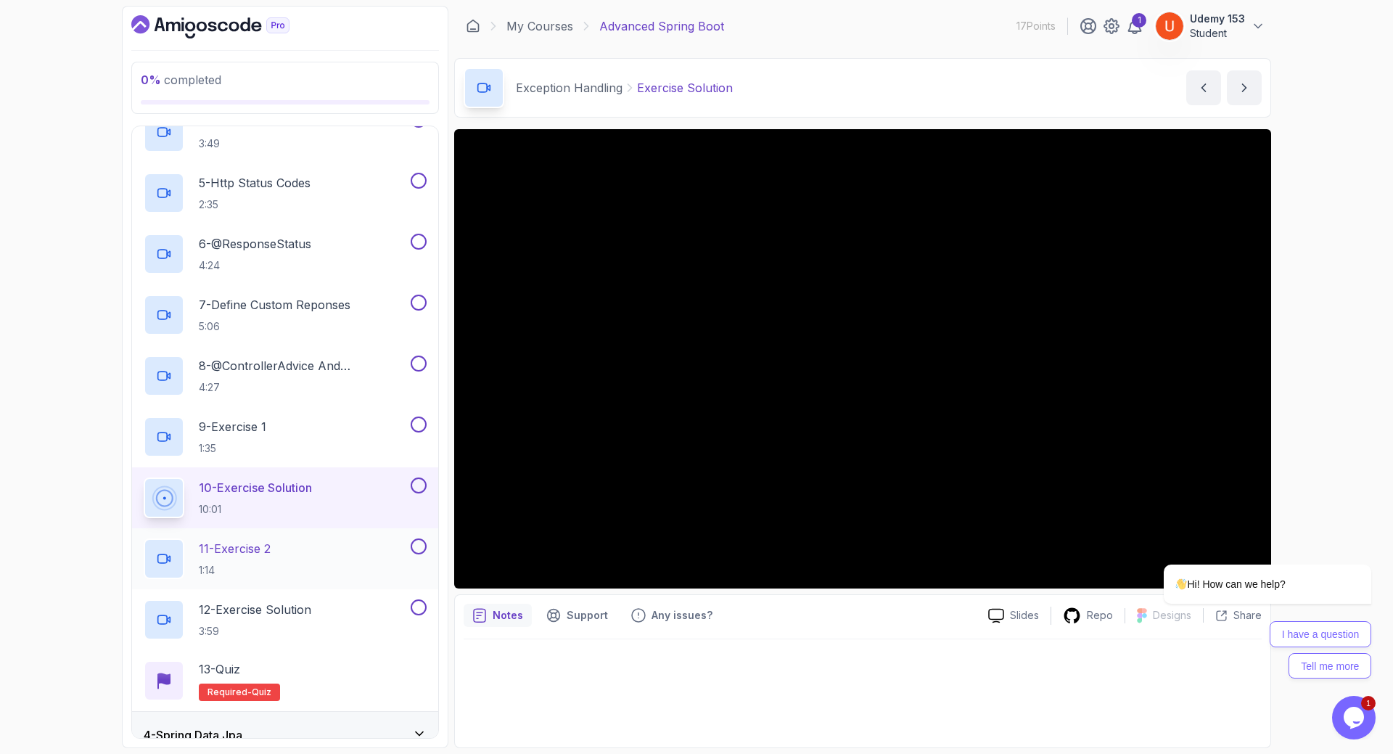
click at [294, 555] on div "11 - Exercise 2 1:14" at bounding box center [276, 558] width 264 height 41
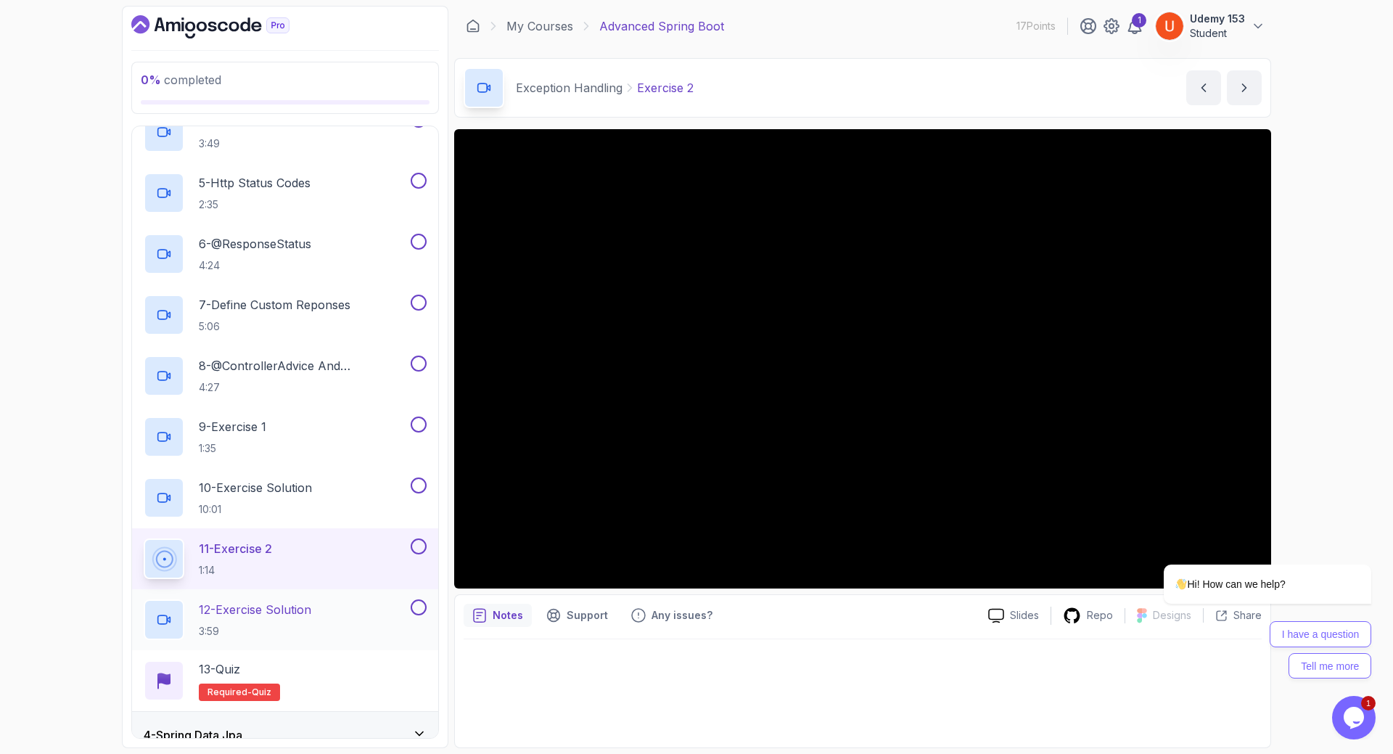
click at [282, 617] on p "12 - Exercise Solution" at bounding box center [255, 609] width 112 height 17
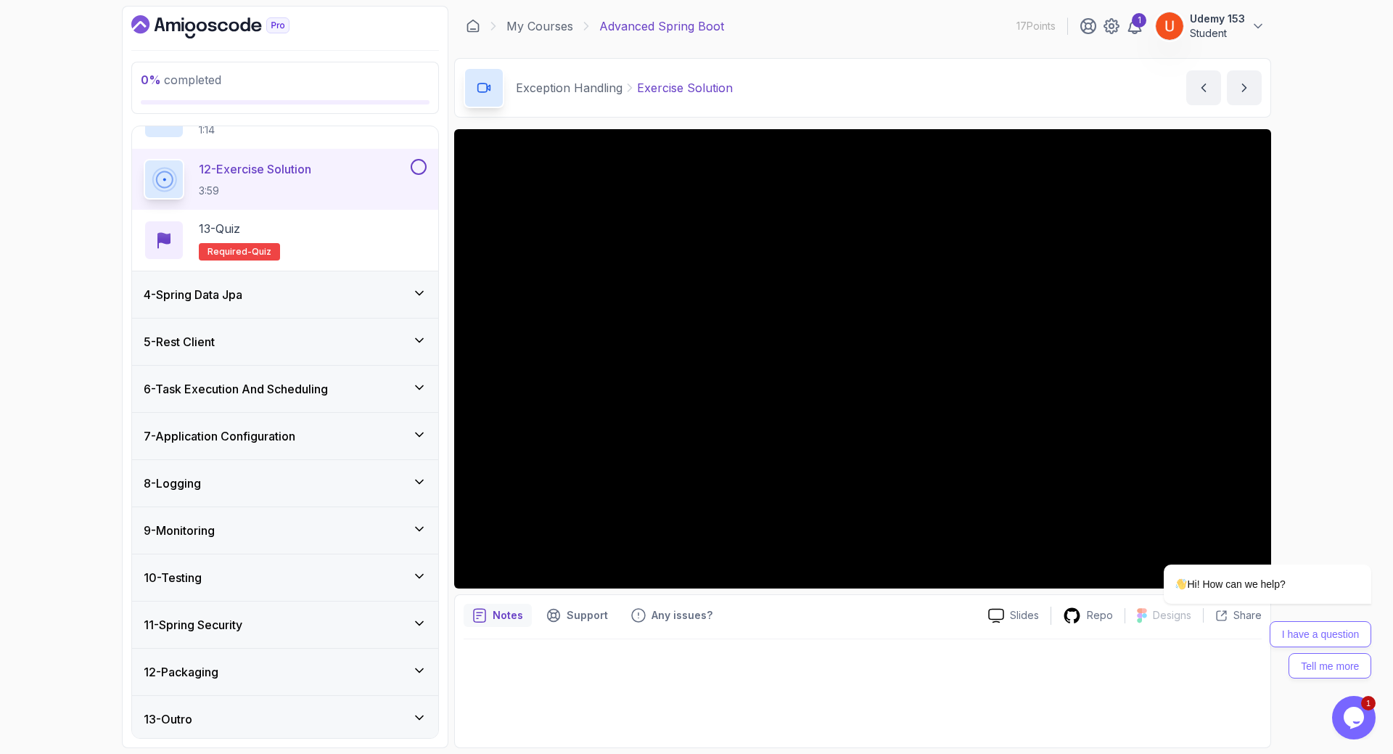
scroll to position [793, 0]
